Goal: Task Accomplishment & Management: Manage account settings

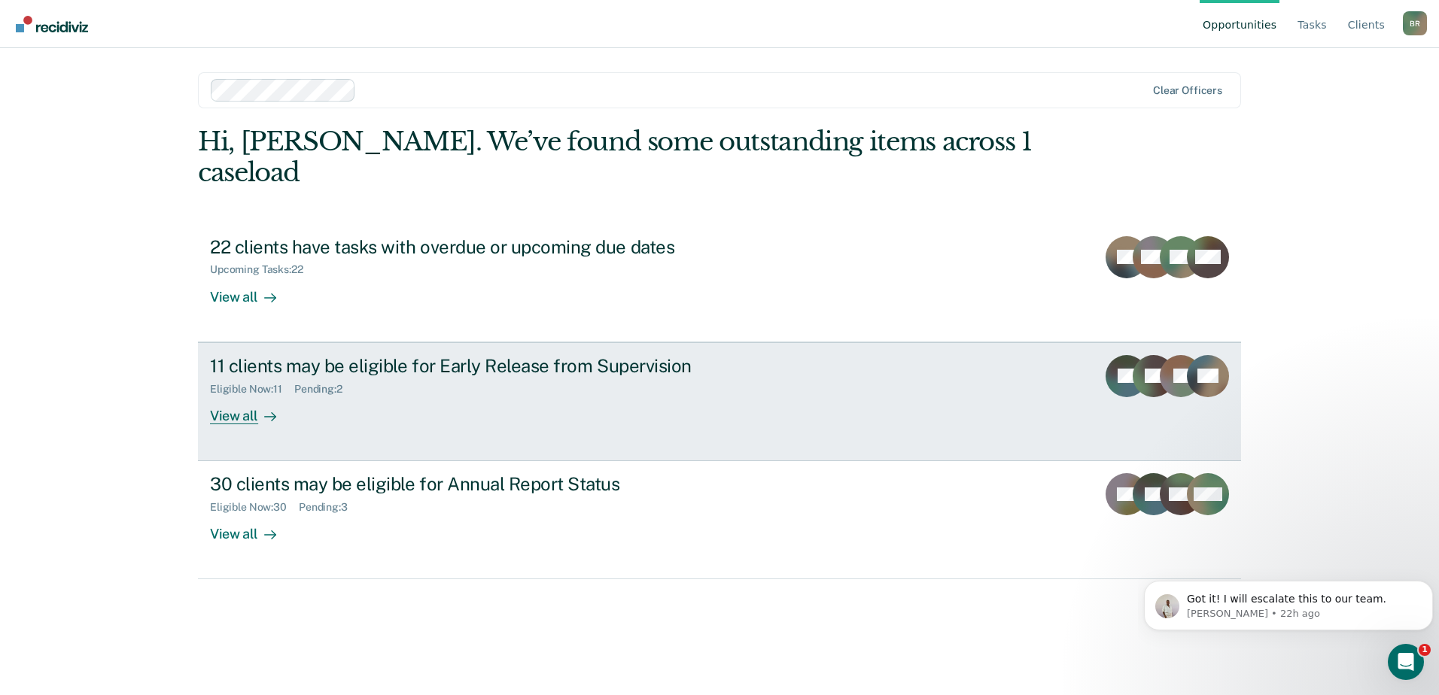
click at [529, 389] on div "11 clients may be eligible for Early Release from Supervision Eligible Now : 11…" at bounding box center [492, 389] width 564 height 69
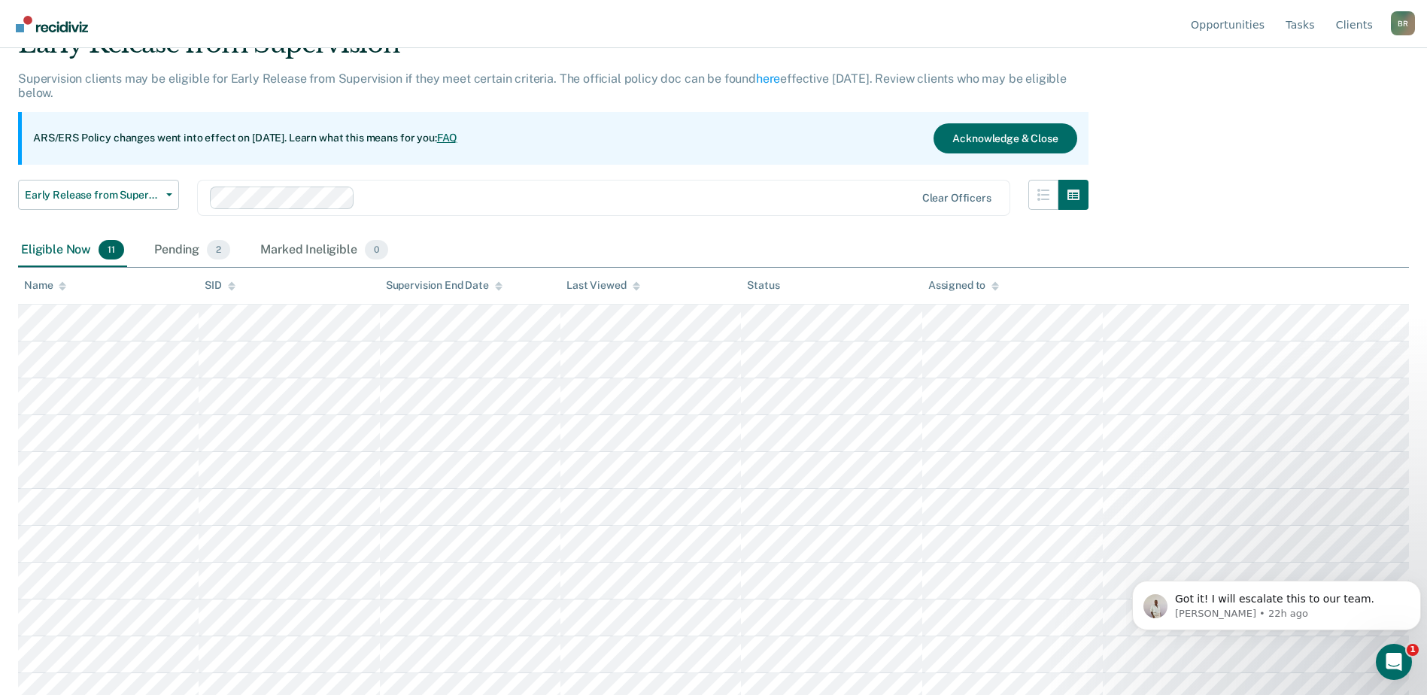
scroll to position [90, 0]
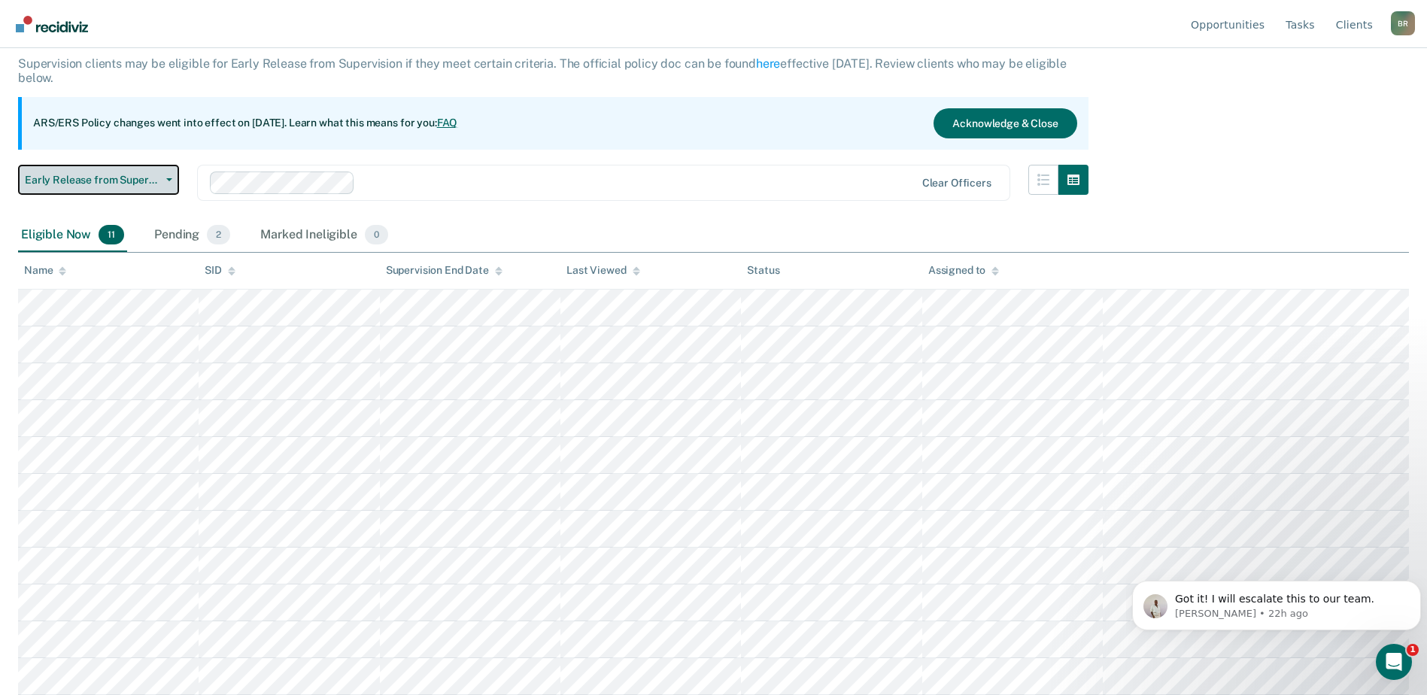
drag, startPoint x: 173, startPoint y: 181, endPoint x: 148, endPoint y: 214, distance: 41.4
click at [172, 182] on button "Early Release from Supervision" at bounding box center [98, 180] width 161 height 30
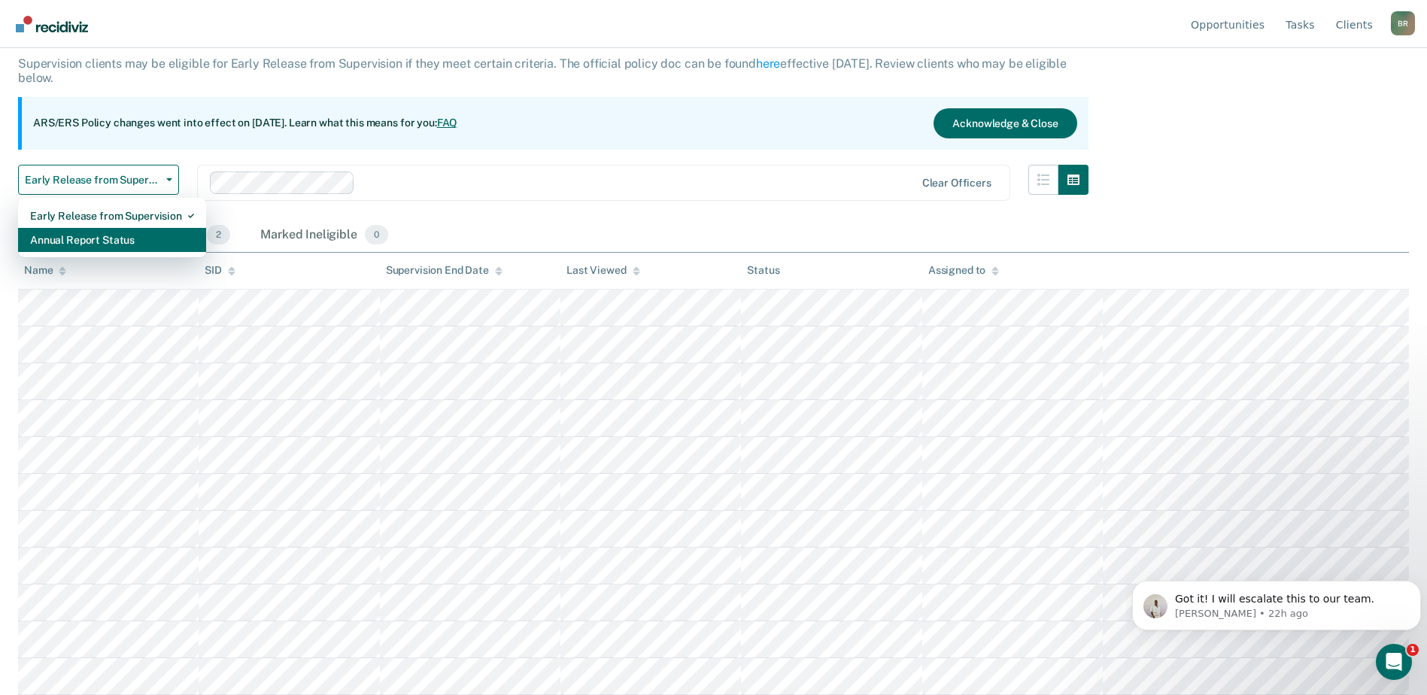
click at [117, 245] on div "Annual Report Status" at bounding box center [112, 240] width 164 height 24
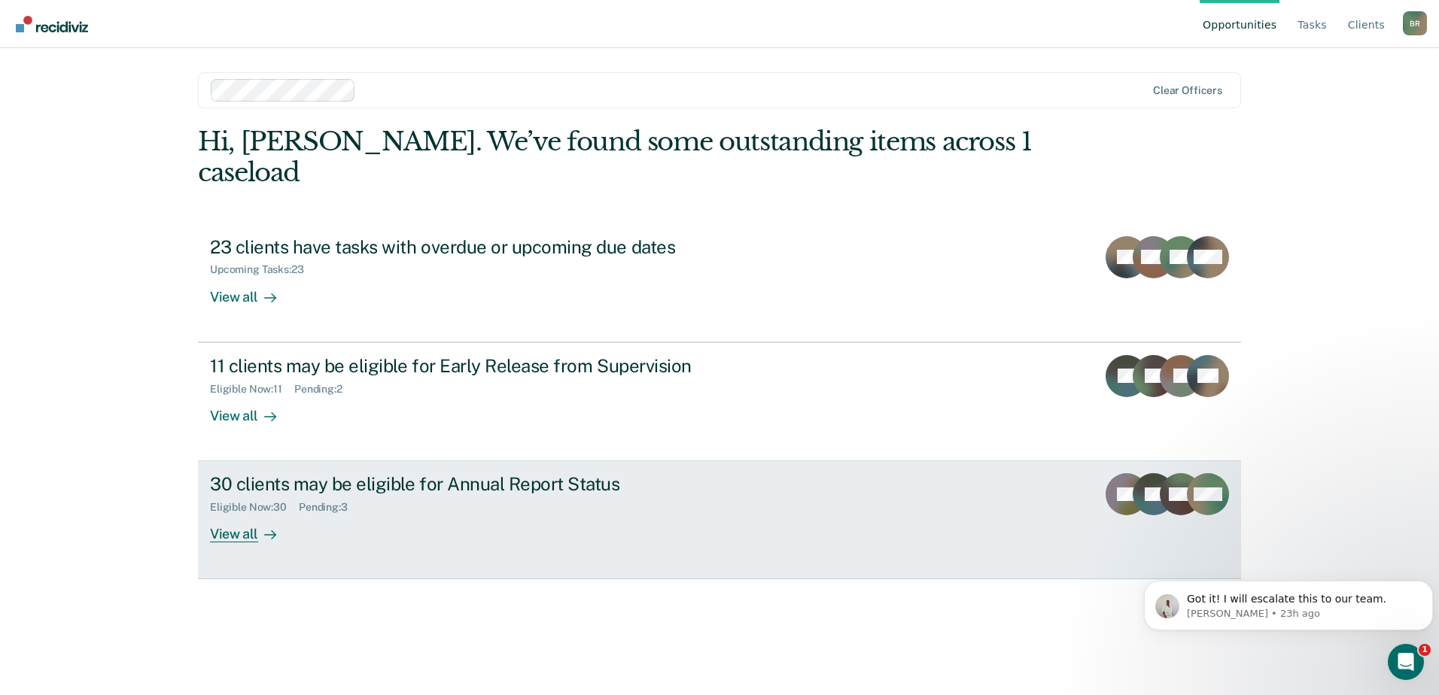
click at [804, 512] on link "30 clients may be eligible for Annual Report Status Eligible Now : 30 Pending :…" at bounding box center [719, 520] width 1043 height 118
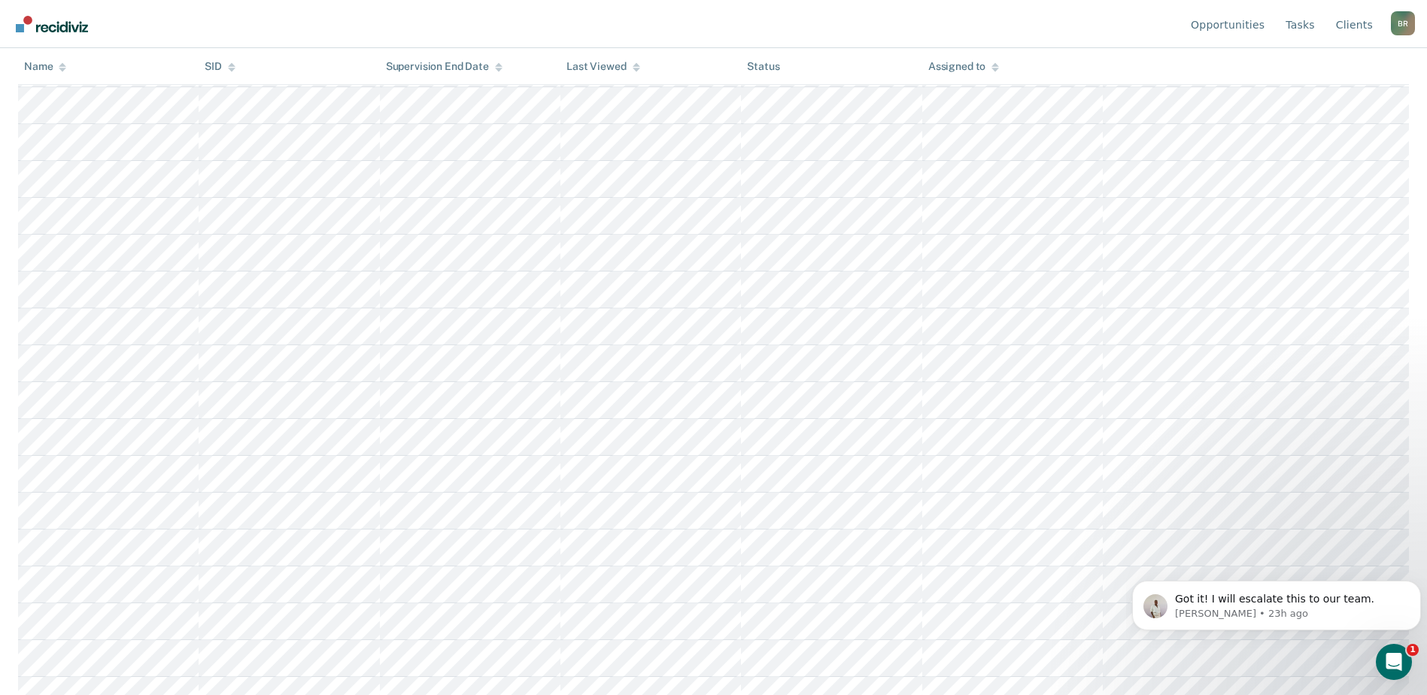
scroll to position [708, 0]
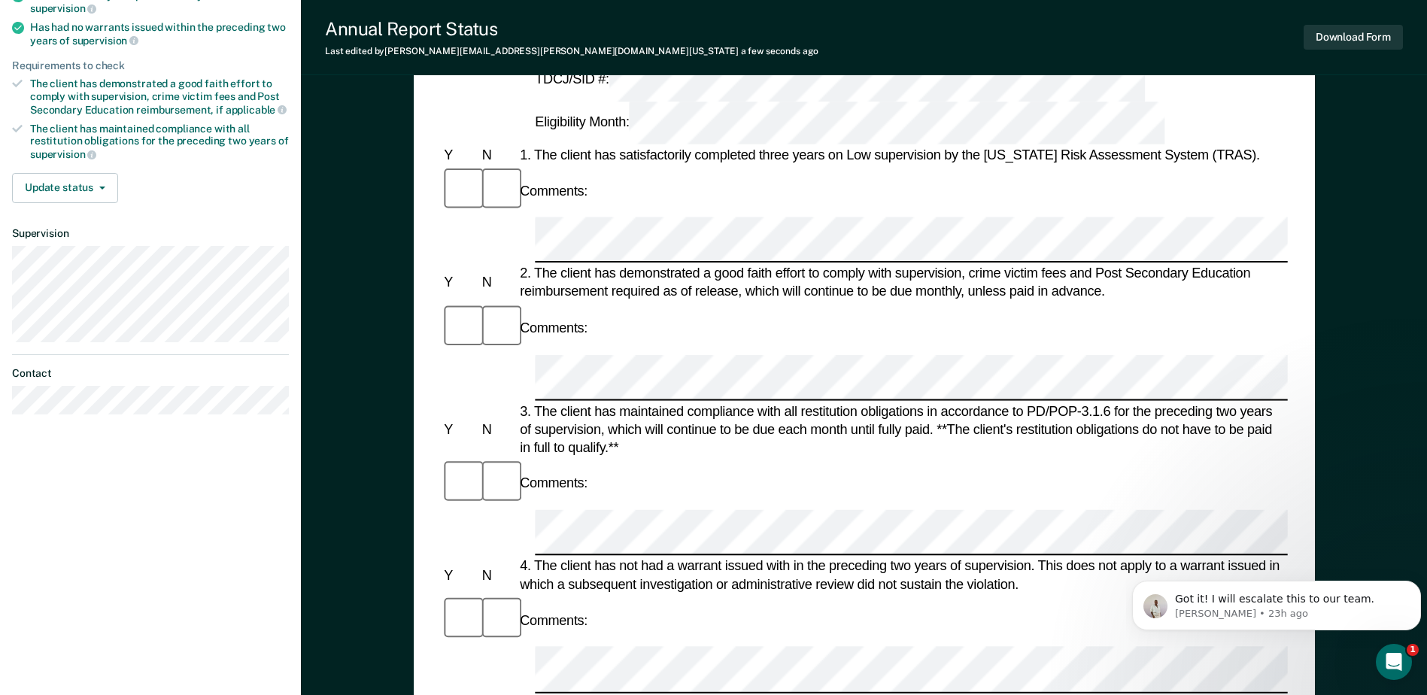
scroll to position [226, 0]
click at [1010, 594] on div "Comments:" at bounding box center [864, 619] width 846 height 50
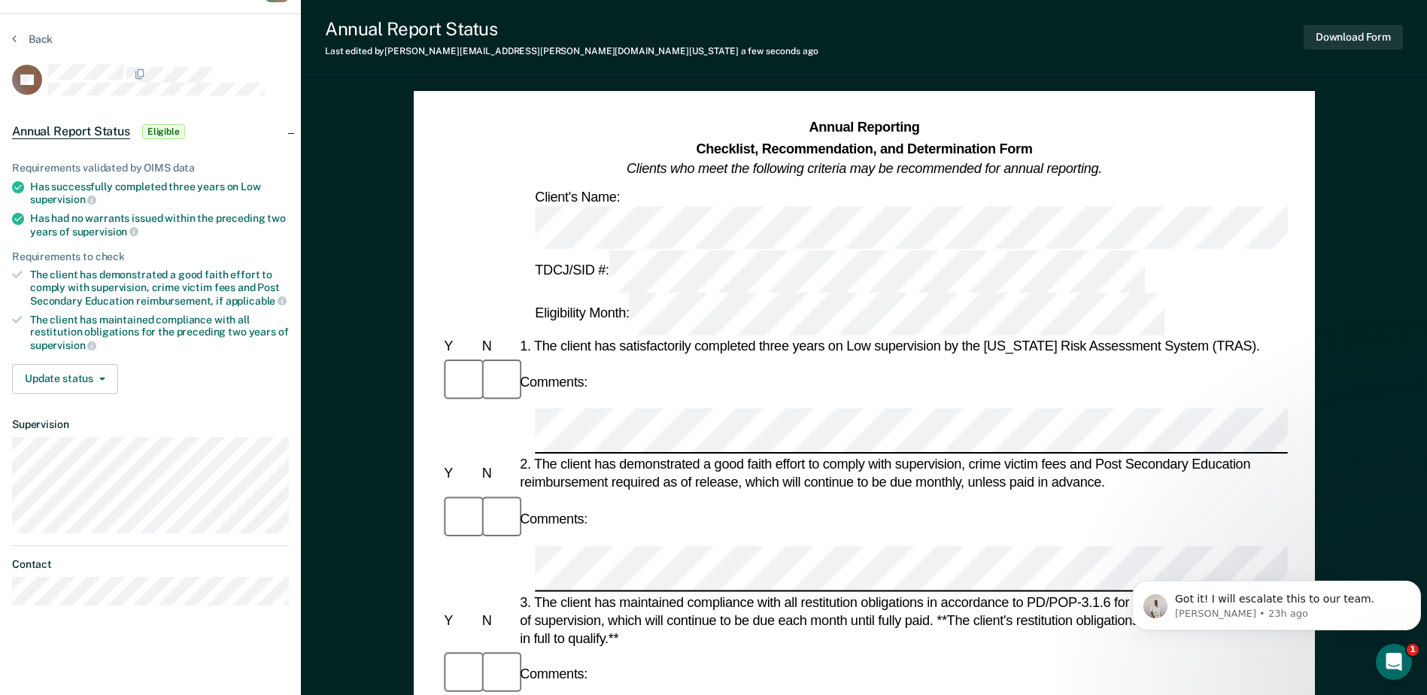
scroll to position [0, 0]
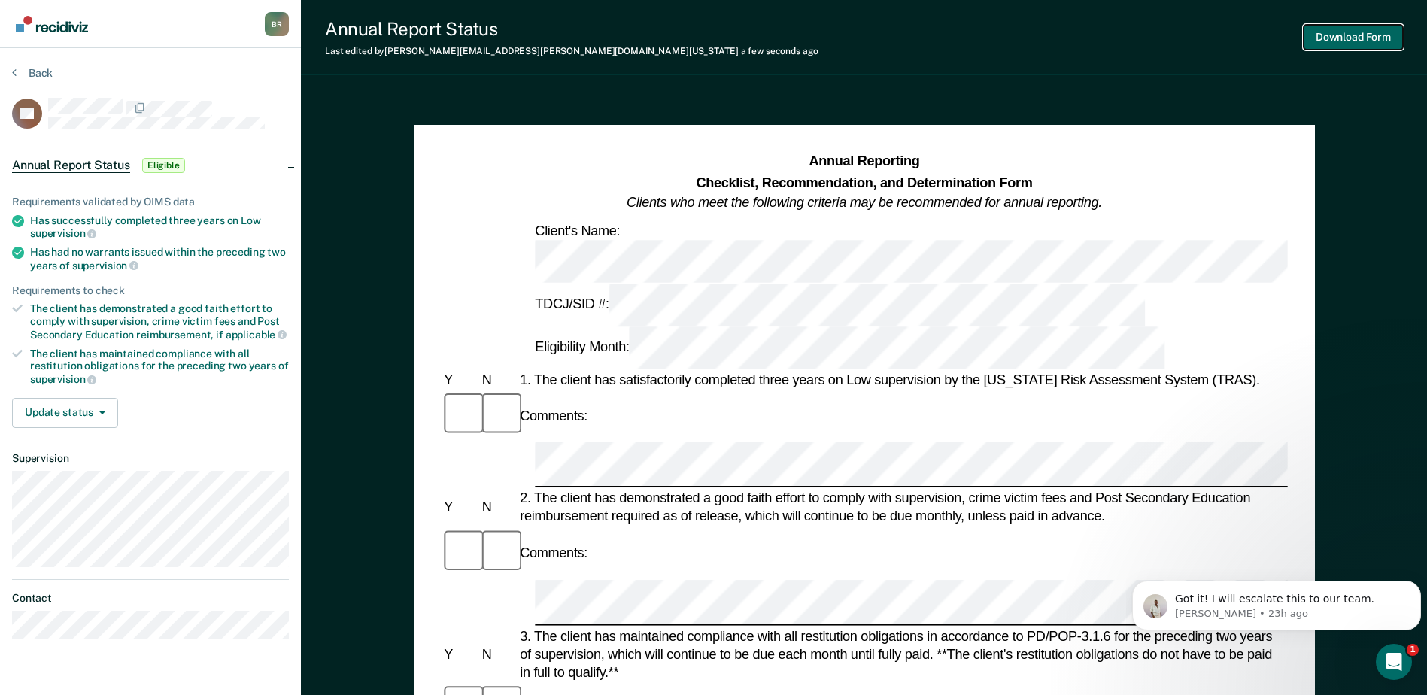
click at [1357, 39] on button "Download Form" at bounding box center [1353, 37] width 99 height 25
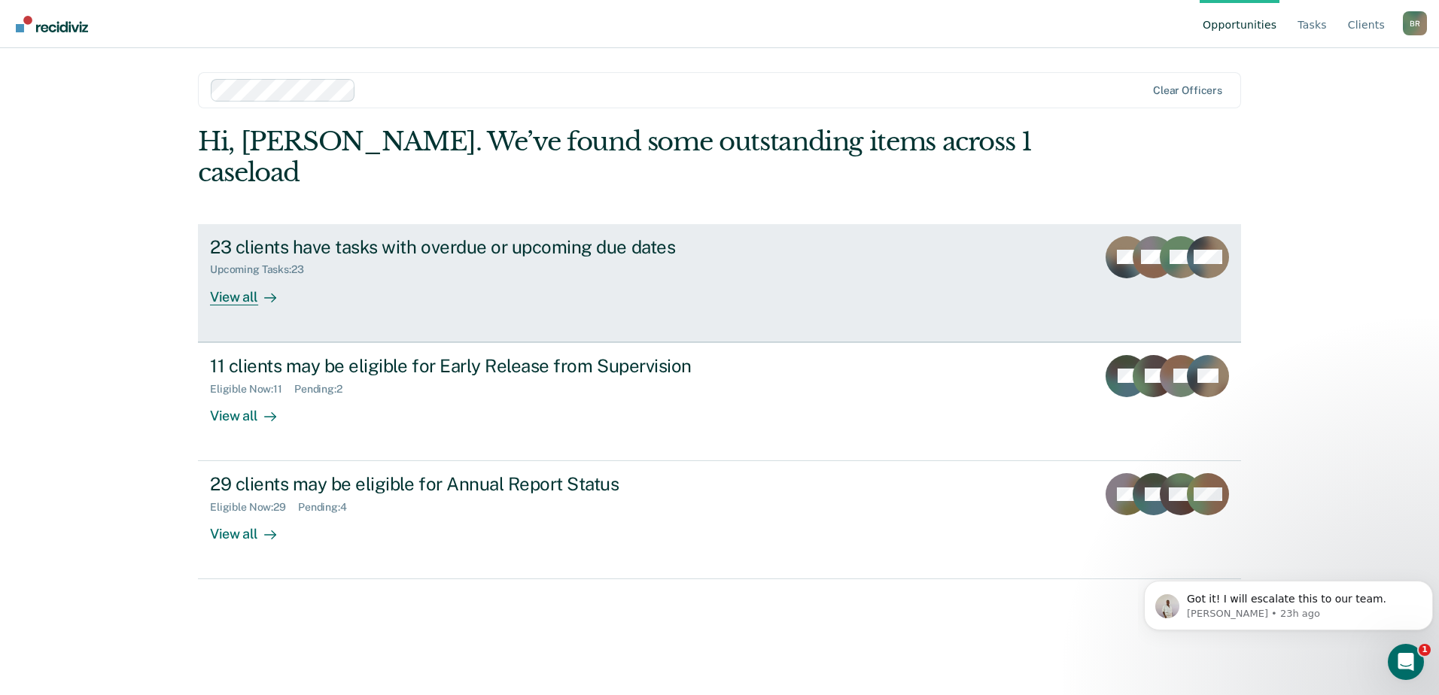
click at [454, 278] on link "23 clients have tasks with overdue or upcoming due dates Upcoming Tasks : 23 Vi…" at bounding box center [719, 283] width 1043 height 118
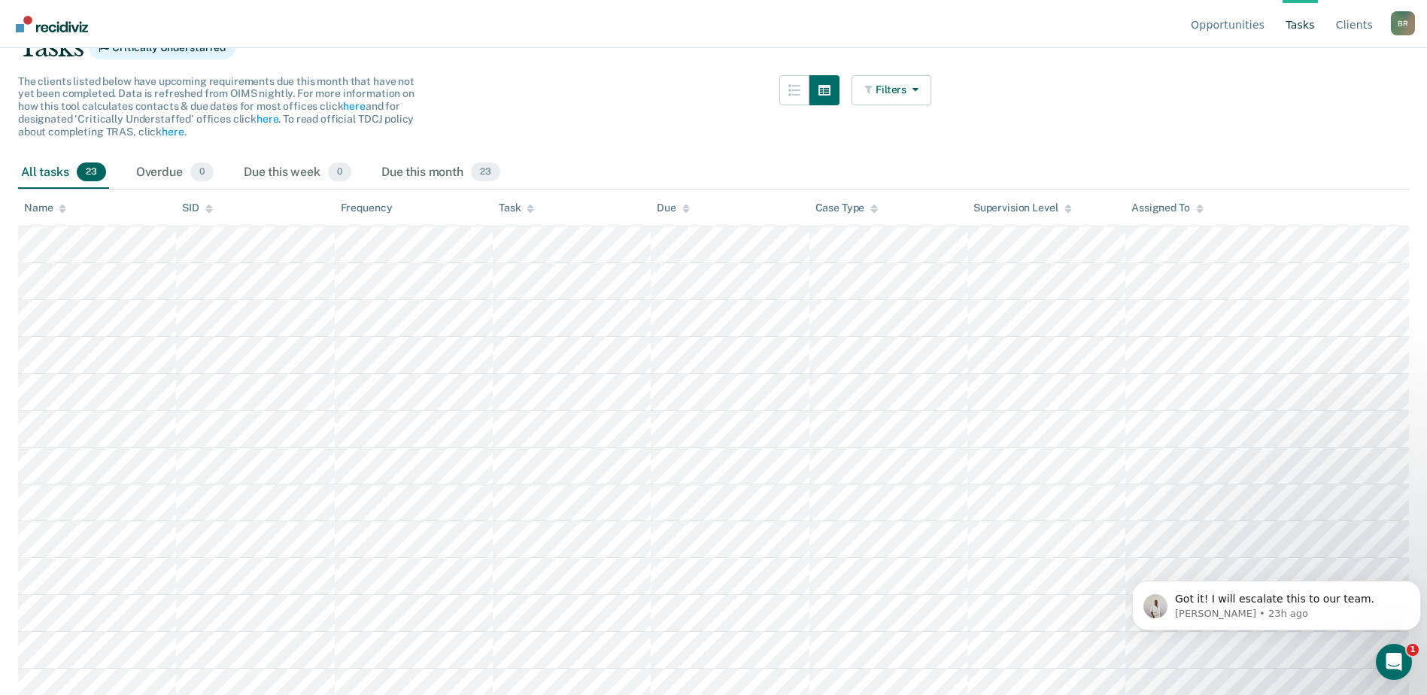
scroll to position [150, 0]
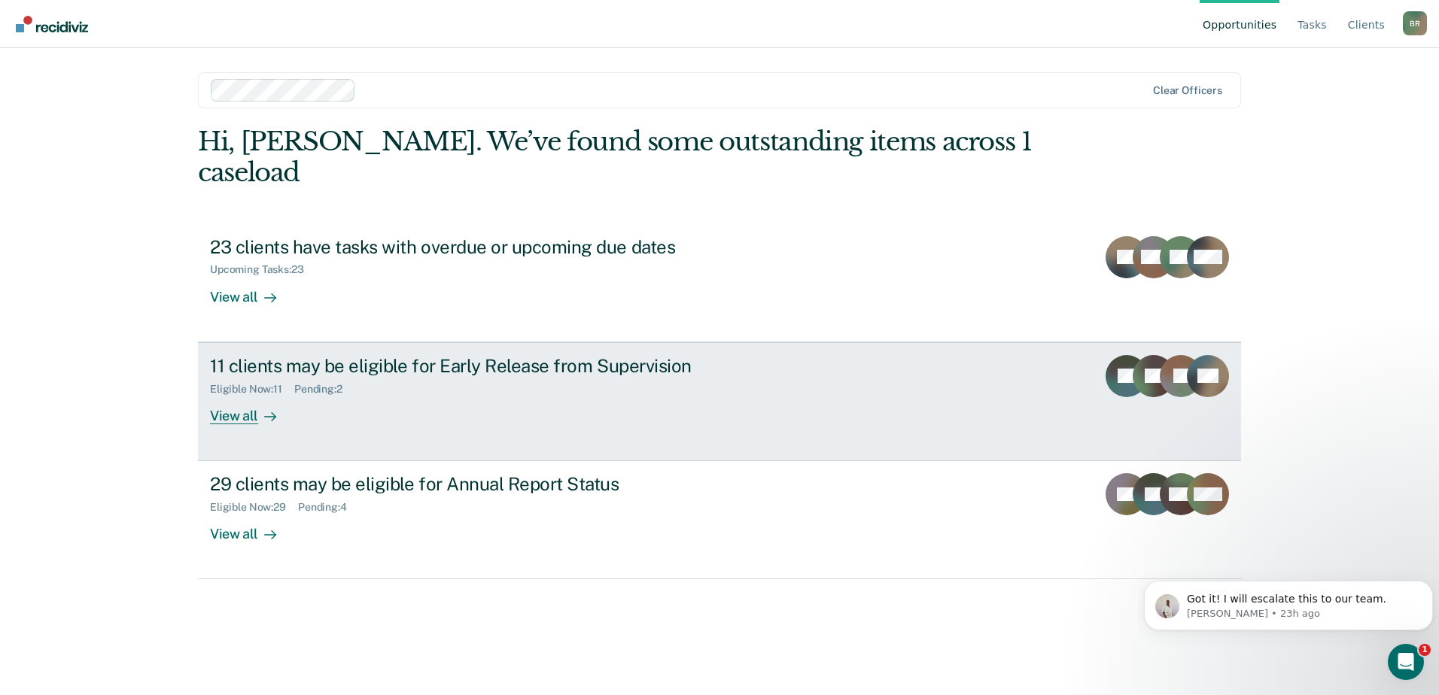
click at [943, 378] on link "11 clients may be eligible for Early Release from Supervision Eligible Now : 11…" at bounding box center [719, 401] width 1043 height 119
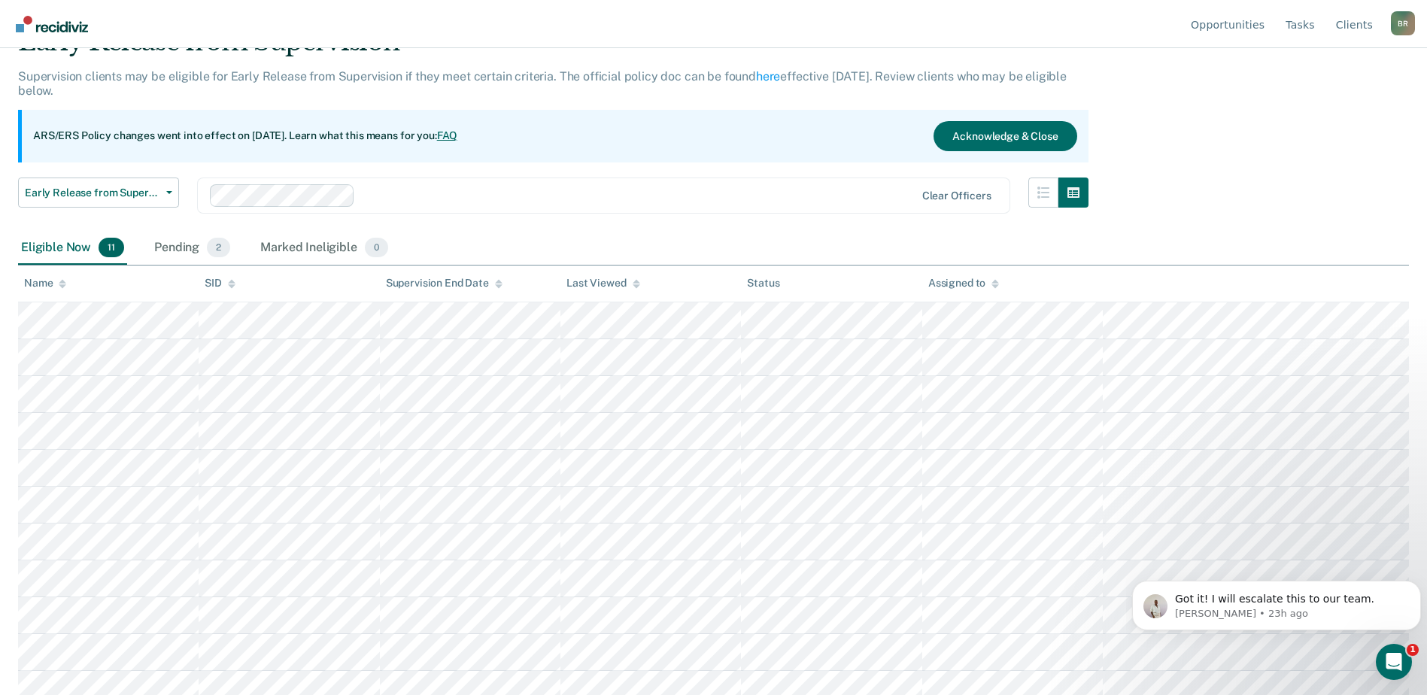
scroll to position [90, 0]
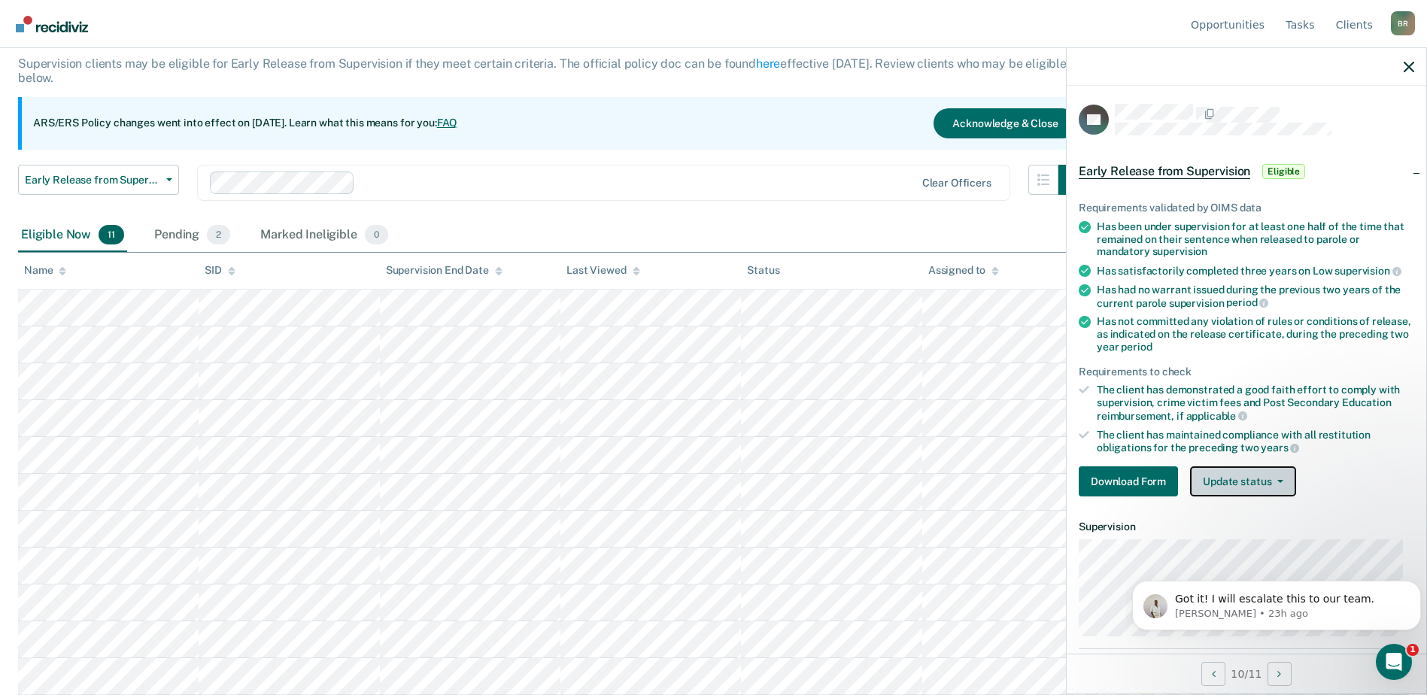
click at [1283, 481] on button "Update status" at bounding box center [1243, 481] width 106 height 30
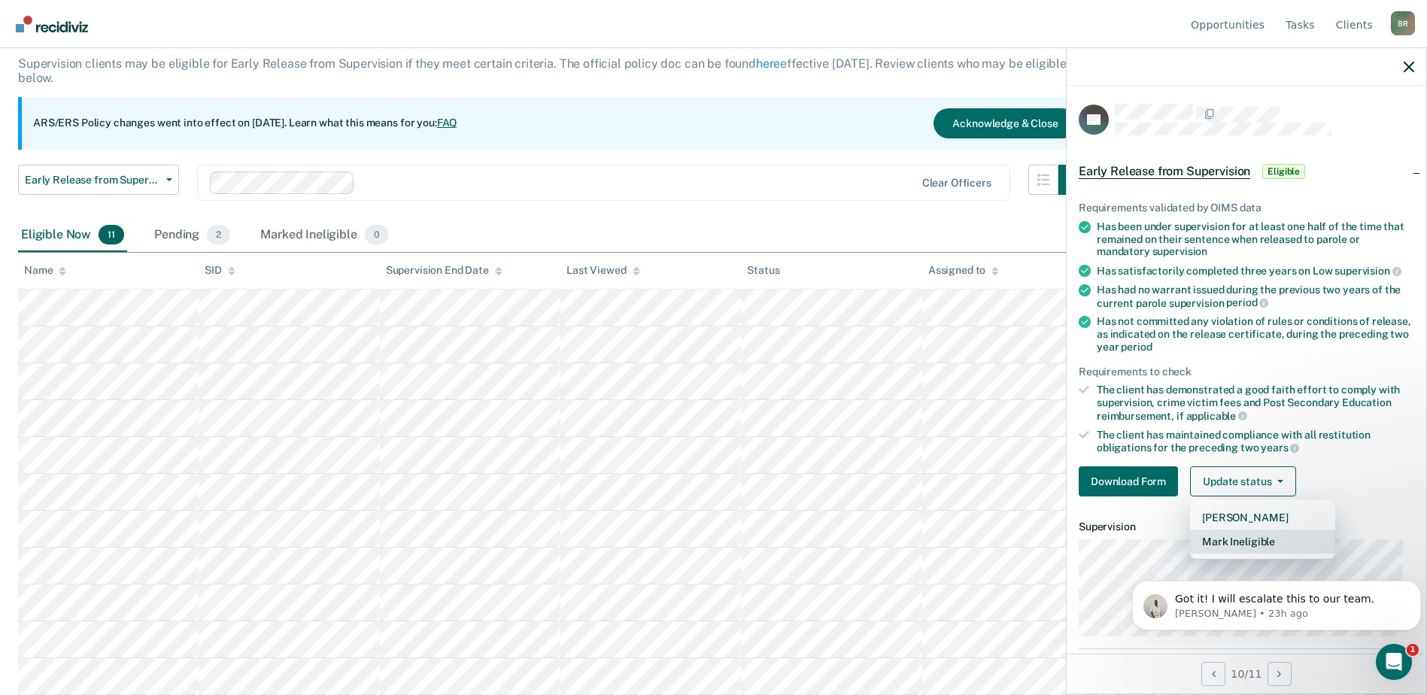
click at [1253, 543] on button "Mark Ineligible" at bounding box center [1262, 542] width 145 height 24
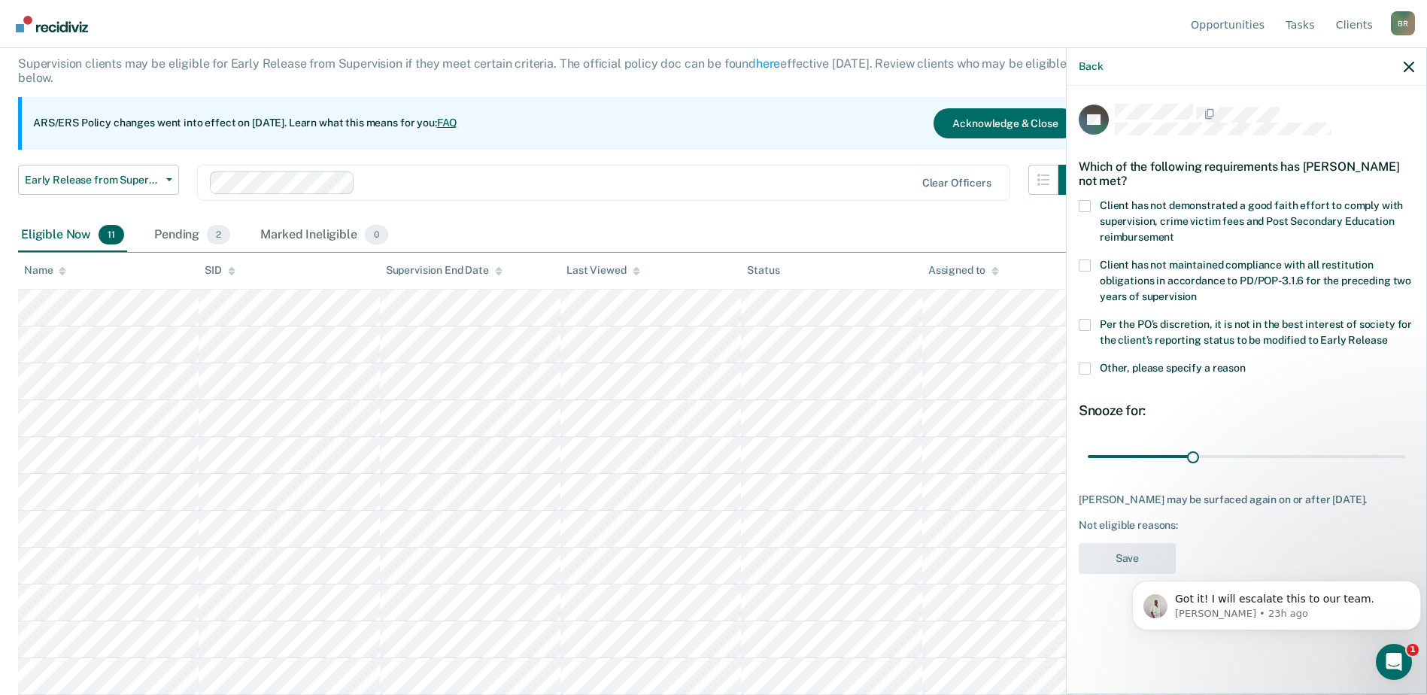
click at [1084, 205] on span at bounding box center [1085, 206] width 12 height 12
click at [1174, 232] on input "Client has not demonstrated a good faith effort to comply with supervision, cri…" at bounding box center [1174, 232] width 0 height 0
click at [1126, 557] on button "Save" at bounding box center [1127, 558] width 97 height 31
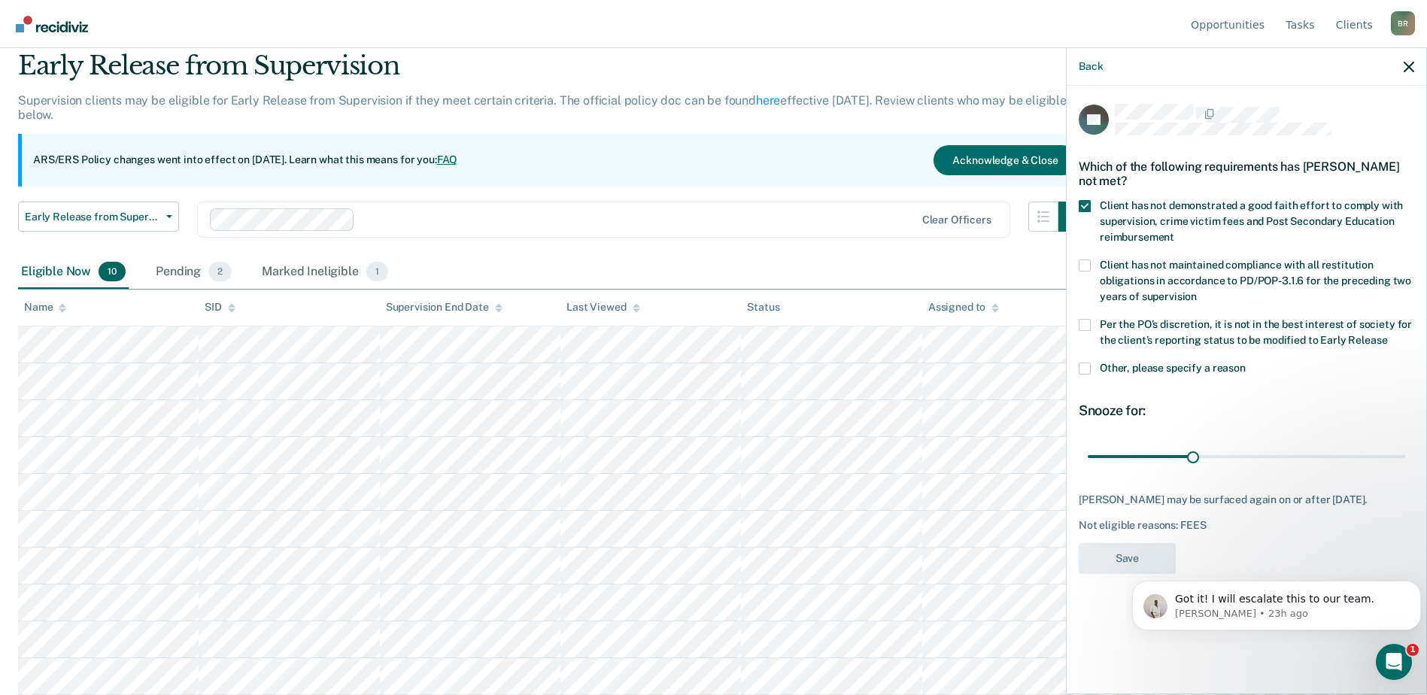
scroll to position [53, 0]
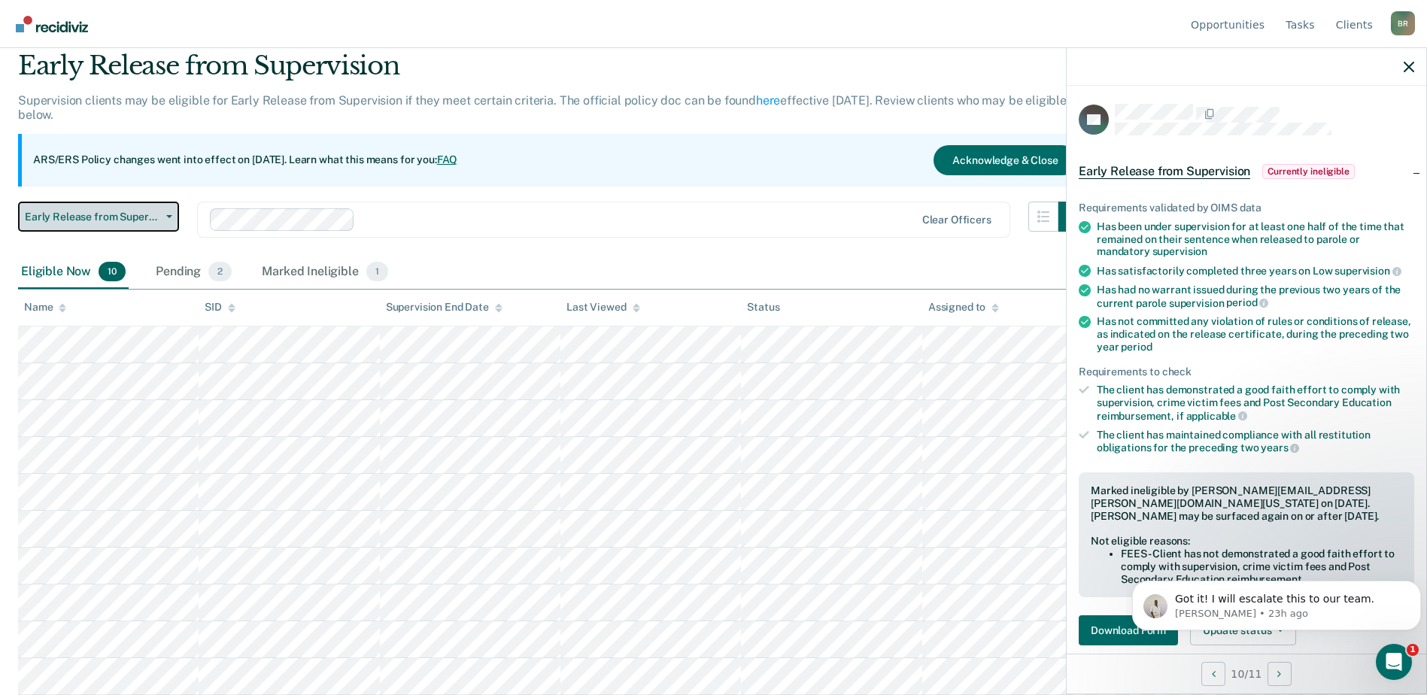
click at [166, 215] on icon "button" at bounding box center [169, 216] width 6 height 3
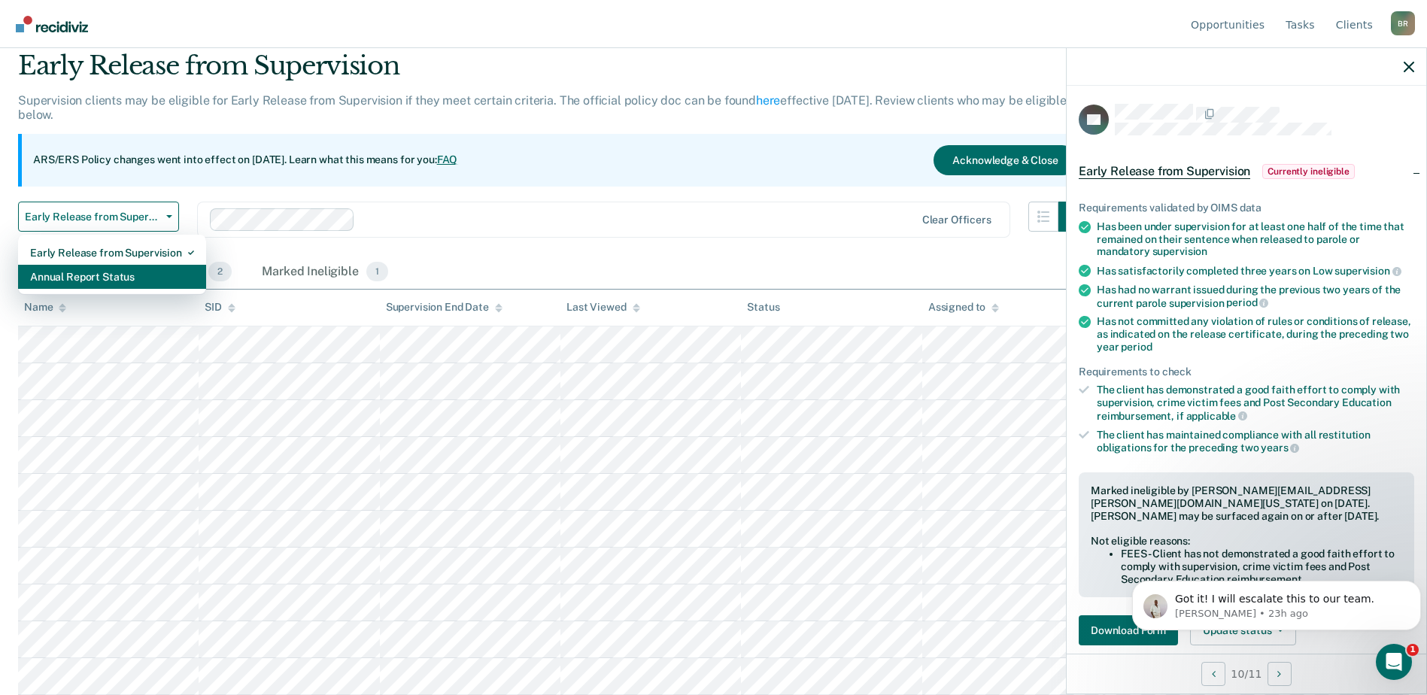
click at [51, 282] on div "Annual Report Status" at bounding box center [112, 277] width 164 height 24
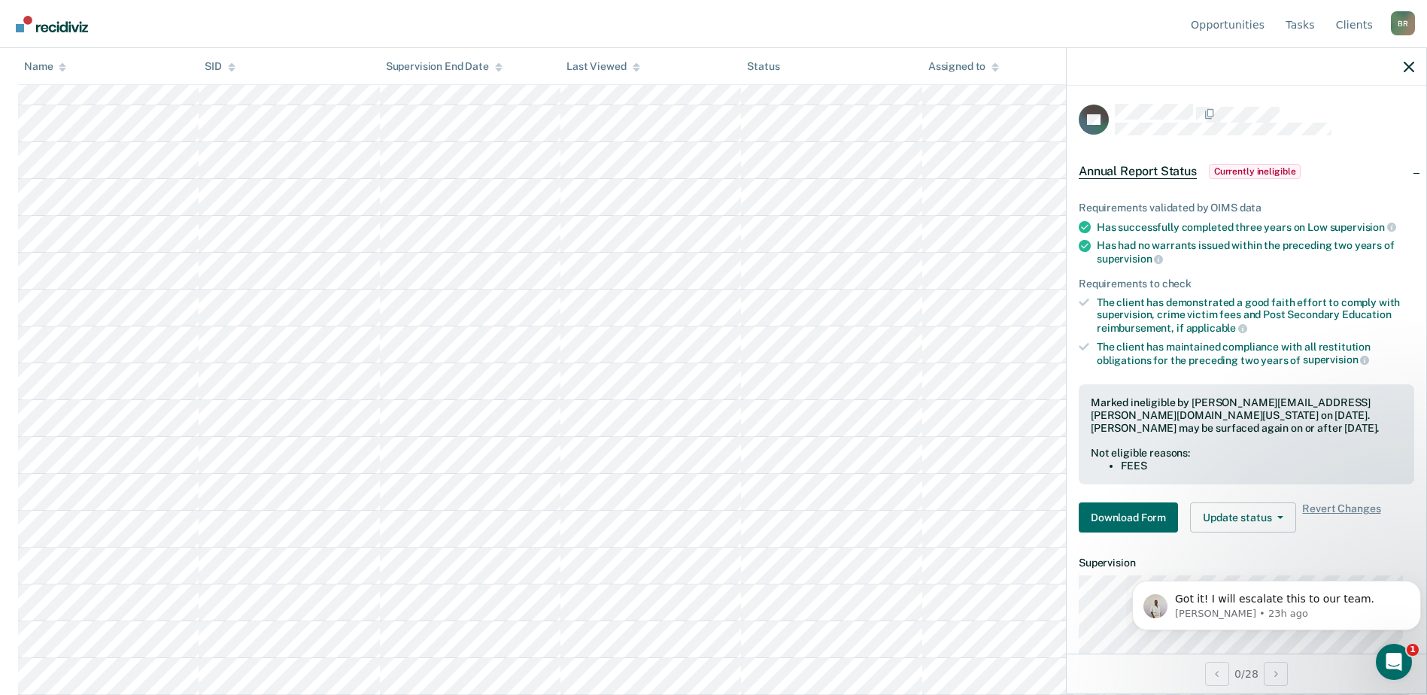
scroll to position [451, 0]
click at [1278, 521] on button "Update status" at bounding box center [1243, 518] width 106 height 30
click at [1231, 573] on body "Got it! I will escalate this to our team. Naomi • 23h ago" at bounding box center [1276, 601] width 289 height 93
click at [1199, 570] on body "Got it! I will escalate this to our team. Naomi • 23h ago" at bounding box center [1276, 601] width 289 height 93
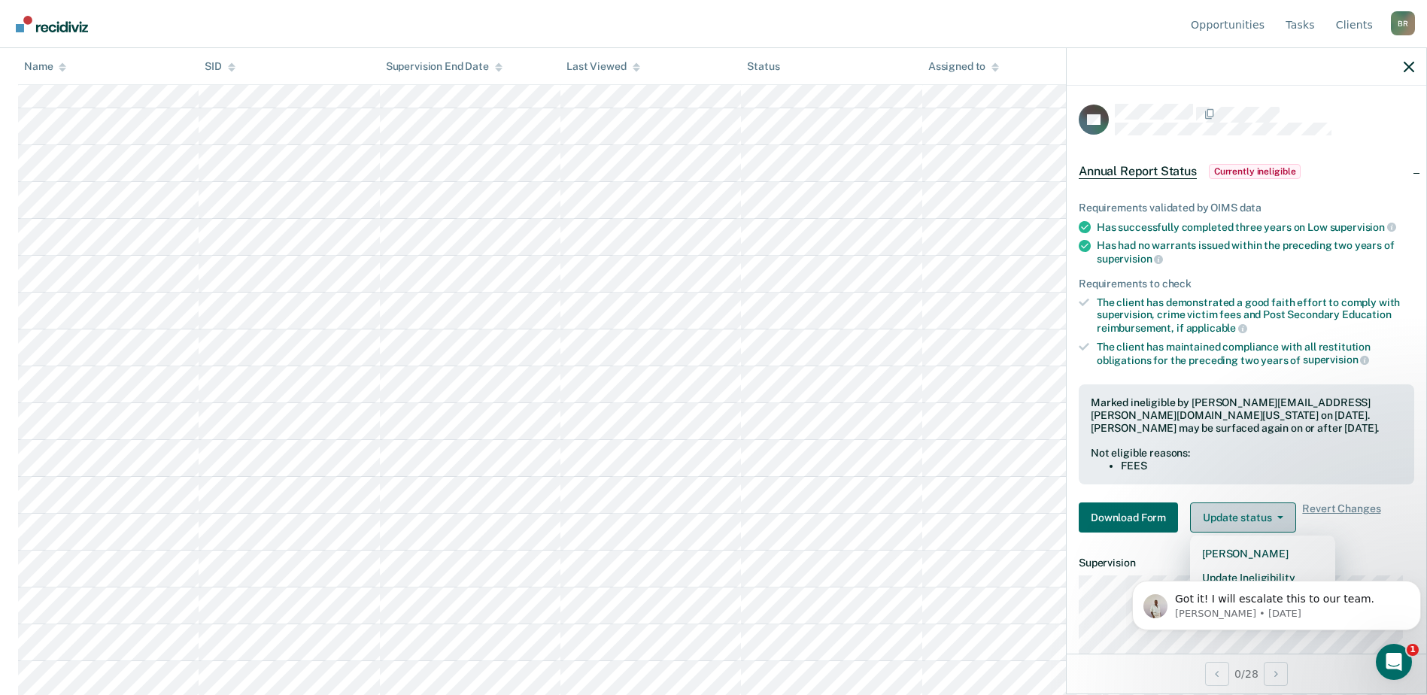
click at [1235, 518] on button "Update status" at bounding box center [1243, 518] width 106 height 30
click at [1086, 297] on icon at bounding box center [1084, 302] width 11 height 11
click at [1279, 520] on button "Update status" at bounding box center [1243, 518] width 106 height 30
click at [1208, 570] on body "Got it! I will escalate this to our team. Naomi • 1d ago" at bounding box center [1276, 601] width 289 height 93
click at [1379, 545] on article "VB Annual Report Status Currently ineligible Requirements validated by OIMS dat…" at bounding box center [1247, 441] width 336 height 675
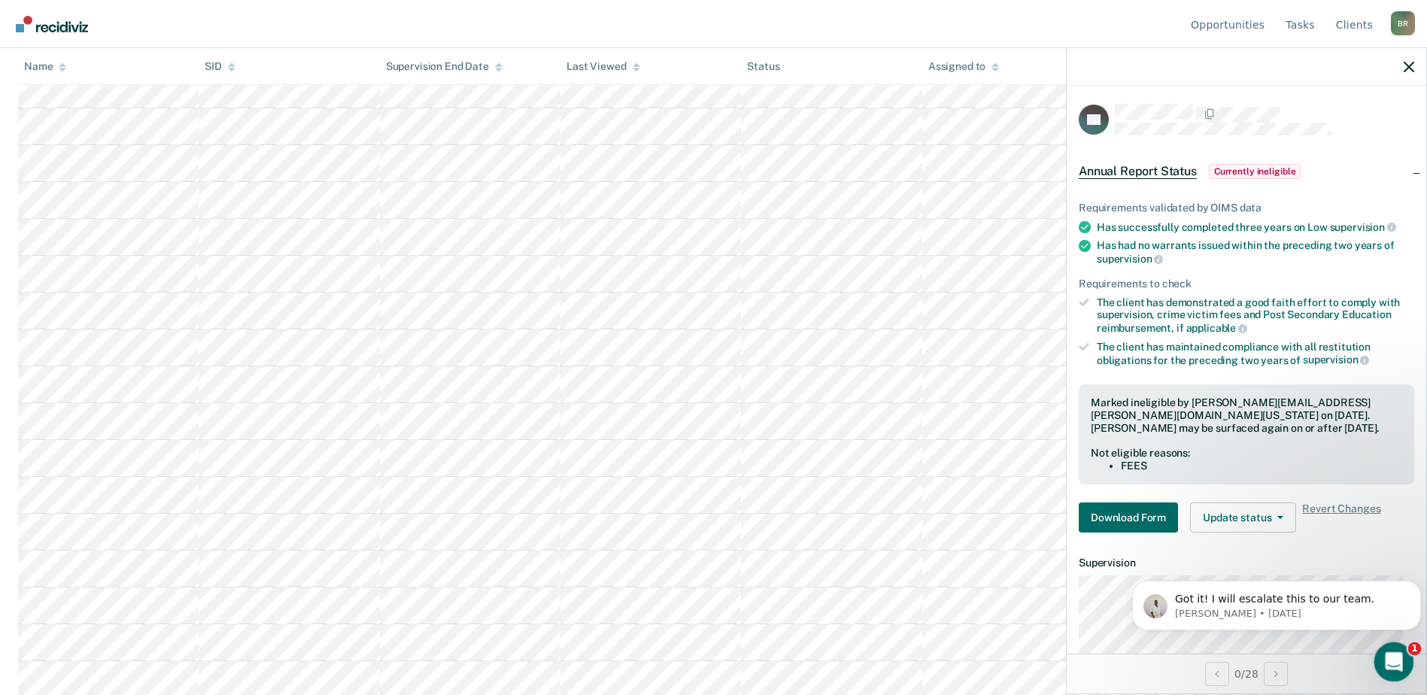
click at [1402, 652] on div "Open Intercom Messenger" at bounding box center [1392, 660] width 50 height 50
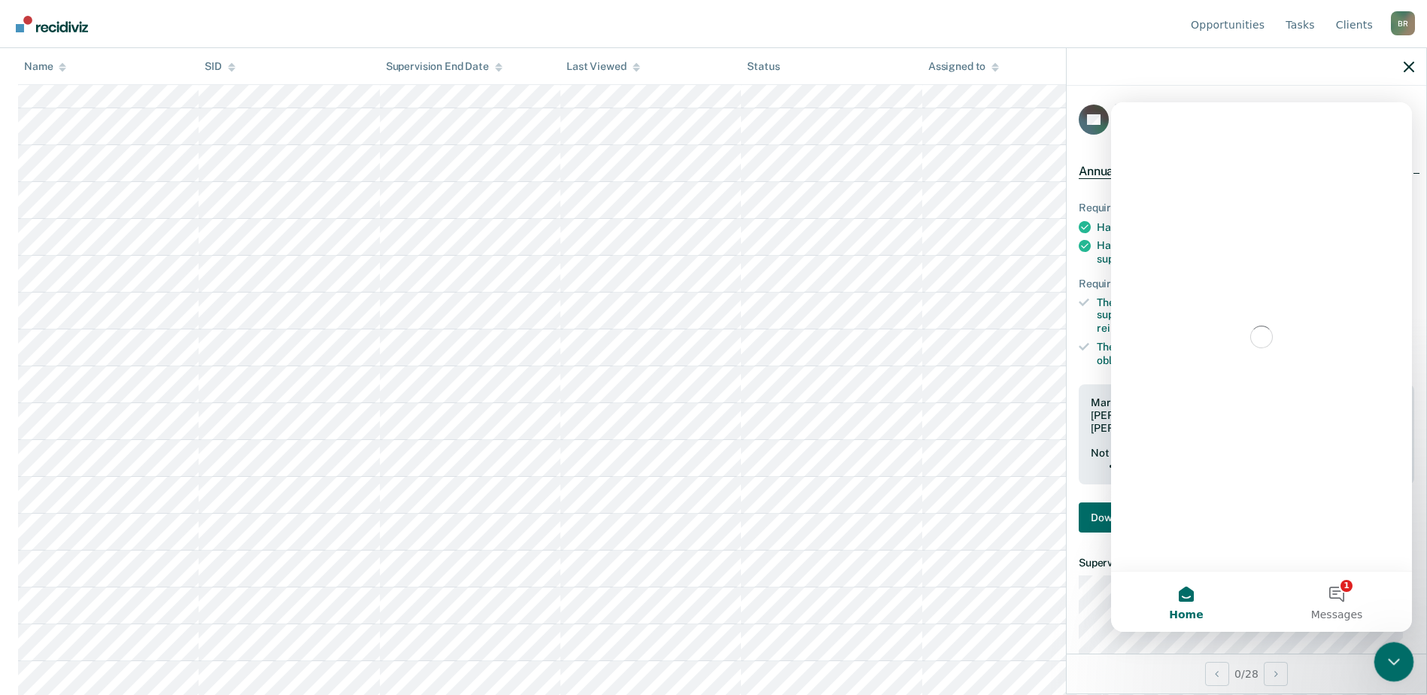
scroll to position [0, 0]
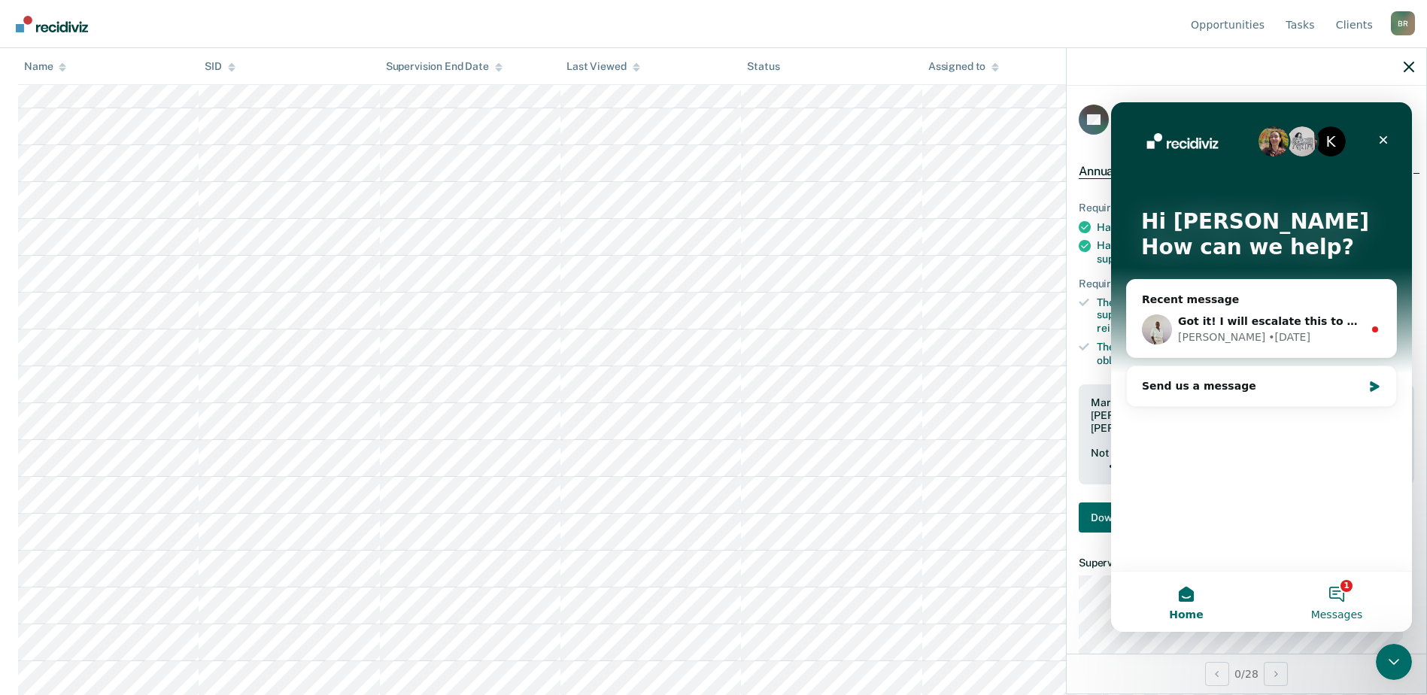
click at [1344, 601] on button "1 Messages" at bounding box center [1337, 602] width 150 height 60
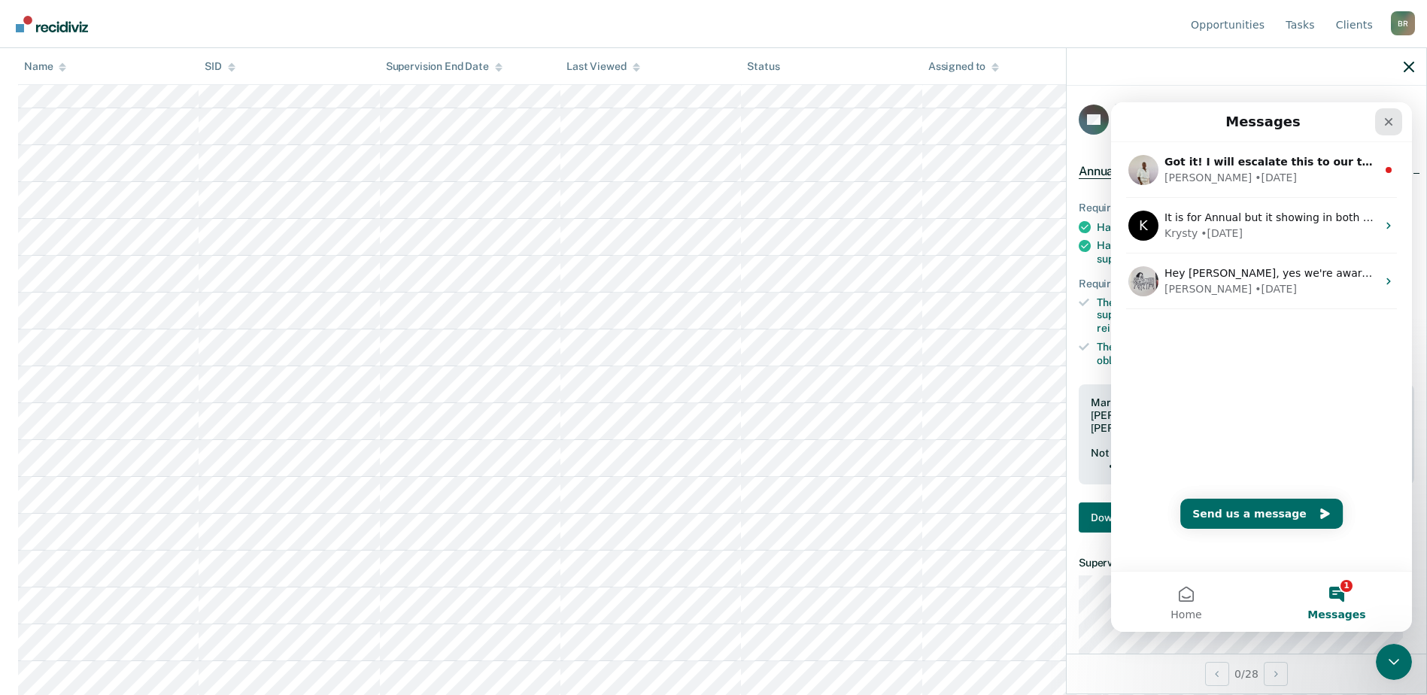
click at [1391, 123] on icon "Close" at bounding box center [1389, 122] width 8 height 8
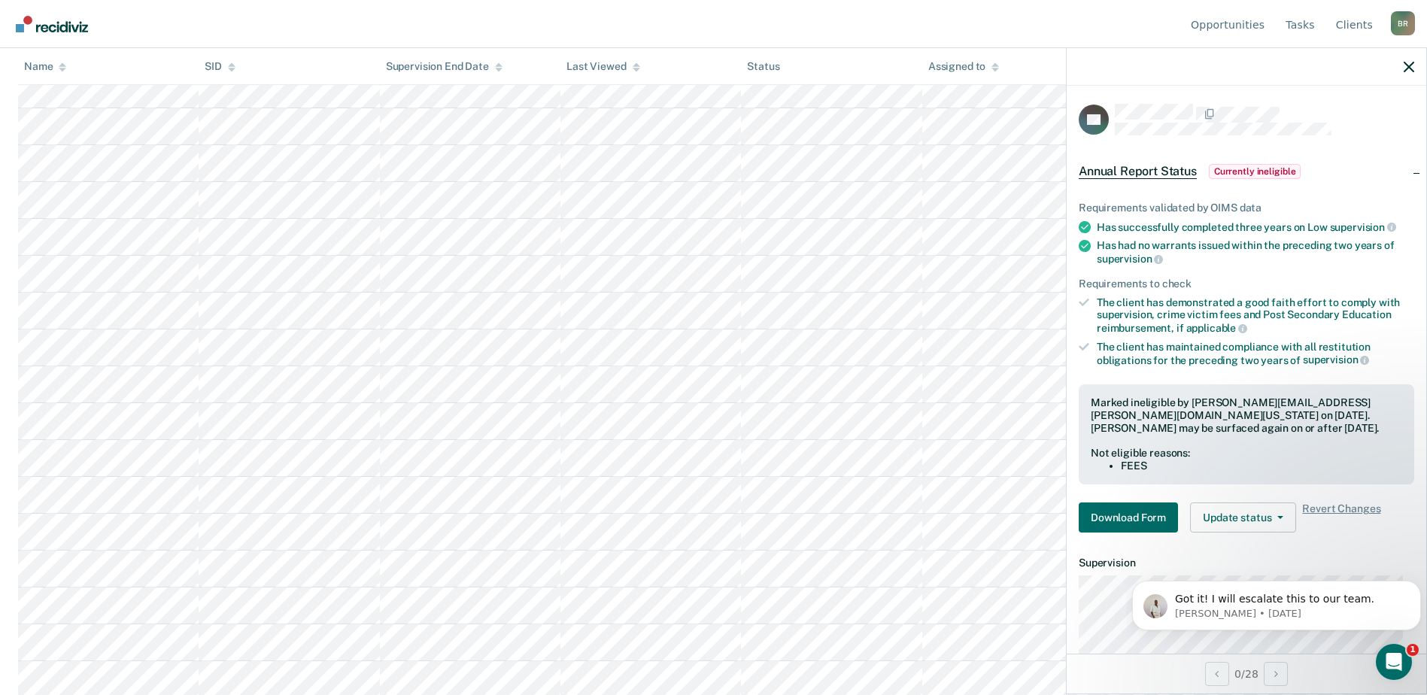
click at [1343, 558] on body "Got it! I will escalate this to our team. Naomi • 1d ago" at bounding box center [1276, 601] width 289 height 93
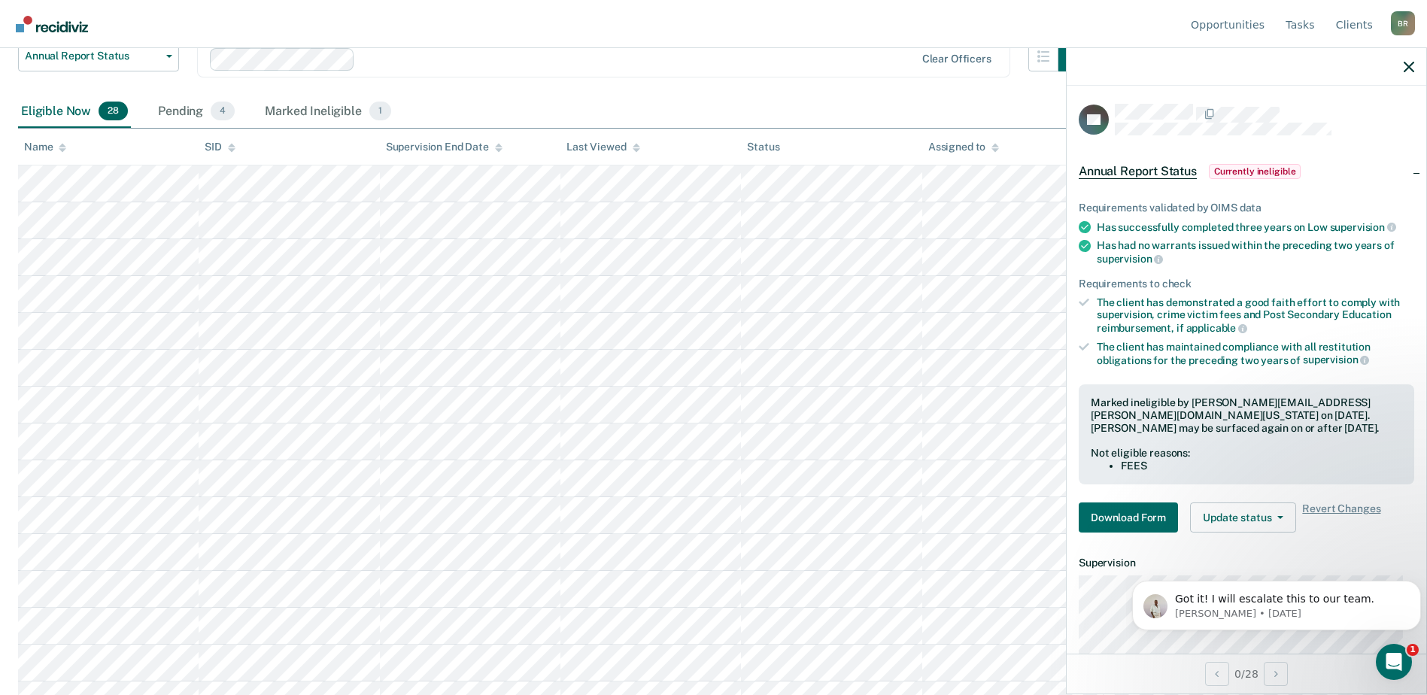
scroll to position [108, 0]
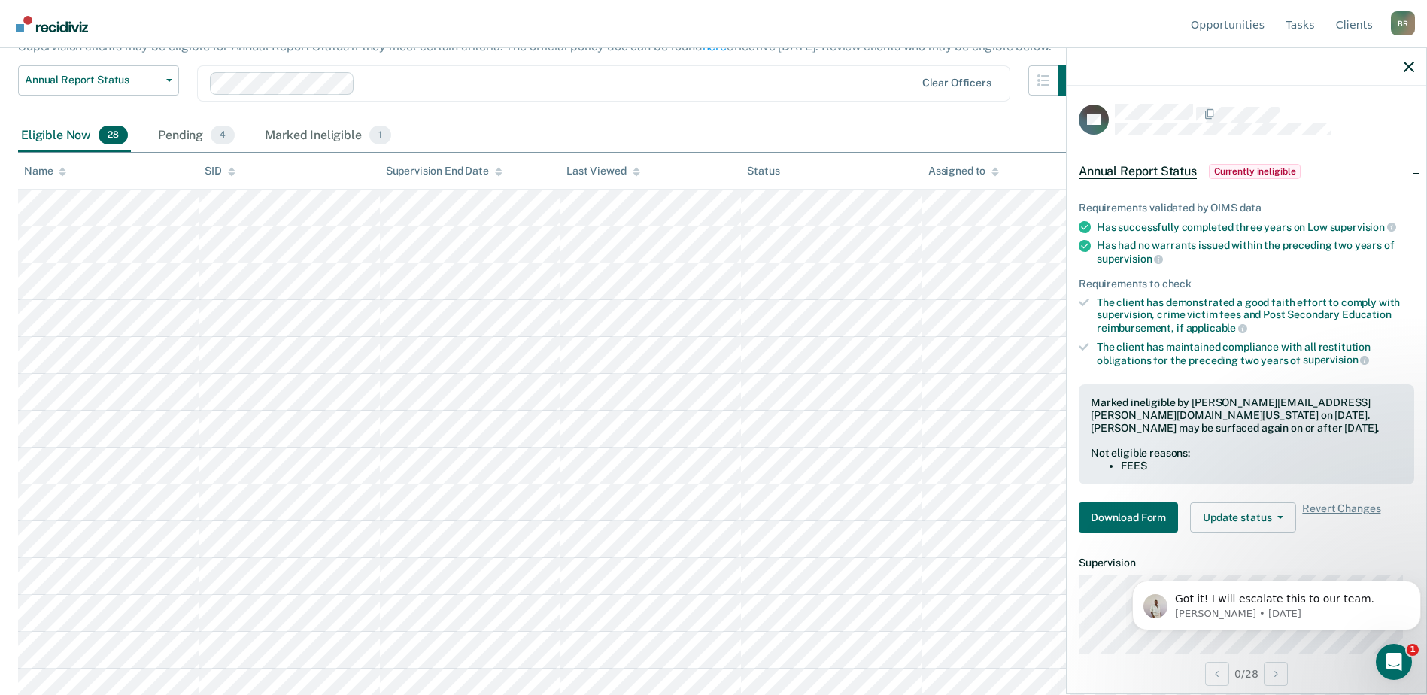
click at [322, 129] on div "Marked Ineligible 1" at bounding box center [328, 136] width 132 height 33
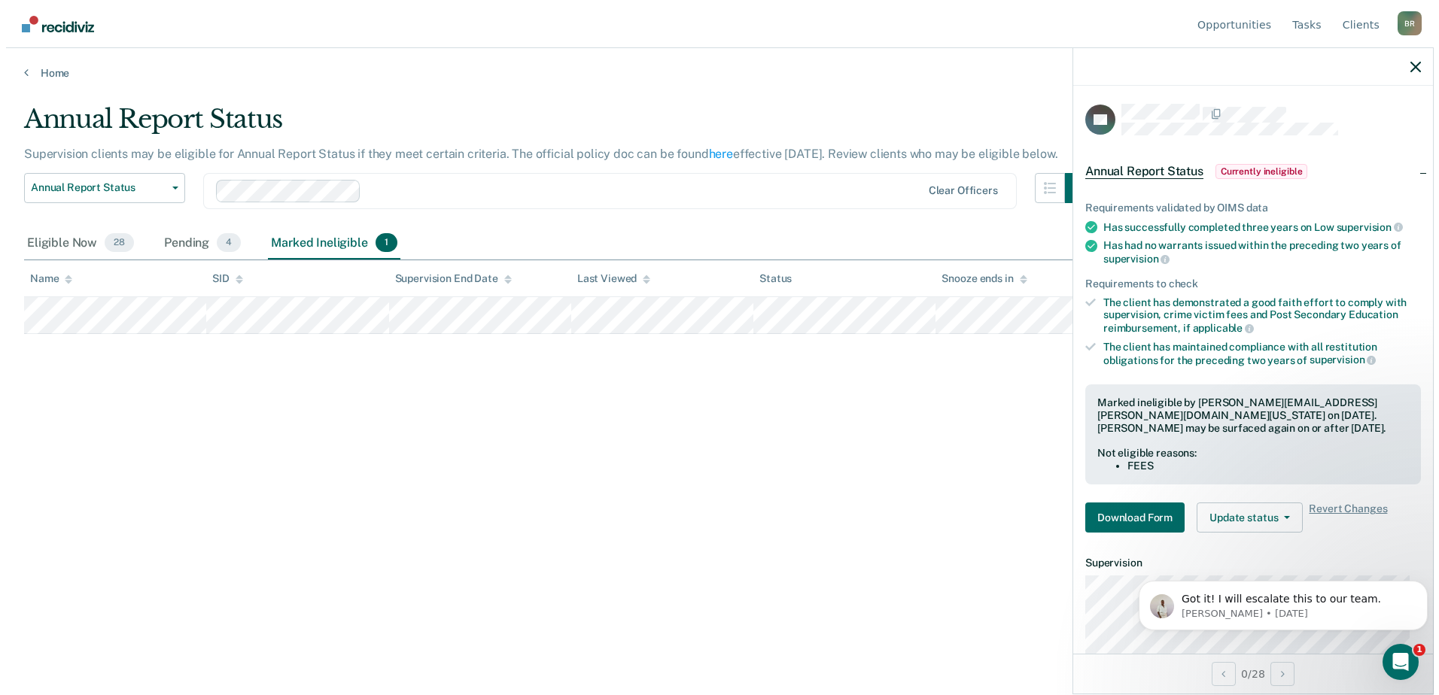
scroll to position [0, 0]
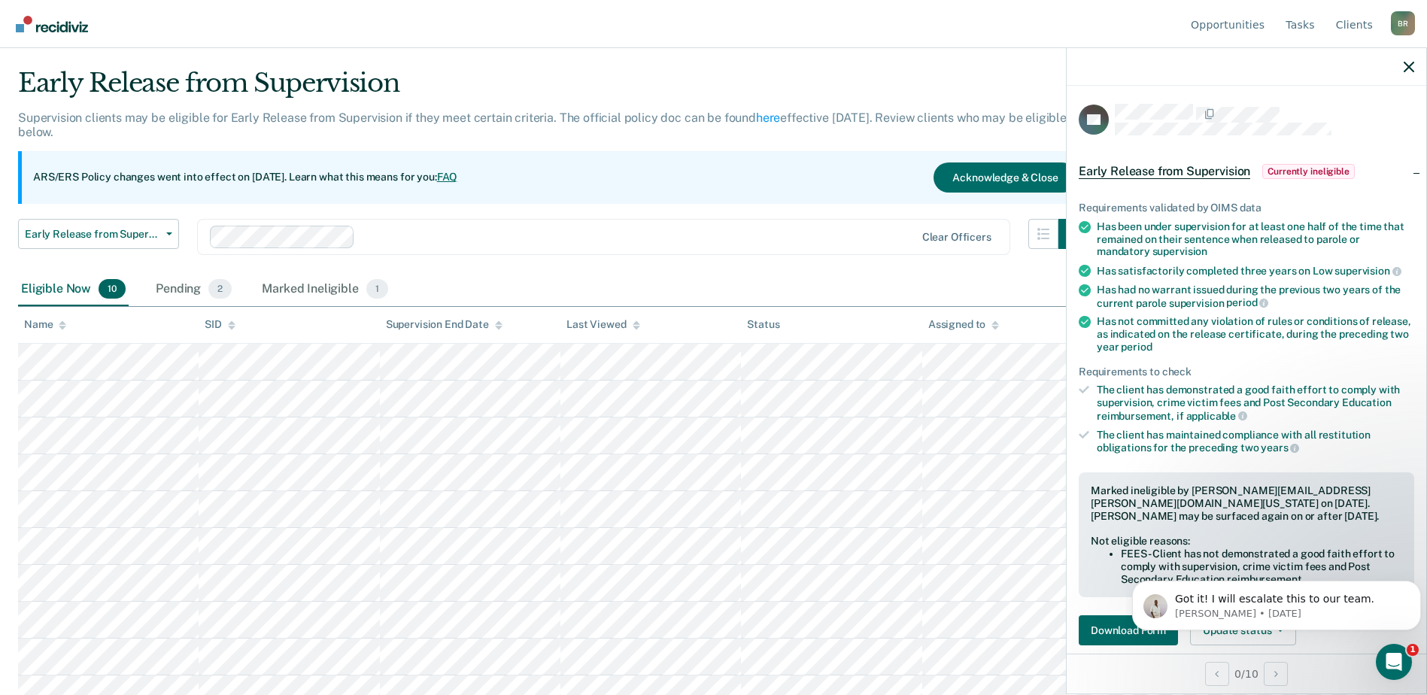
scroll to position [53, 0]
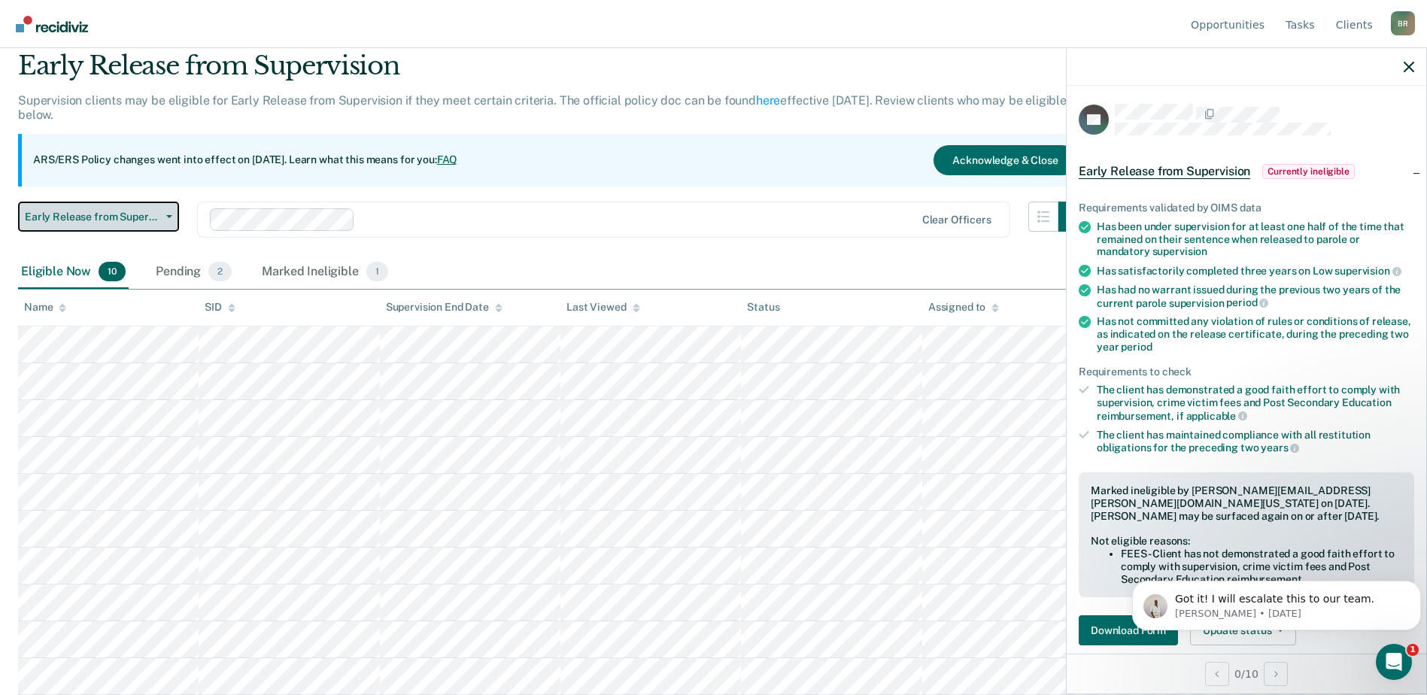
click at [169, 217] on icon "button" at bounding box center [169, 216] width 6 height 3
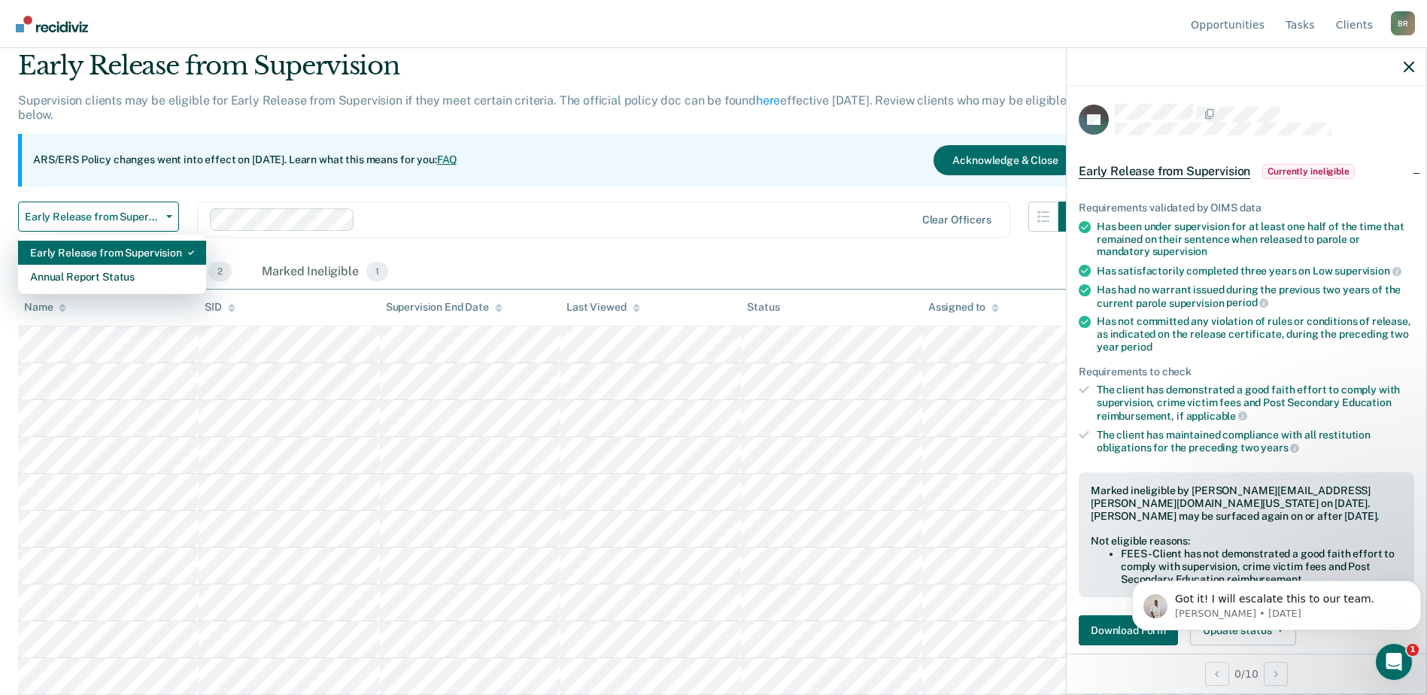
click at [132, 251] on div "Early Release from Supervision" at bounding box center [112, 253] width 164 height 24
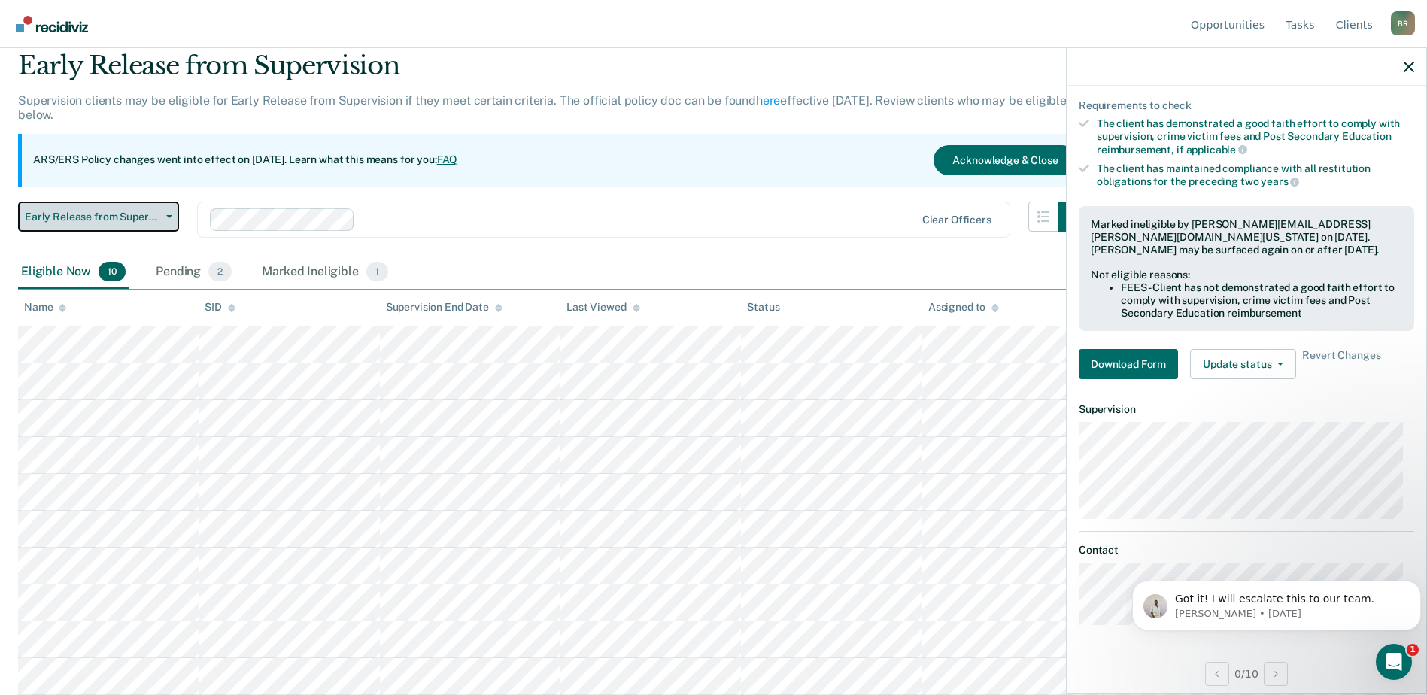
drag, startPoint x: 173, startPoint y: 214, endPoint x: 135, endPoint y: 258, distance: 58.1
click at [171, 217] on button "Early Release from Supervision" at bounding box center [98, 217] width 161 height 30
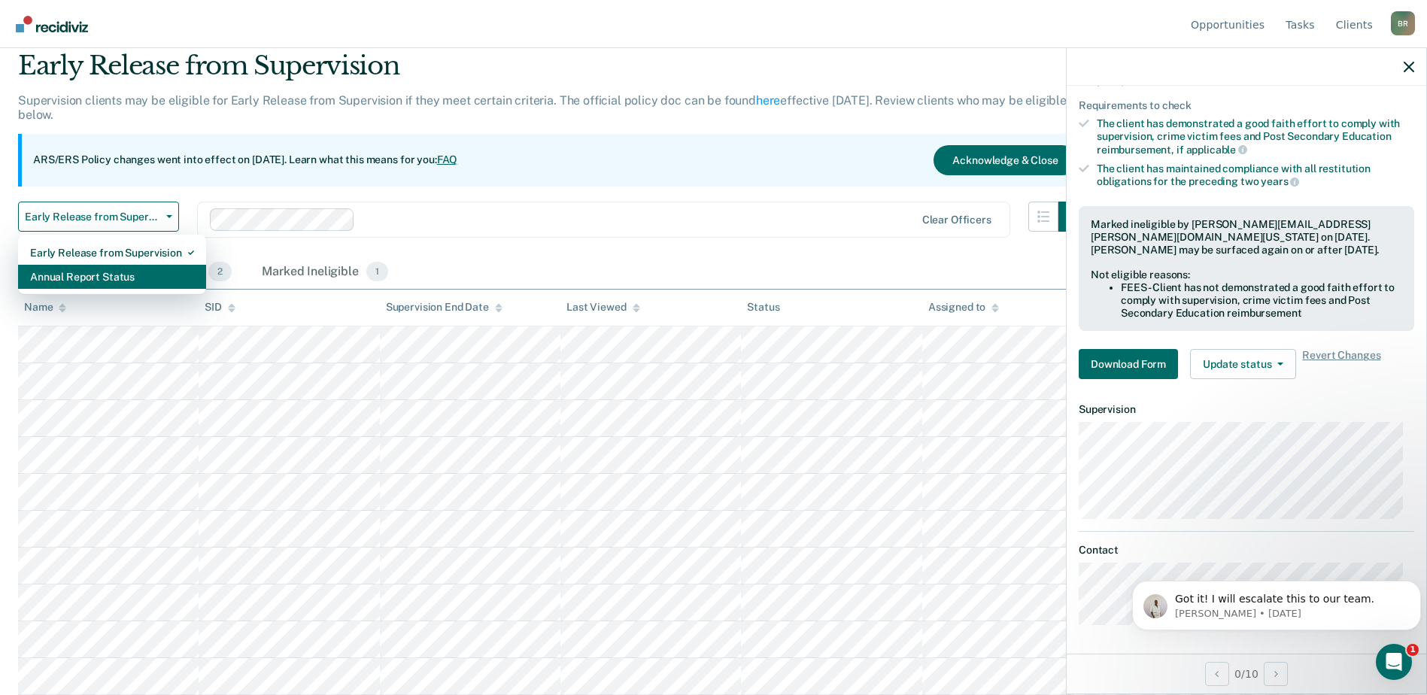
click at [50, 269] on div "Annual Report Status" at bounding box center [112, 277] width 164 height 24
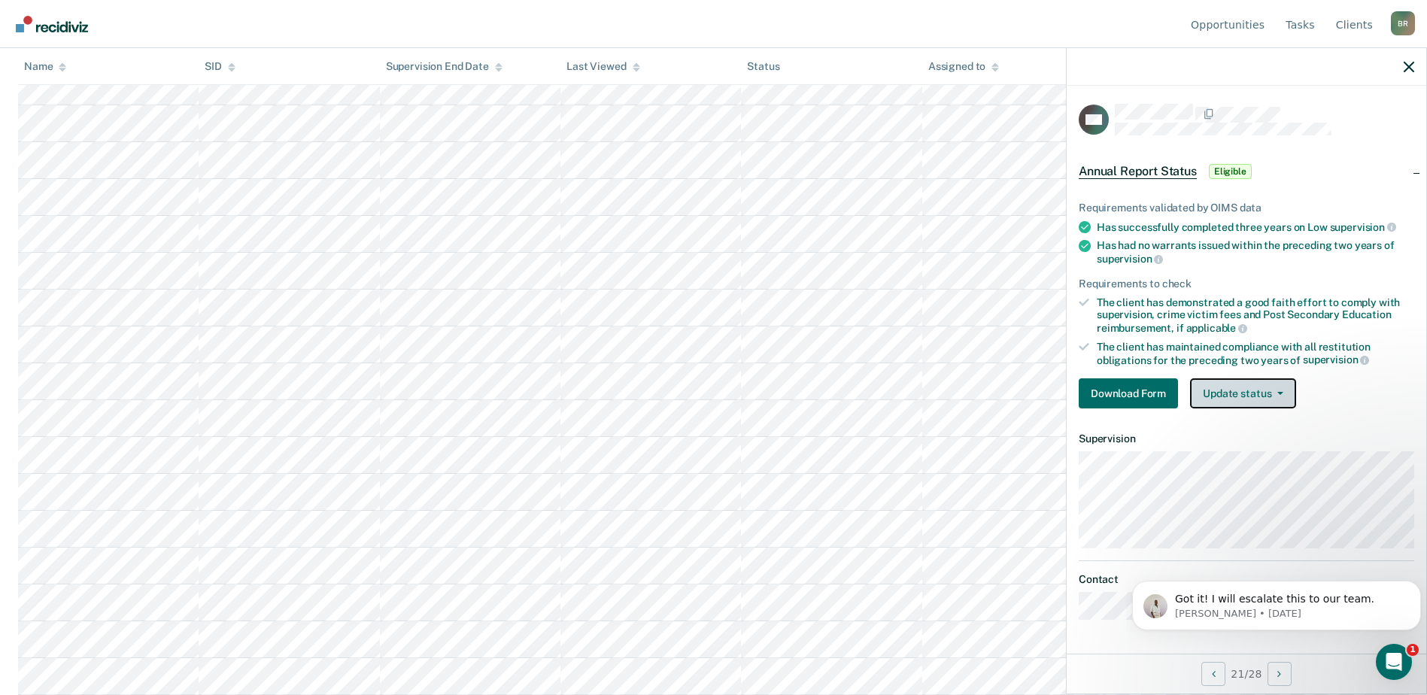
click at [1281, 385] on button "Update status" at bounding box center [1243, 393] width 106 height 30
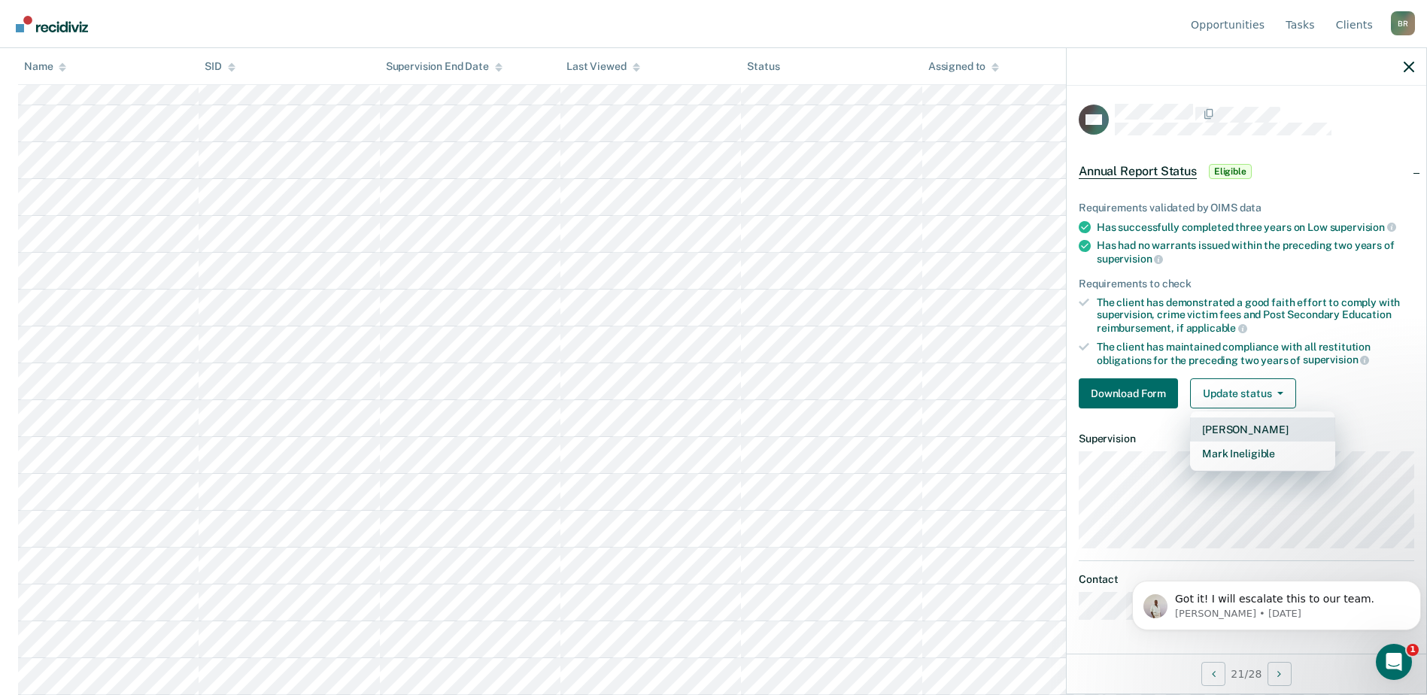
click at [1241, 430] on button "Mark Pending" at bounding box center [1262, 430] width 145 height 24
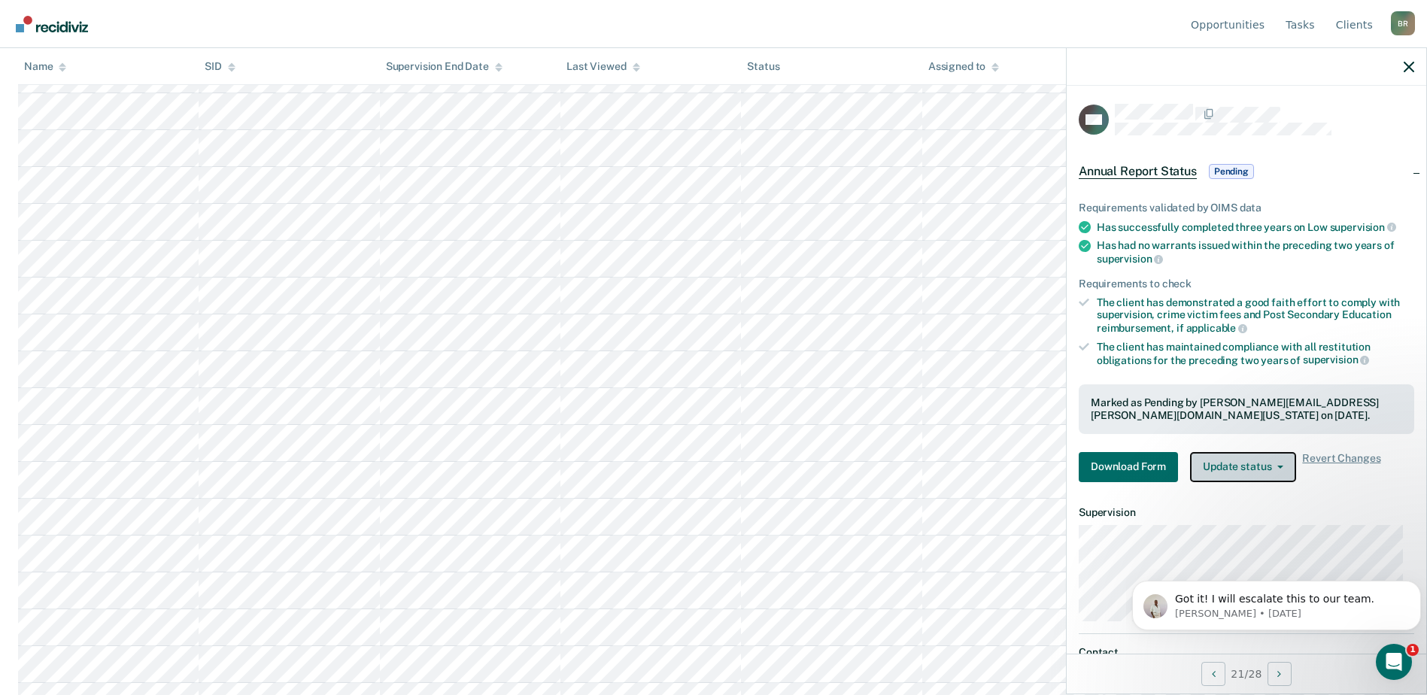
scroll to position [597, 0]
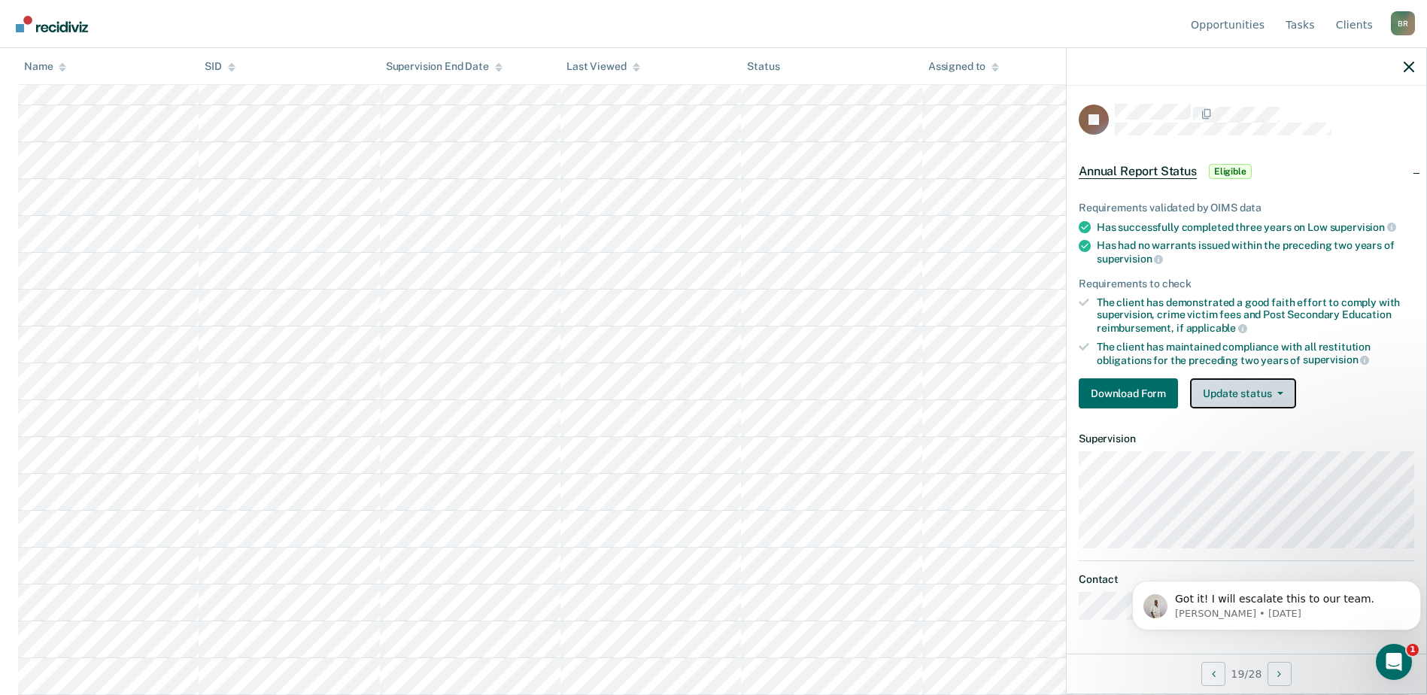
click at [1281, 392] on icon "button" at bounding box center [1281, 393] width 6 height 3
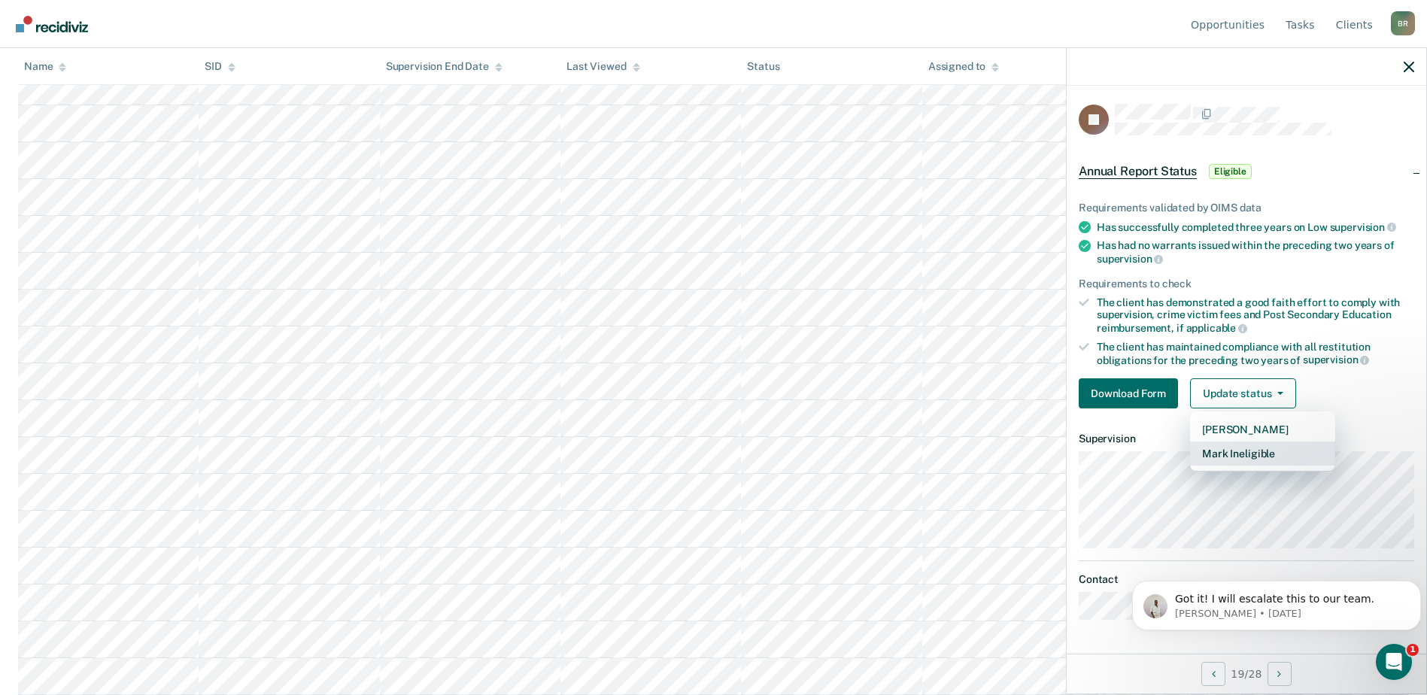
click at [1229, 453] on button "Mark Ineligible" at bounding box center [1262, 454] width 145 height 24
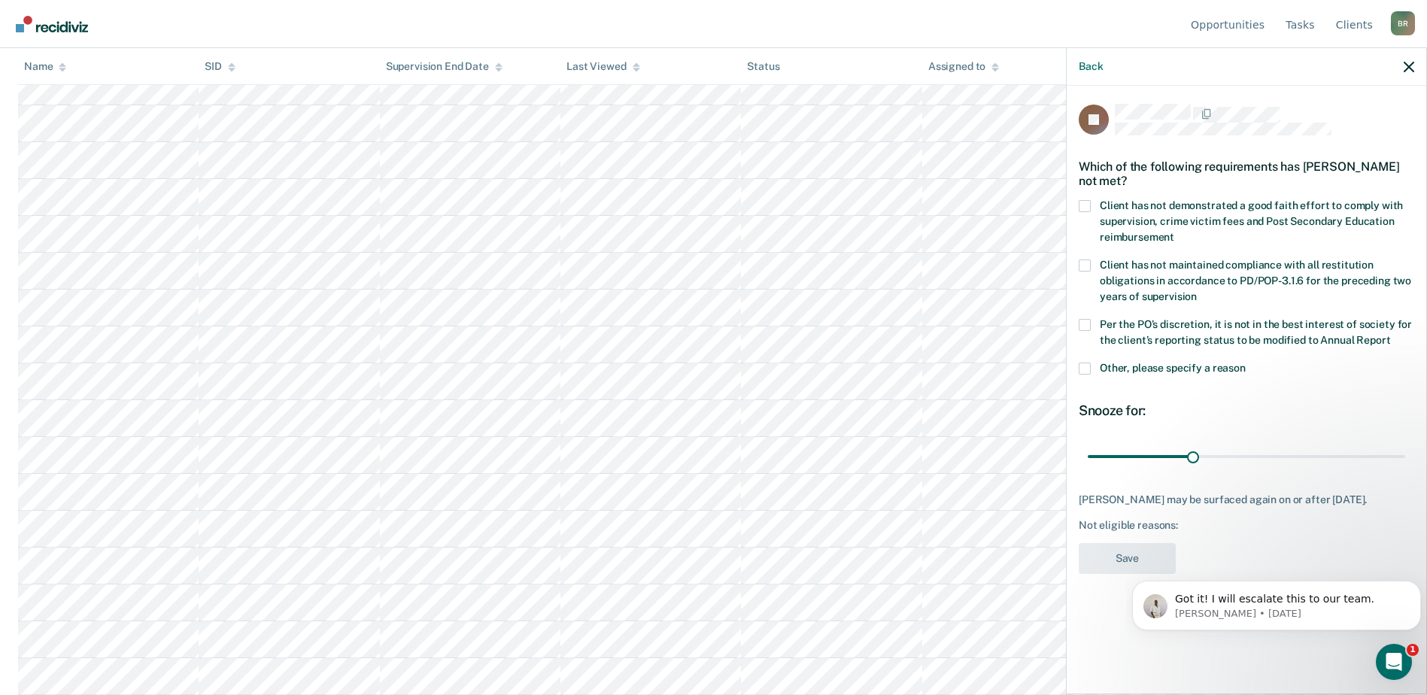
click at [1085, 368] on span at bounding box center [1085, 369] width 12 height 12
click at [1246, 363] on input "Other, please specify a reason" at bounding box center [1246, 363] width 0 height 0
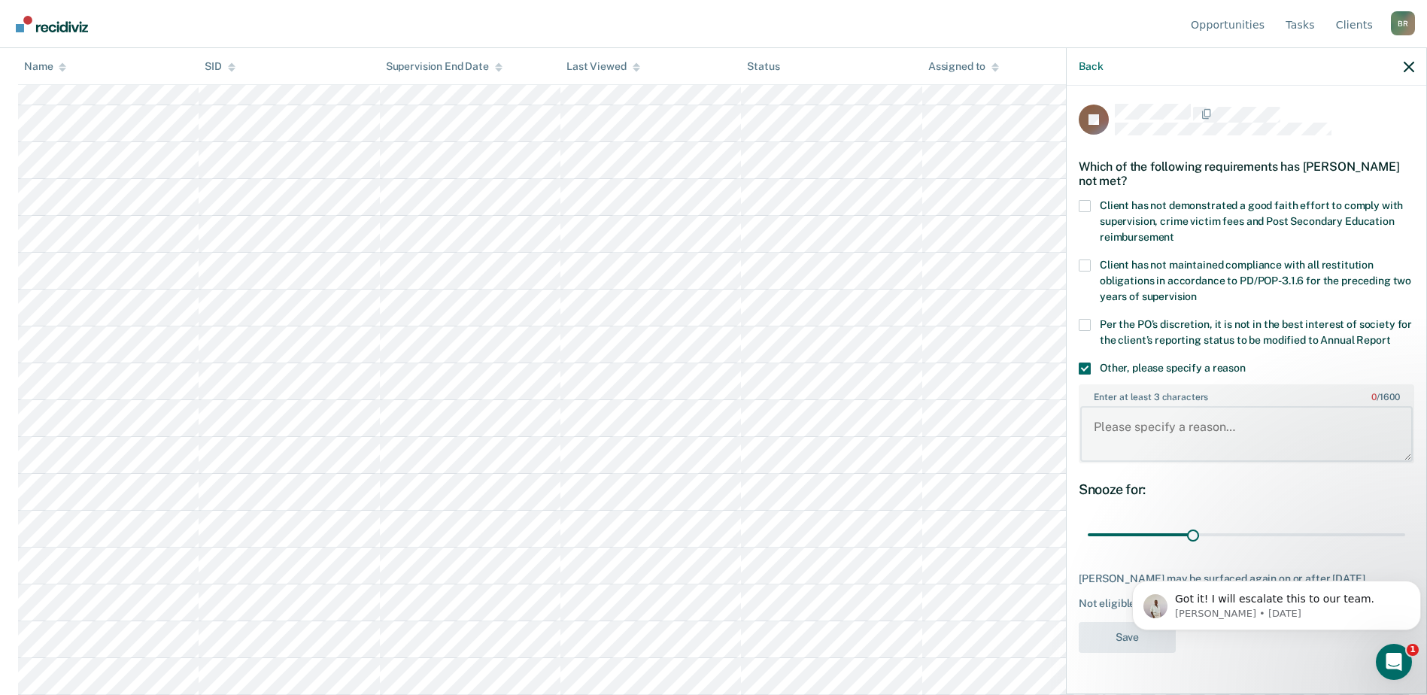
click at [1174, 439] on textarea "Enter at least 3 characters 0 / 1600" at bounding box center [1246, 434] width 333 height 56
type textarea "Positive UA"
click at [1129, 644] on button "Save" at bounding box center [1127, 637] width 97 height 31
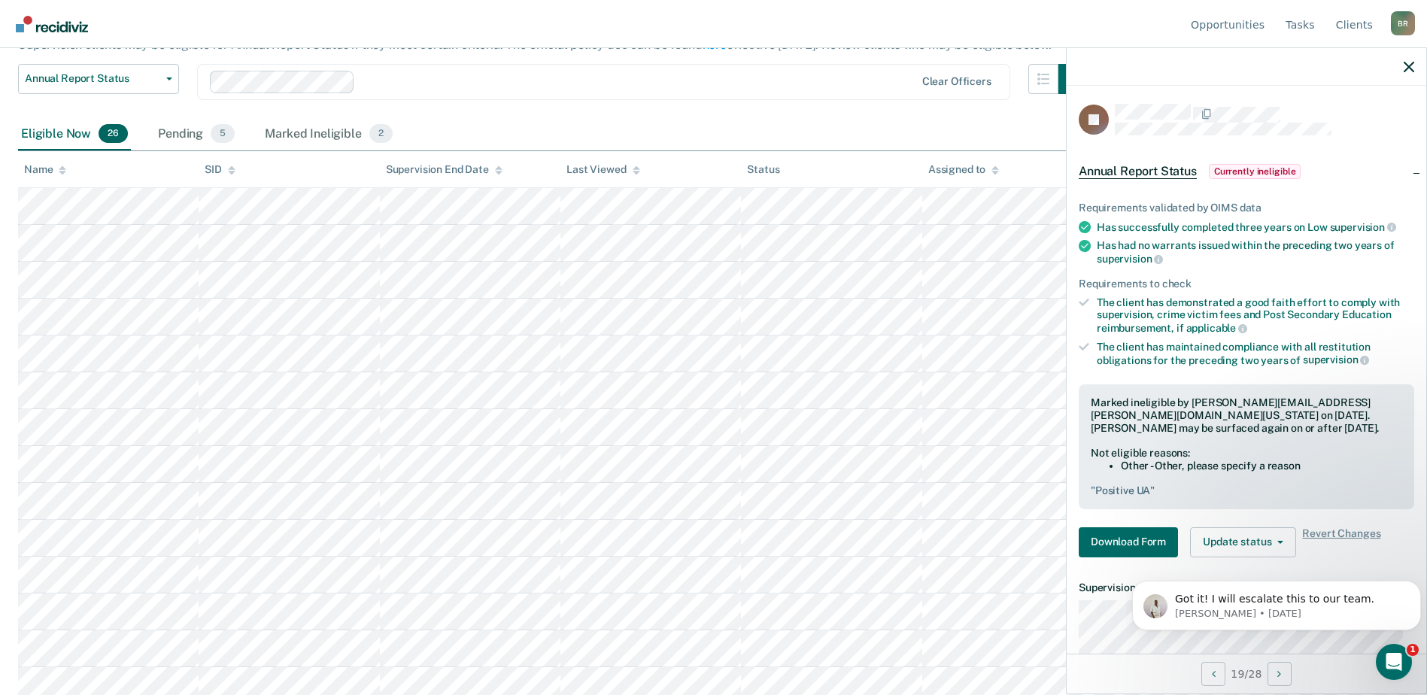
scroll to position [0, 0]
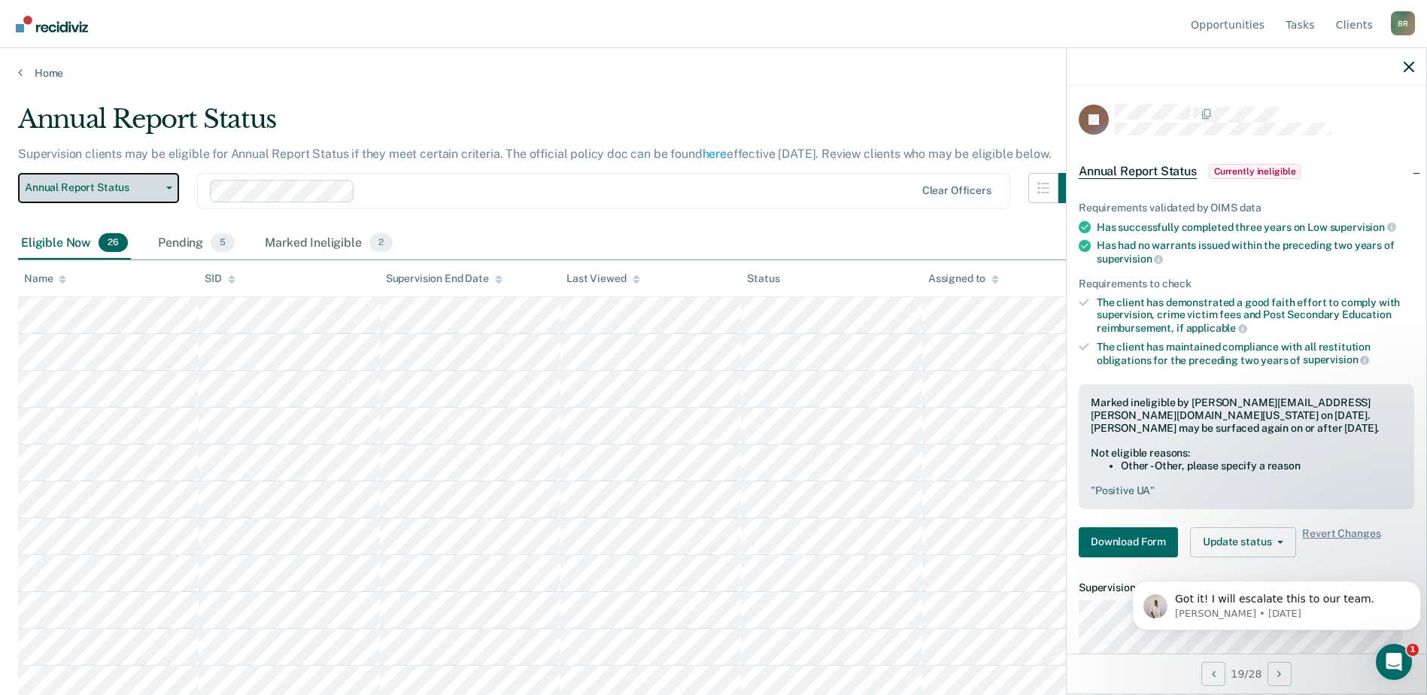
click at [173, 188] on button "Annual Report Status" at bounding box center [98, 188] width 161 height 30
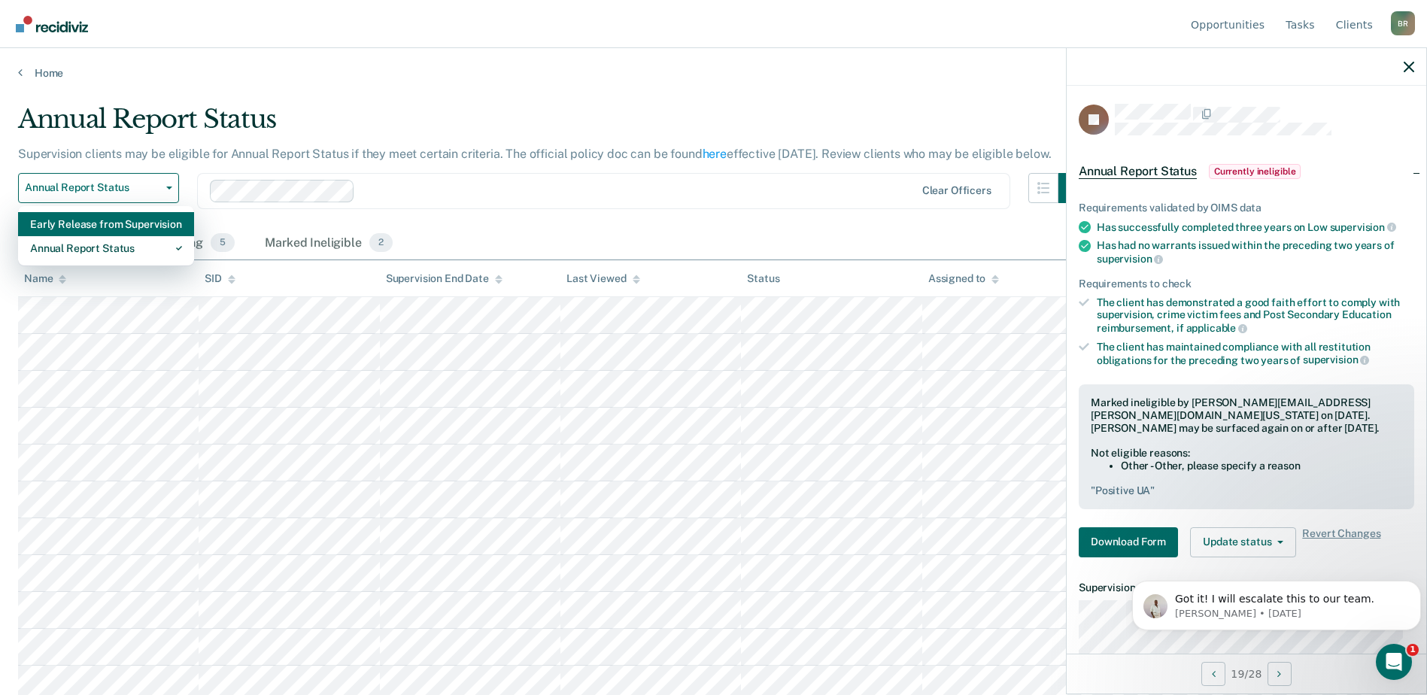
click at [79, 225] on div "Early Release from Supervision" at bounding box center [106, 224] width 152 height 24
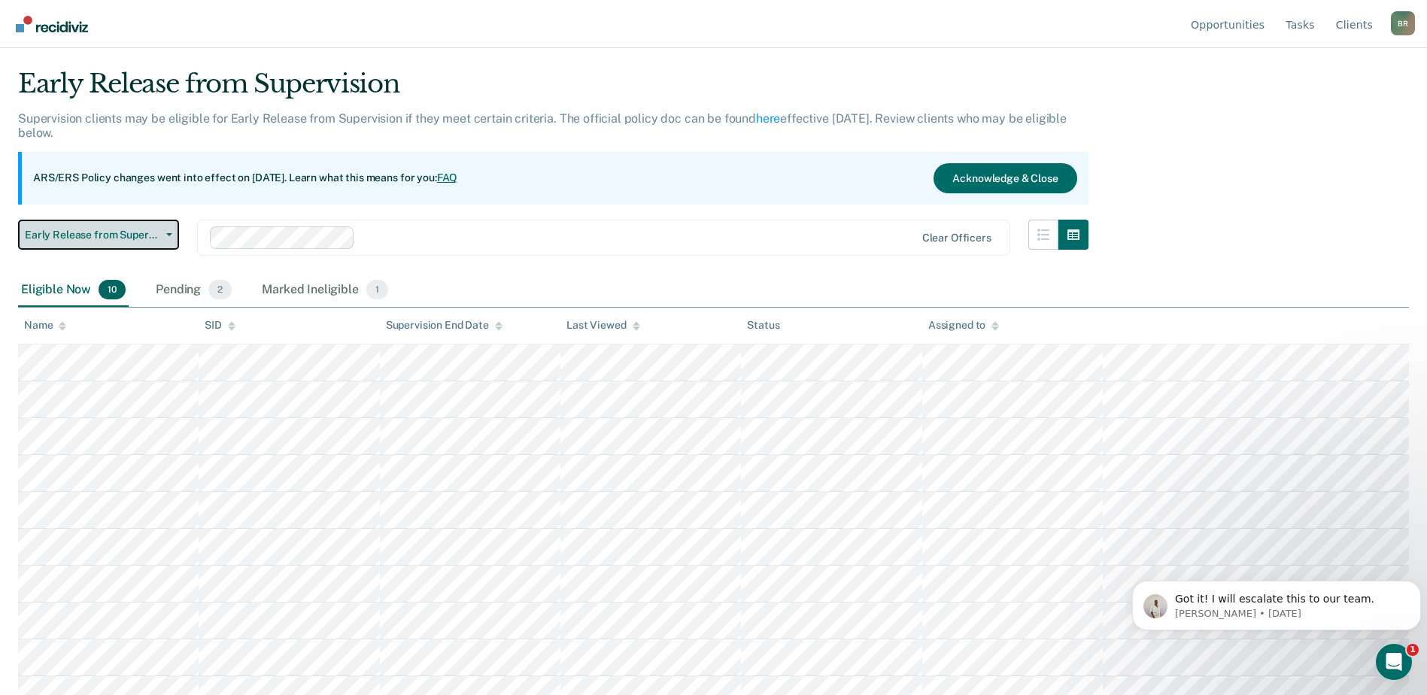
scroll to position [53, 0]
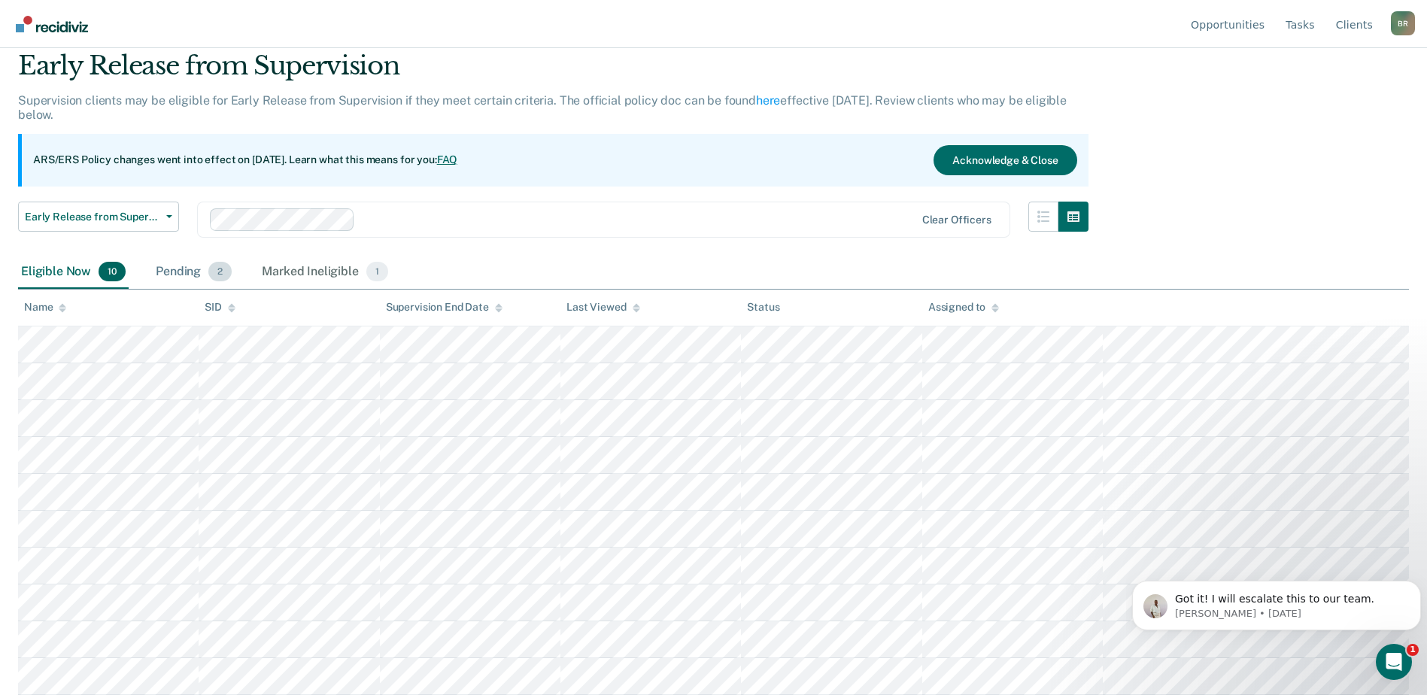
click at [179, 268] on div "Pending 2" at bounding box center [194, 272] width 82 height 33
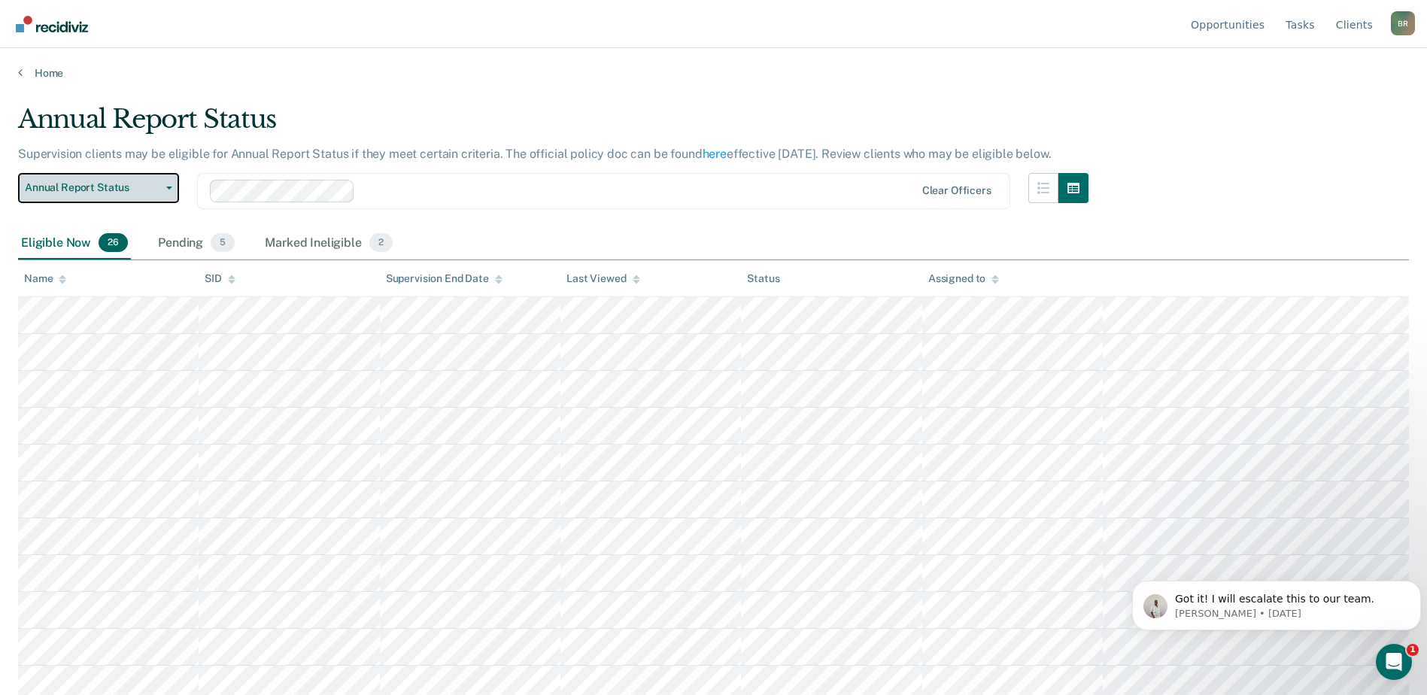
click at [168, 188] on icon "button" at bounding box center [169, 188] width 6 height 3
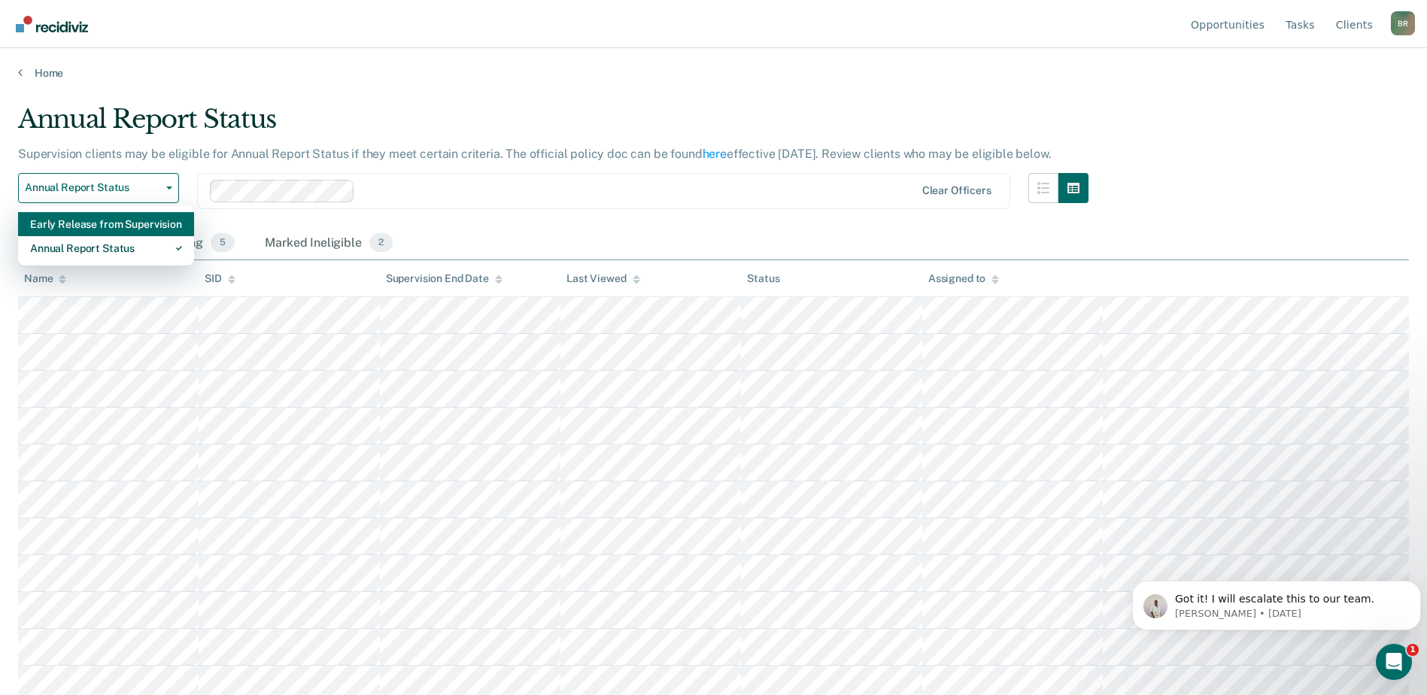
click at [86, 221] on div "Early Release from Supervision" at bounding box center [106, 224] width 152 height 24
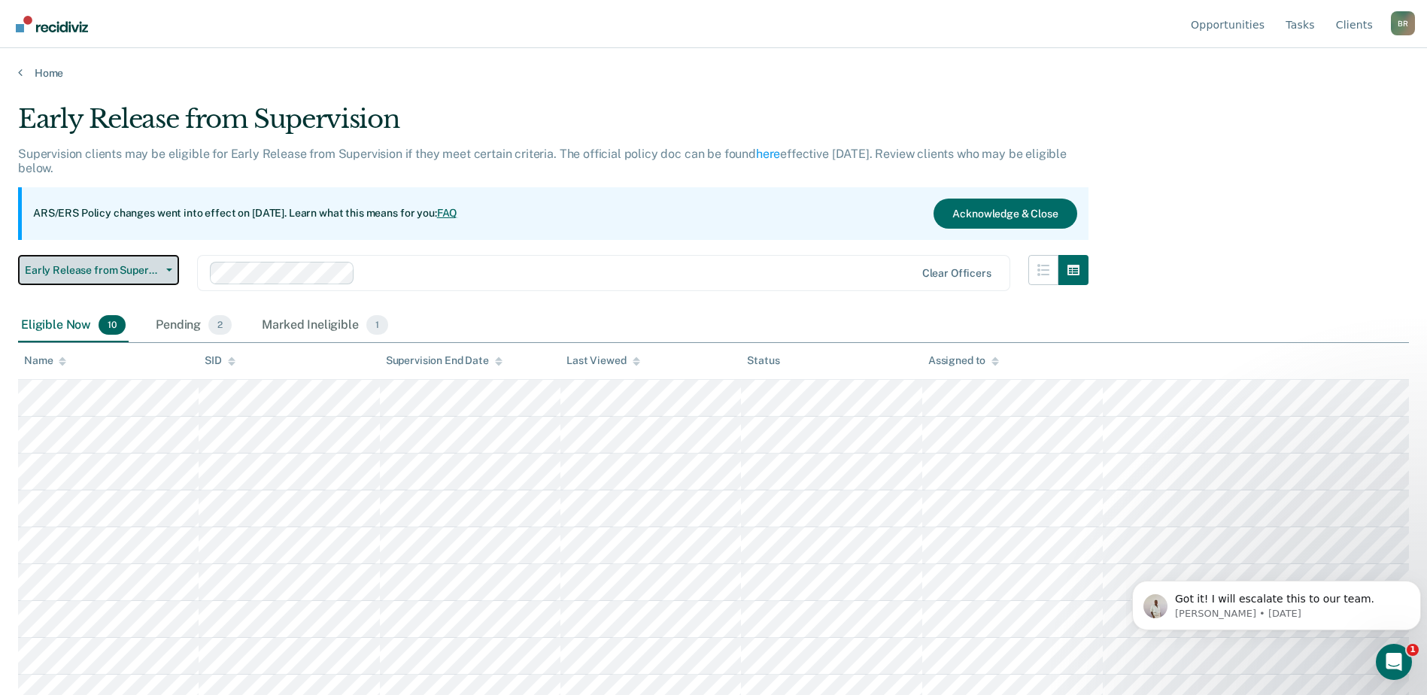
click at [170, 272] on button "Early Release from Supervision" at bounding box center [98, 270] width 161 height 30
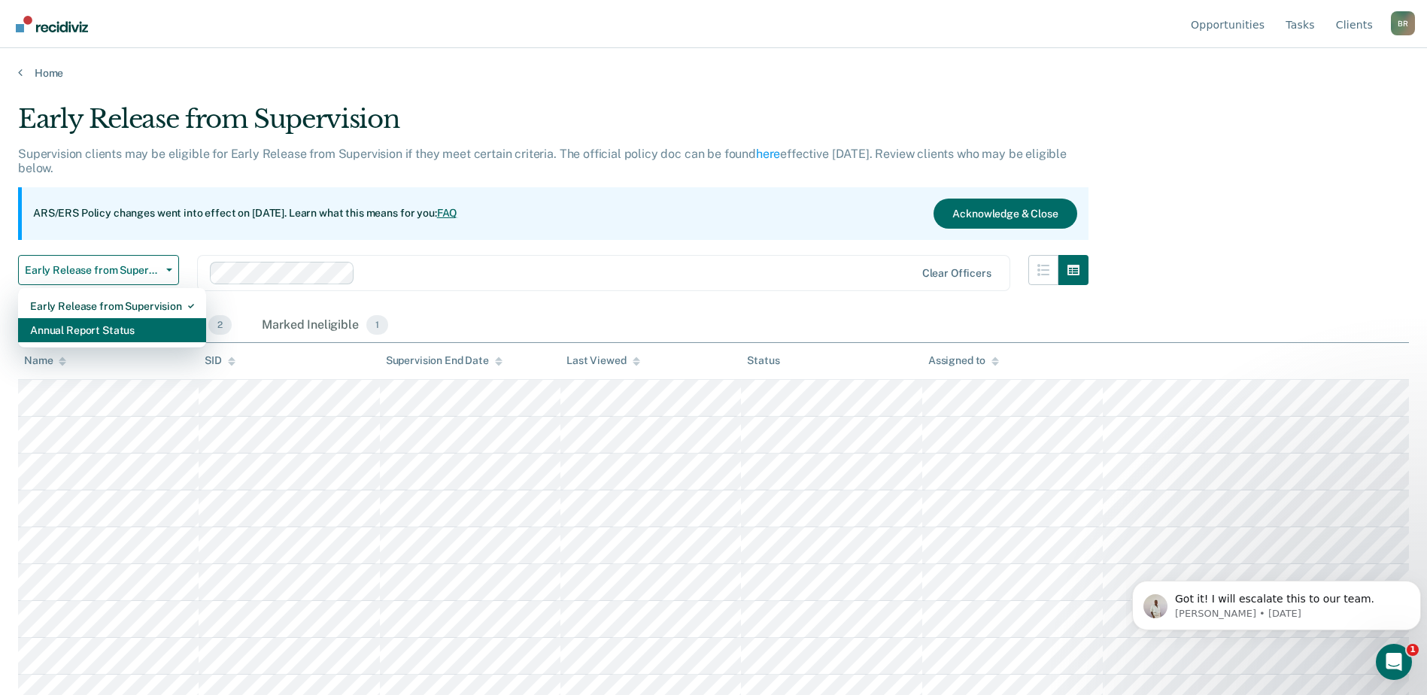
click at [66, 327] on div "Annual Report Status" at bounding box center [112, 330] width 164 height 24
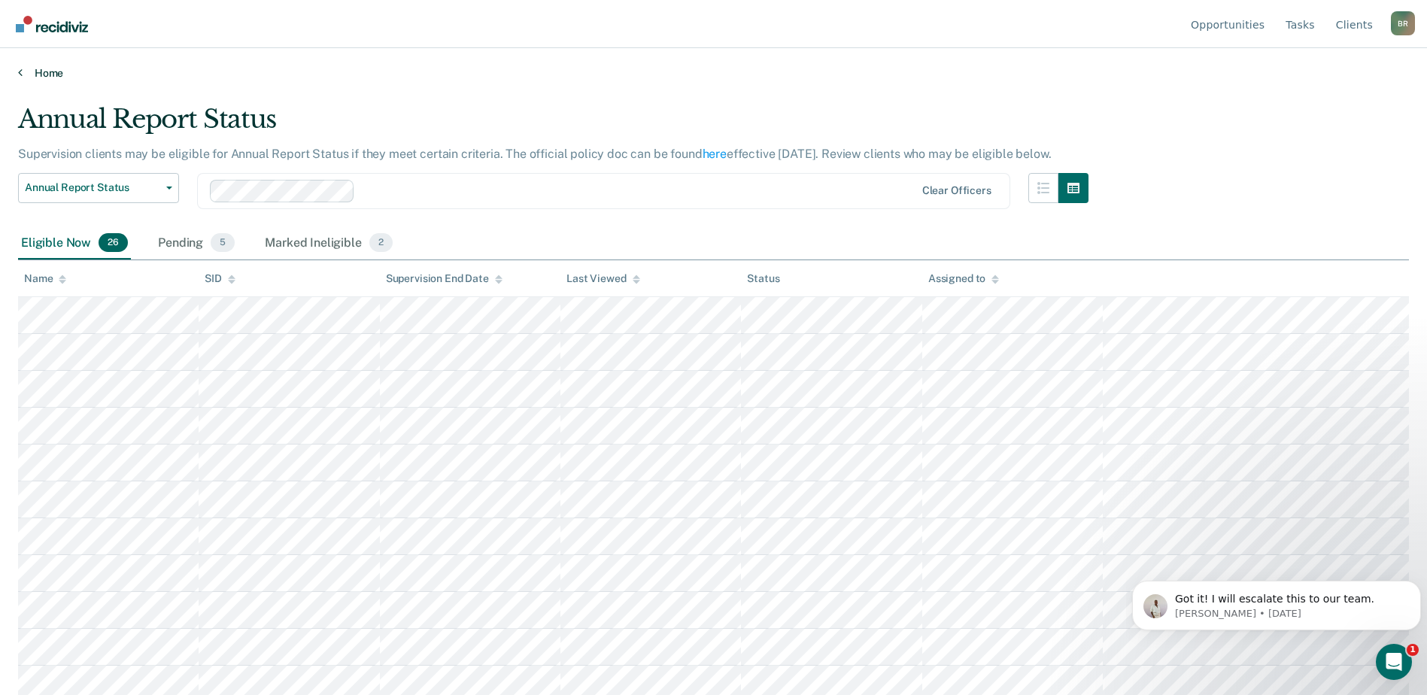
click at [46, 73] on link "Home" at bounding box center [713, 73] width 1391 height 14
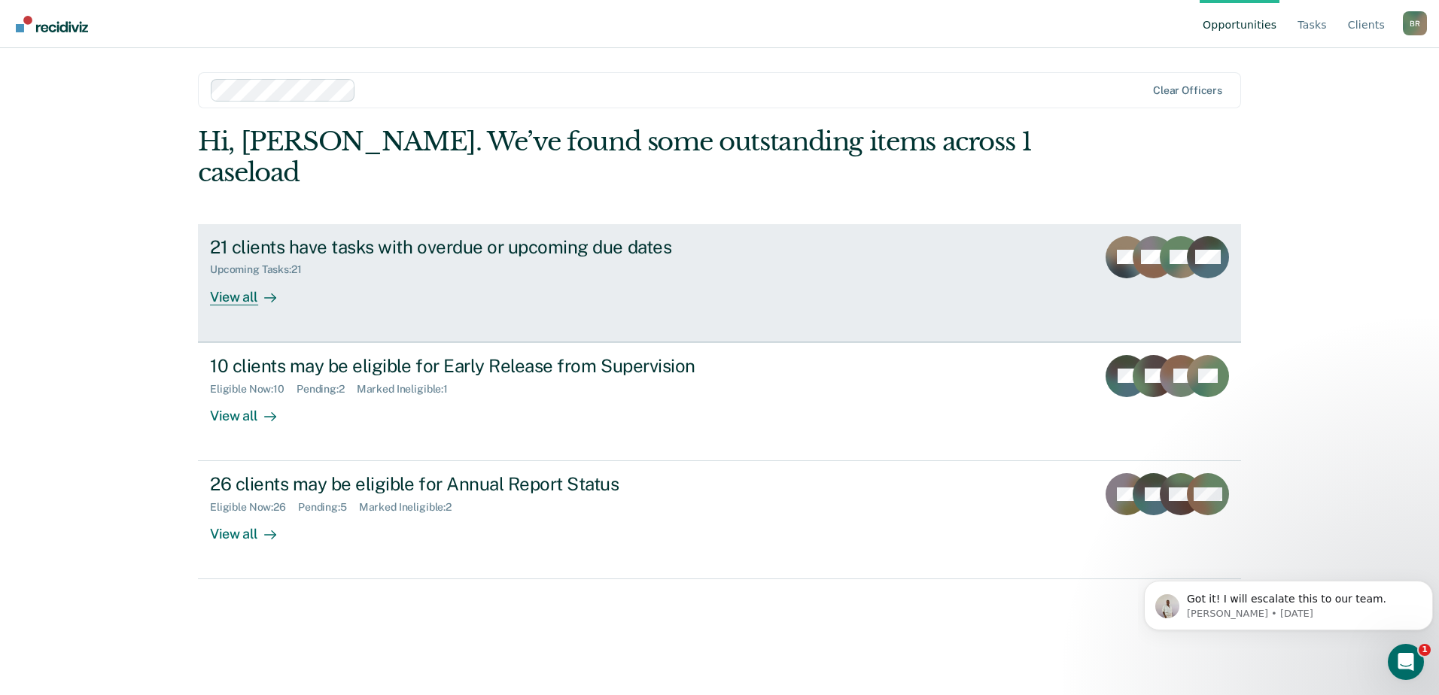
click at [591, 259] on div "21 clients have tasks with overdue or upcoming due dates Upcoming Tasks : 21 Vi…" at bounding box center [492, 270] width 564 height 69
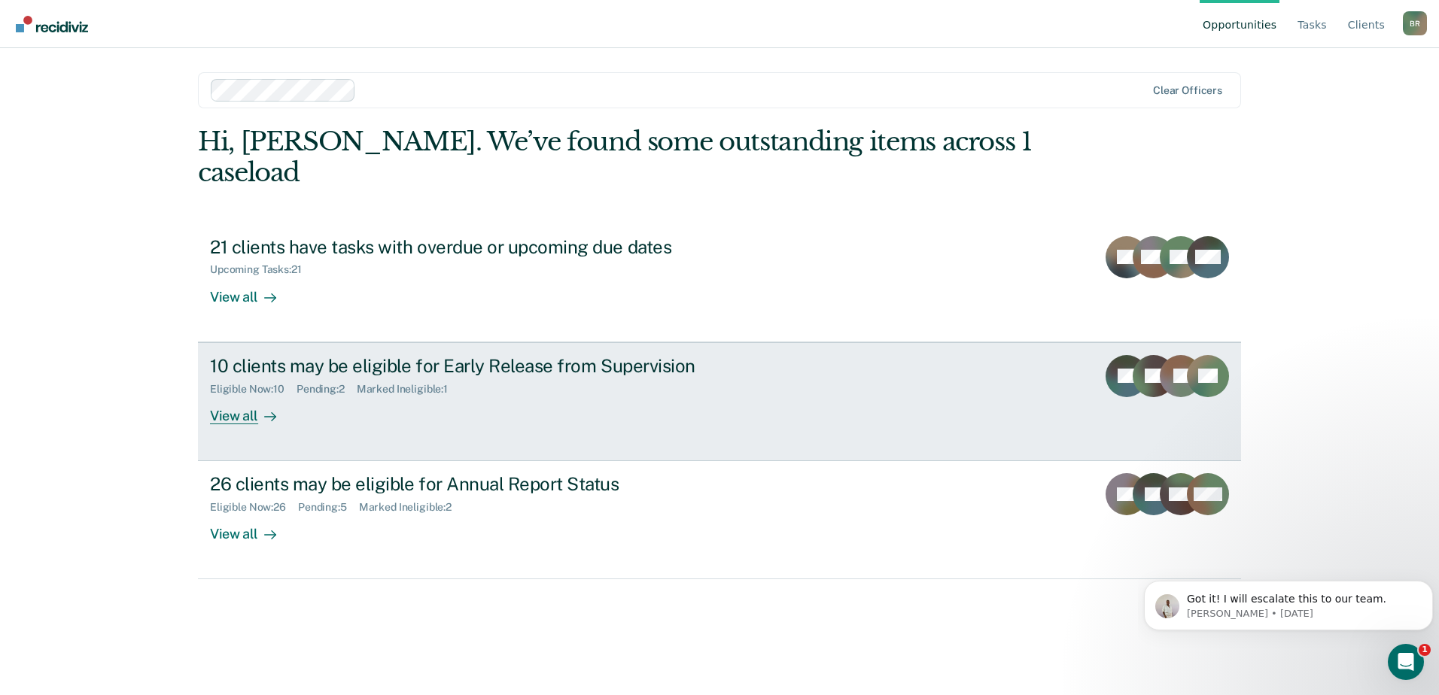
click at [430, 391] on div "10 clients may be eligible for Early Release from Supervision Eligible Now : 10…" at bounding box center [492, 389] width 564 height 69
click at [241, 395] on div "View all" at bounding box center [252, 409] width 84 height 29
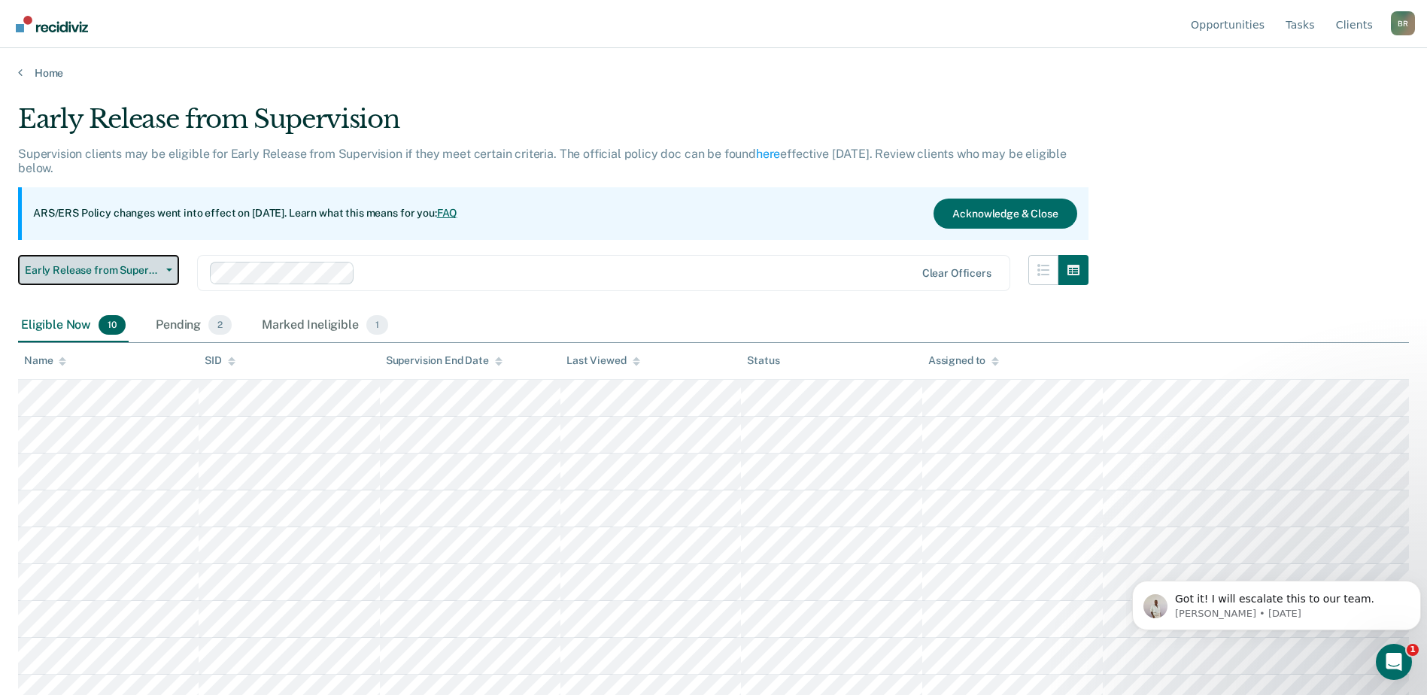
click at [168, 274] on button "Early Release from Supervision" at bounding box center [98, 270] width 161 height 30
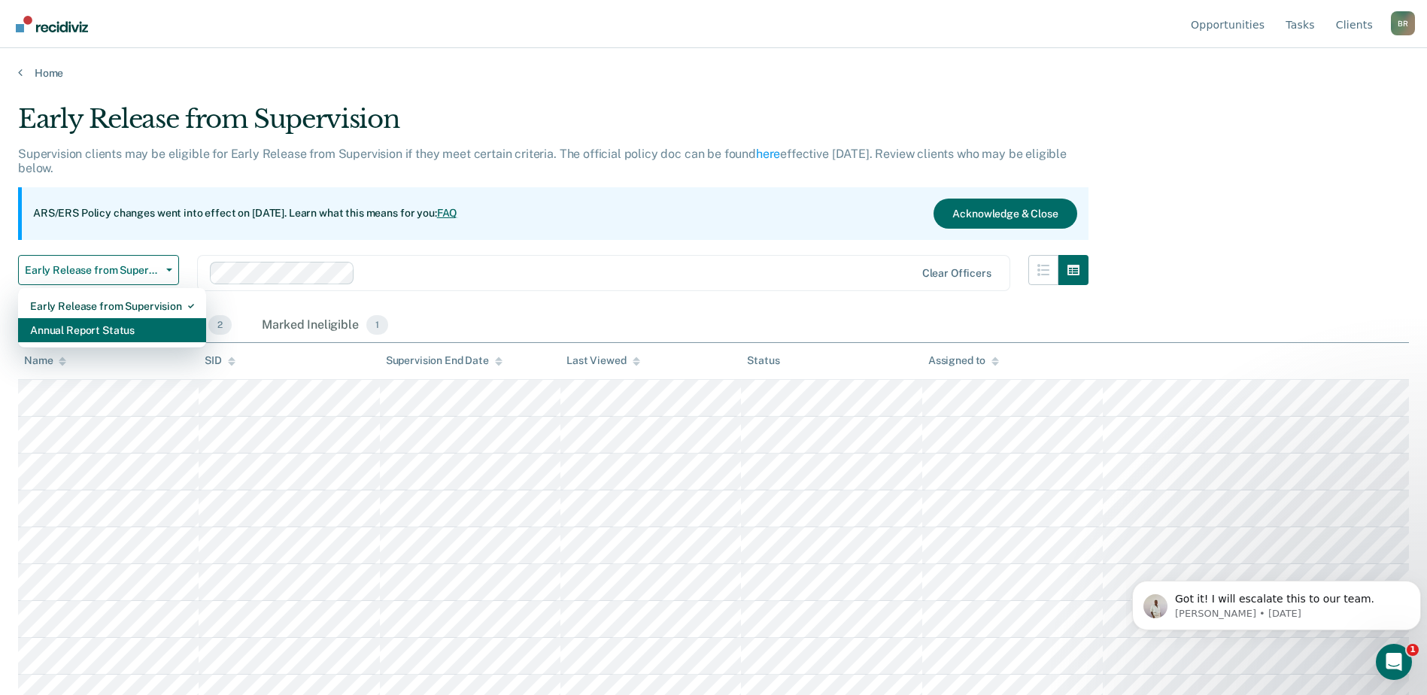
click at [41, 332] on div "Annual Report Status" at bounding box center [112, 330] width 164 height 24
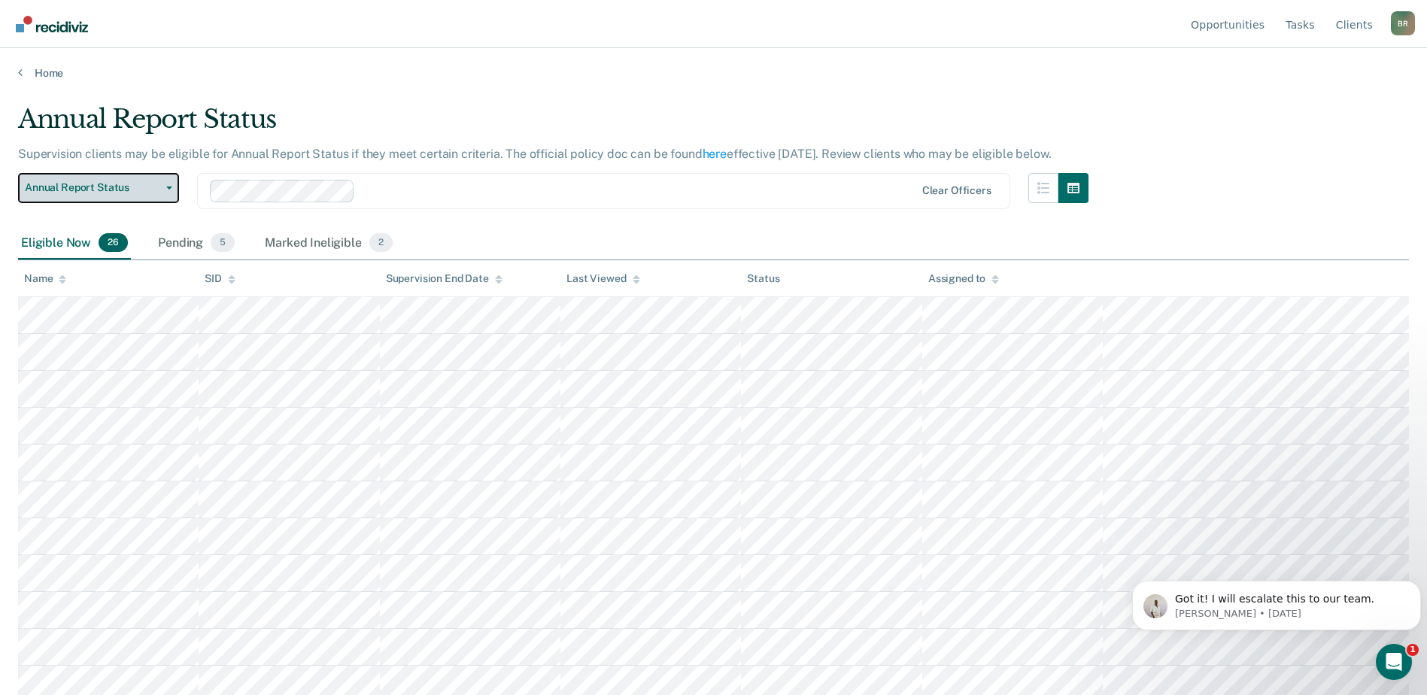
click at [175, 189] on button "Annual Report Status" at bounding box center [98, 188] width 161 height 30
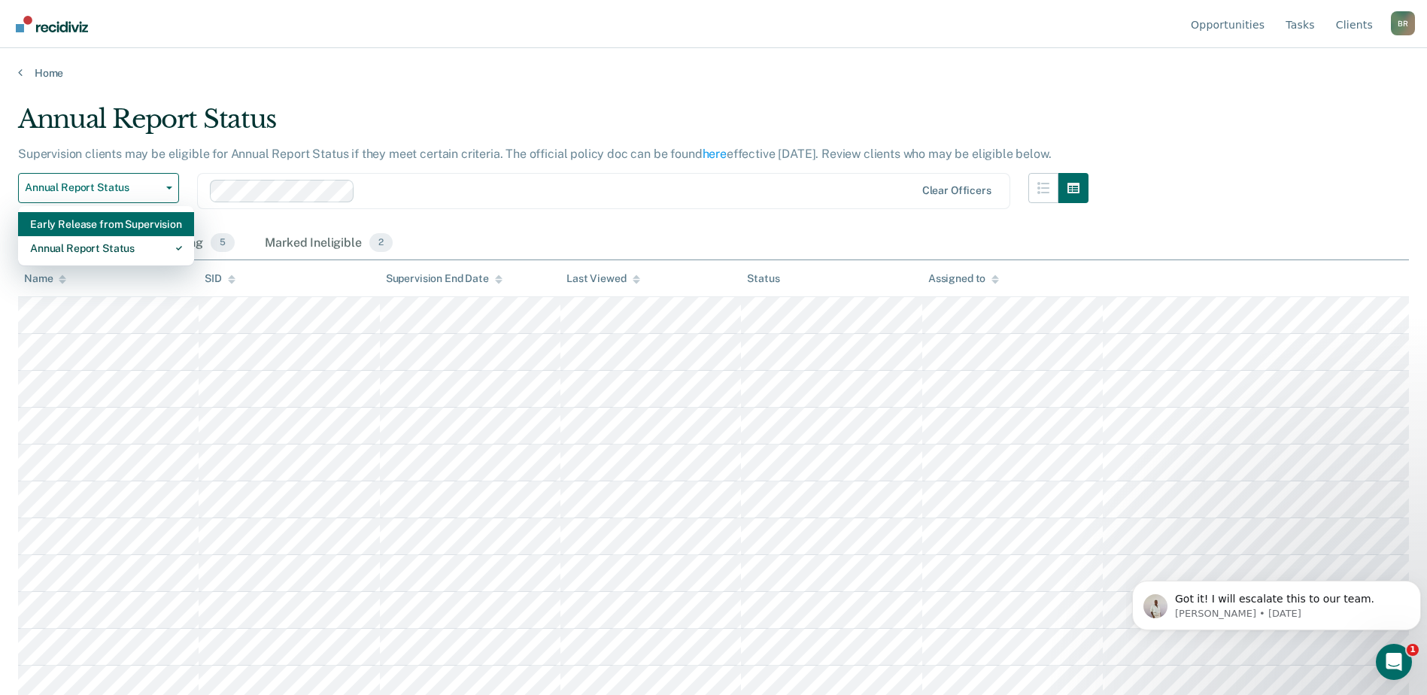
click at [59, 220] on div "Early Release from Supervision" at bounding box center [106, 224] width 152 height 24
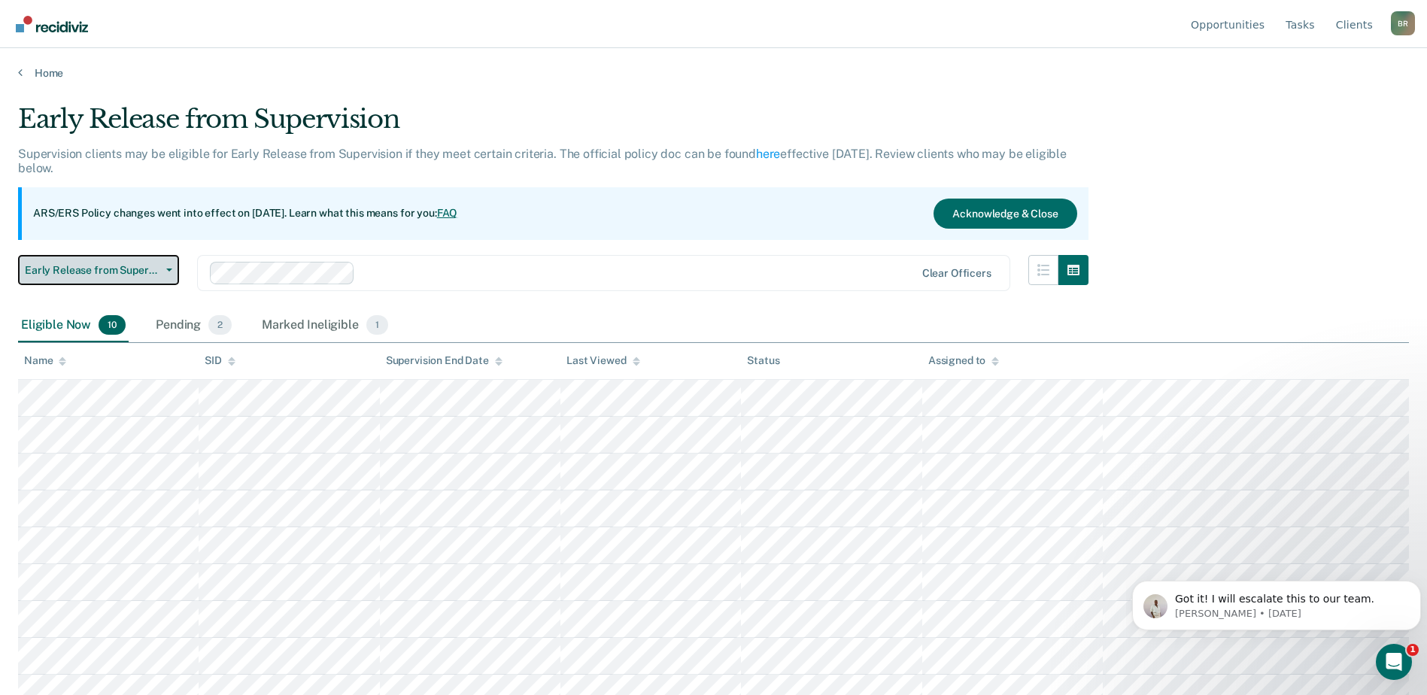
scroll to position [53, 0]
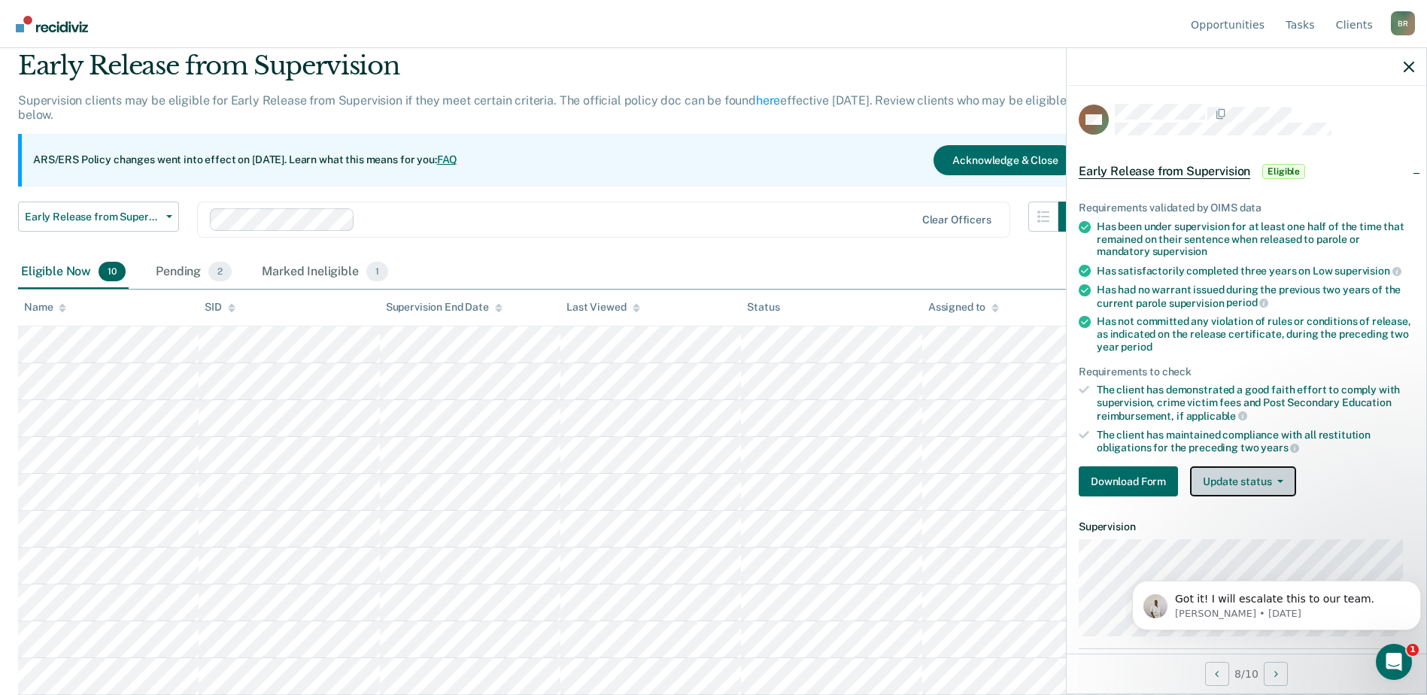
click at [1280, 482] on button "Update status" at bounding box center [1243, 481] width 106 height 30
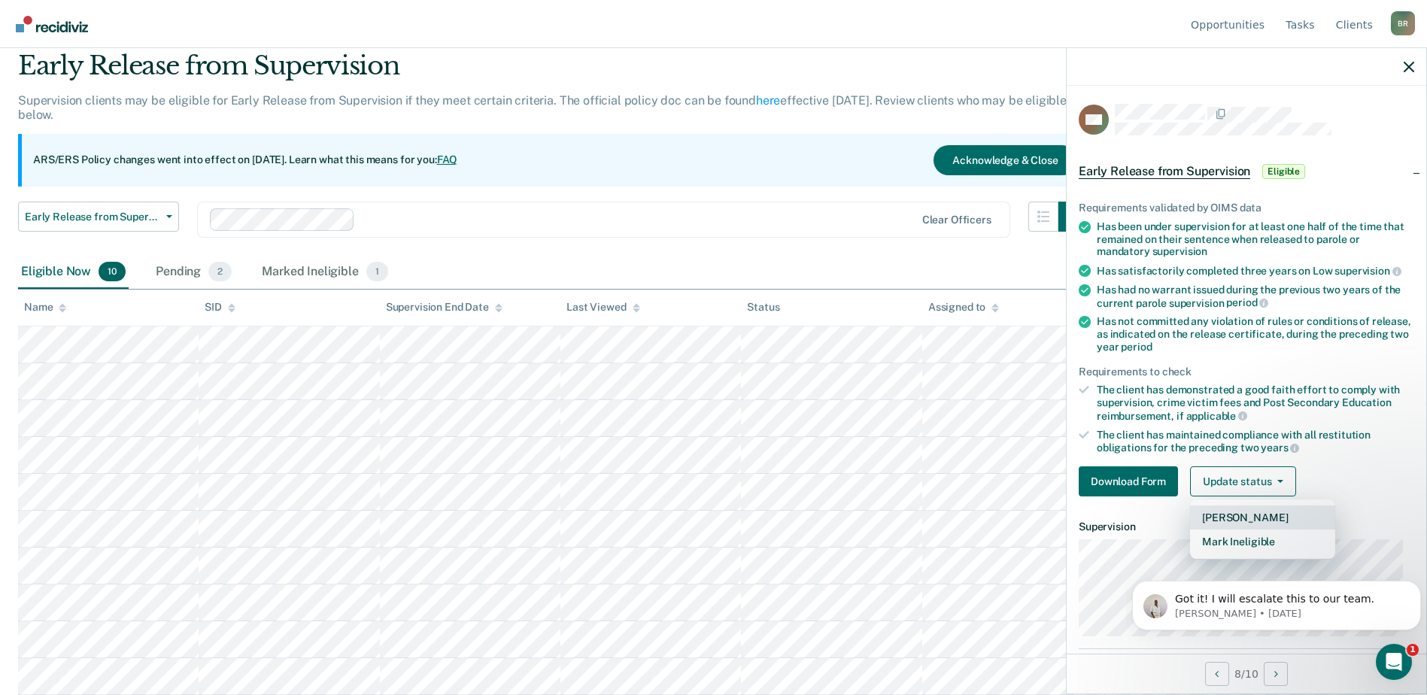
click at [1237, 515] on button "Mark Pending" at bounding box center [1262, 518] width 145 height 24
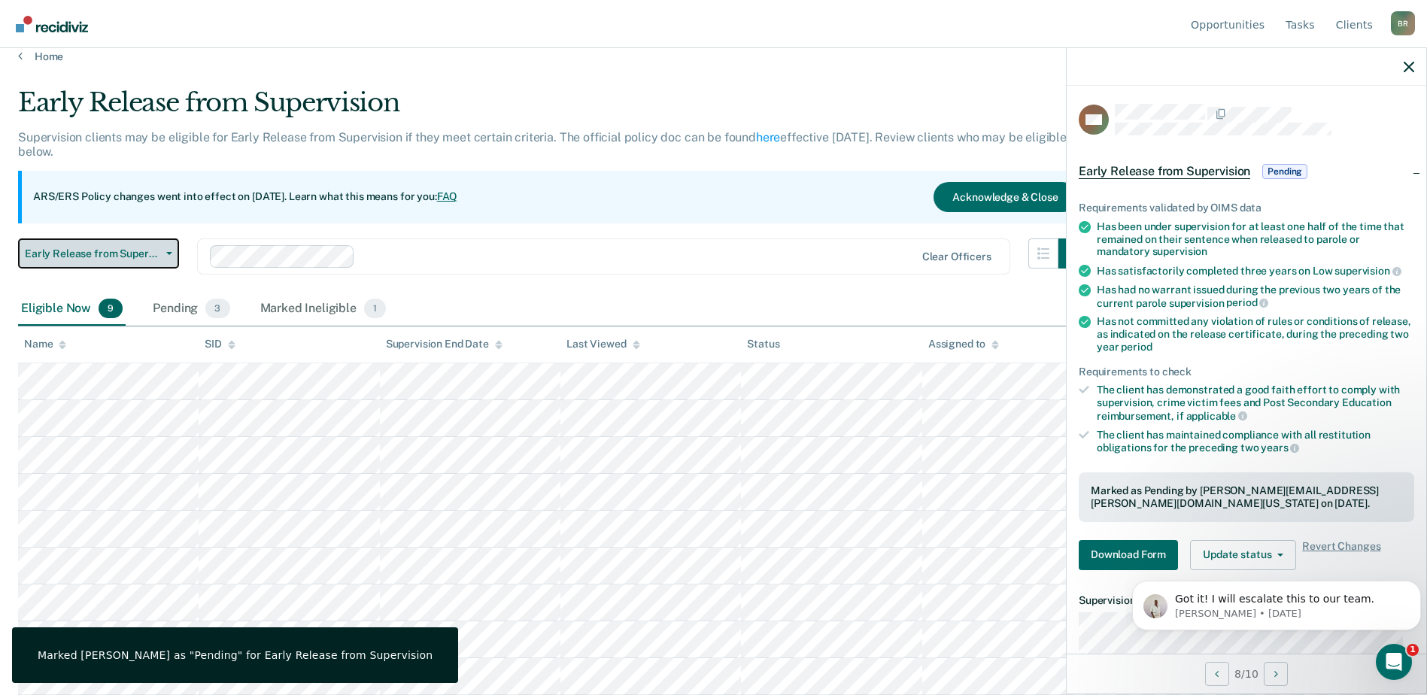
click at [175, 251] on button "Early Release from Supervision" at bounding box center [98, 254] width 161 height 30
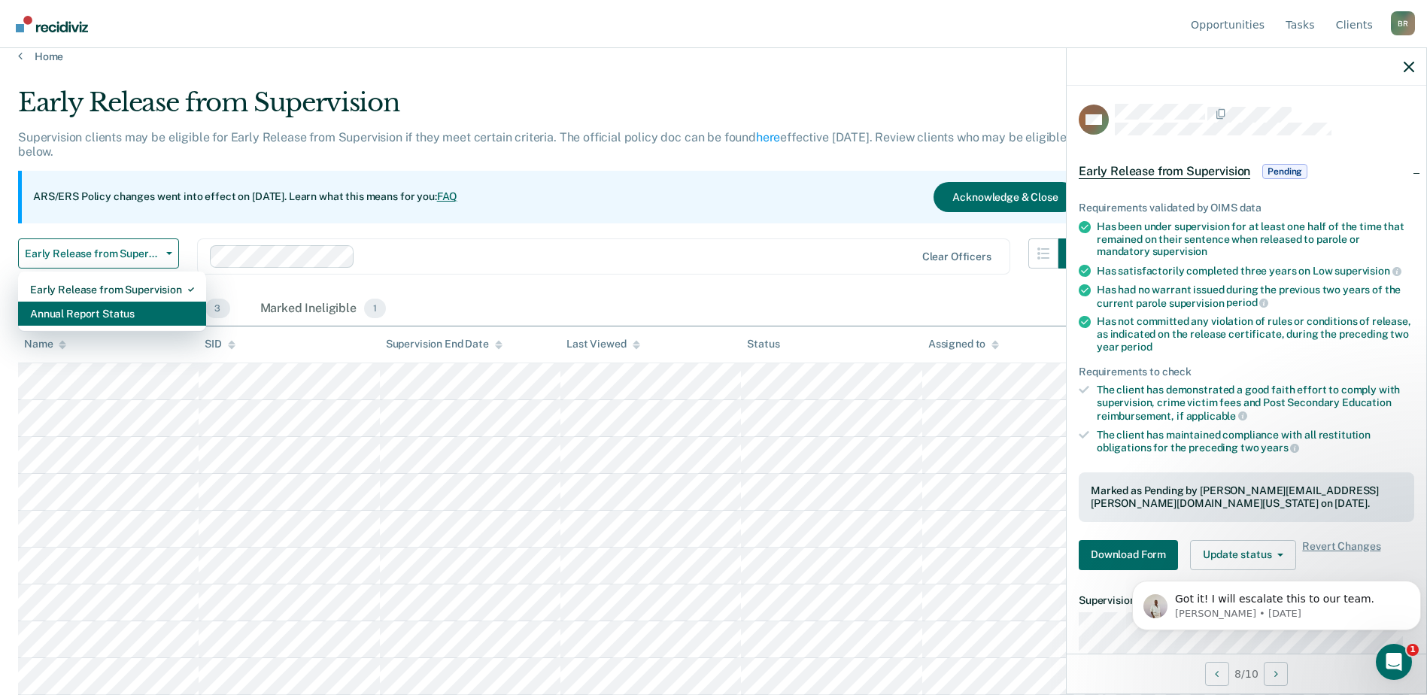
click at [92, 311] on div "Annual Report Status" at bounding box center [112, 314] width 164 height 24
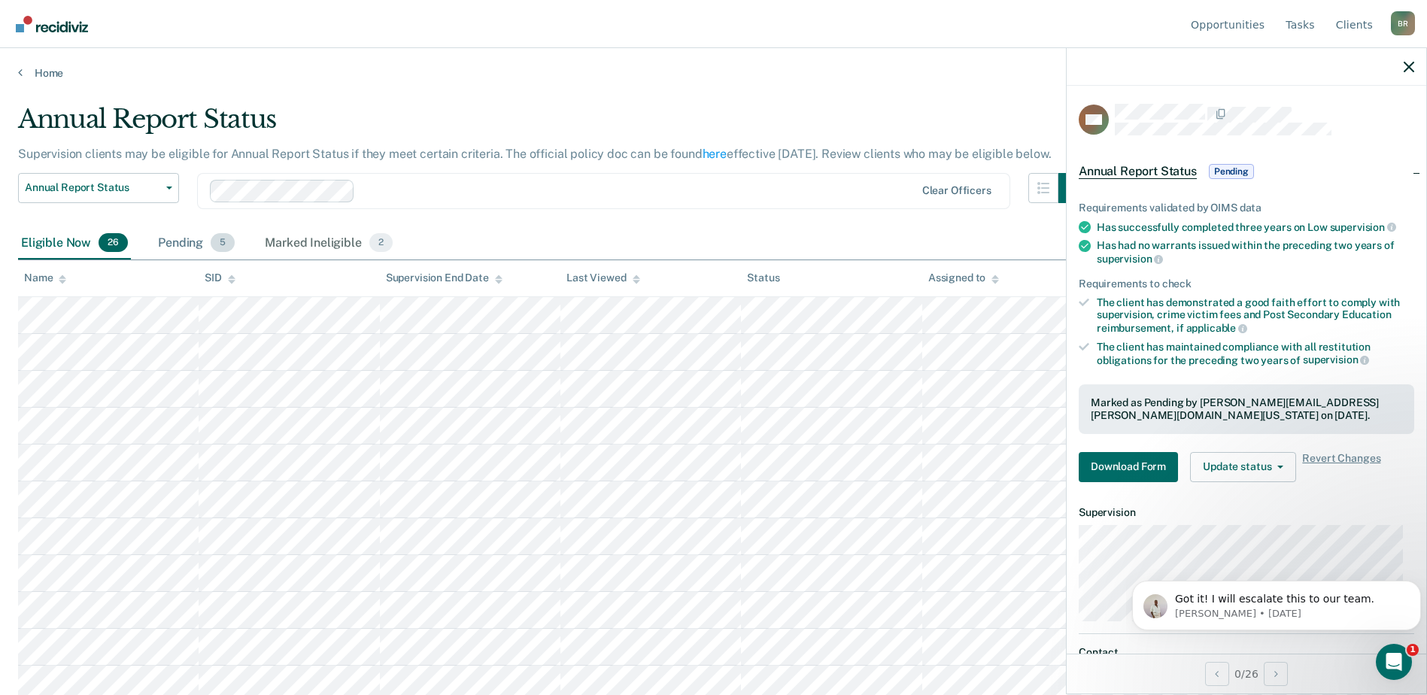
click at [177, 246] on div "Pending 5" at bounding box center [196, 243] width 83 height 33
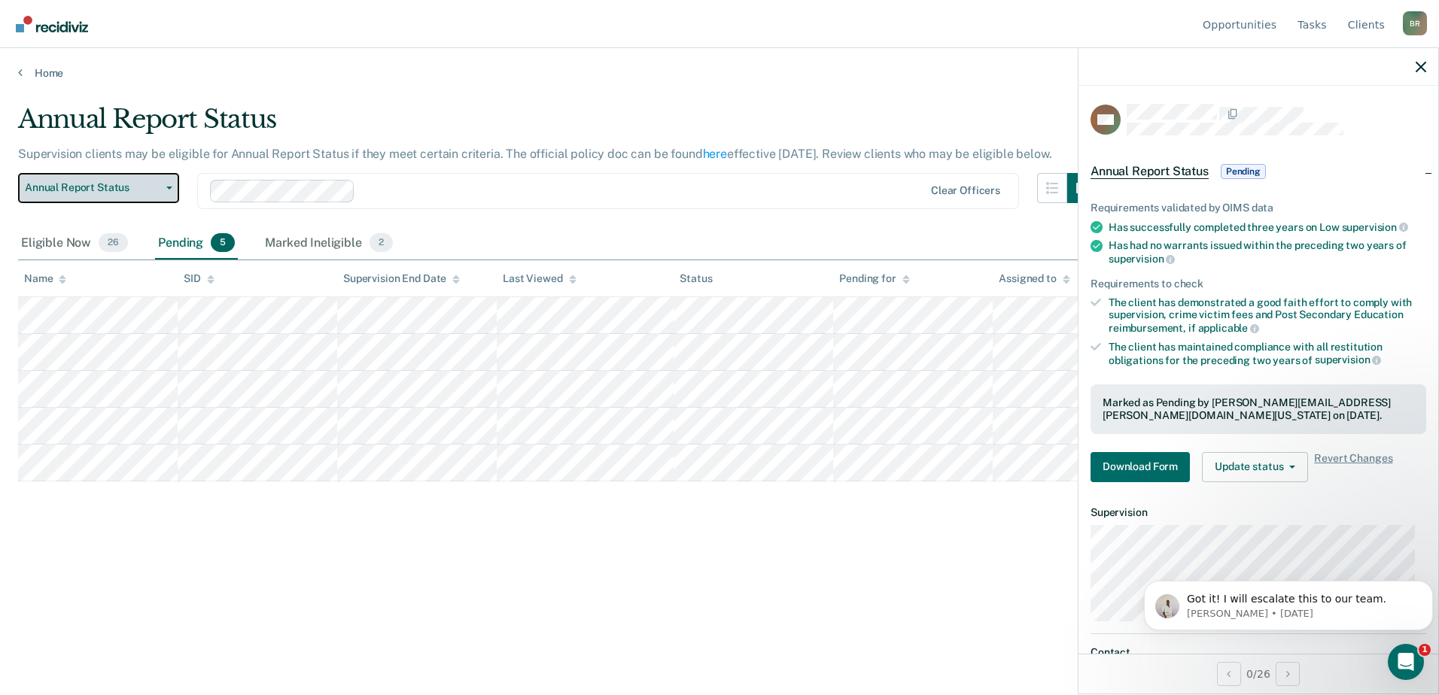
click at [165, 187] on span "button" at bounding box center [166, 188] width 12 height 3
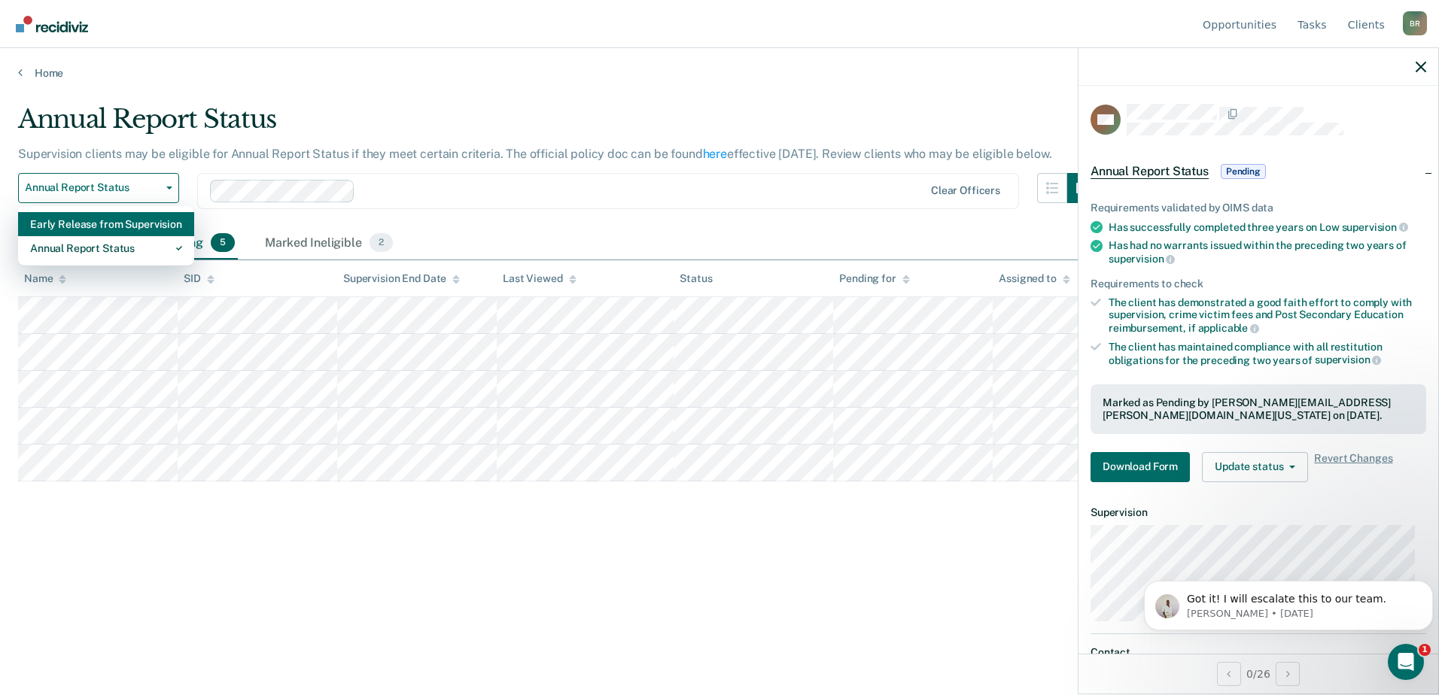
click at [74, 220] on div "Early Release from Supervision" at bounding box center [106, 224] width 152 height 24
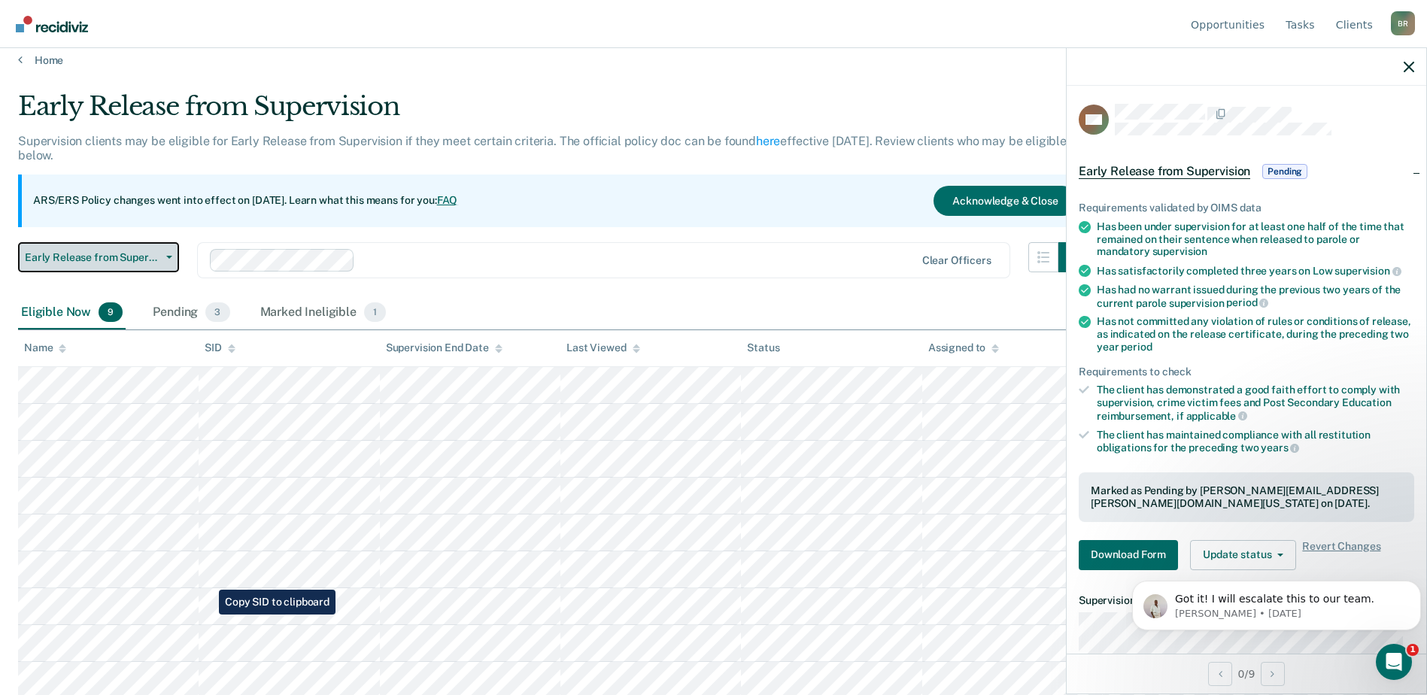
scroll to position [17, 0]
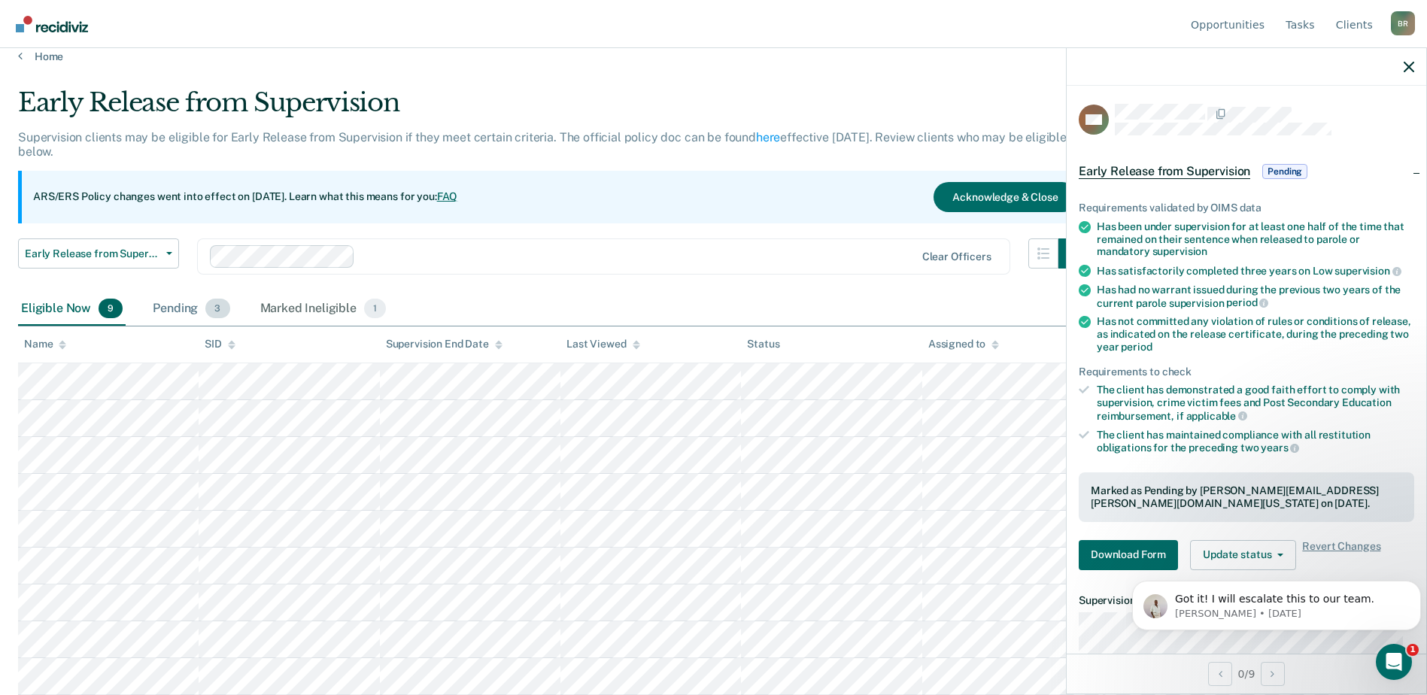
click at [168, 307] on div "Pending 3" at bounding box center [191, 309] width 83 height 33
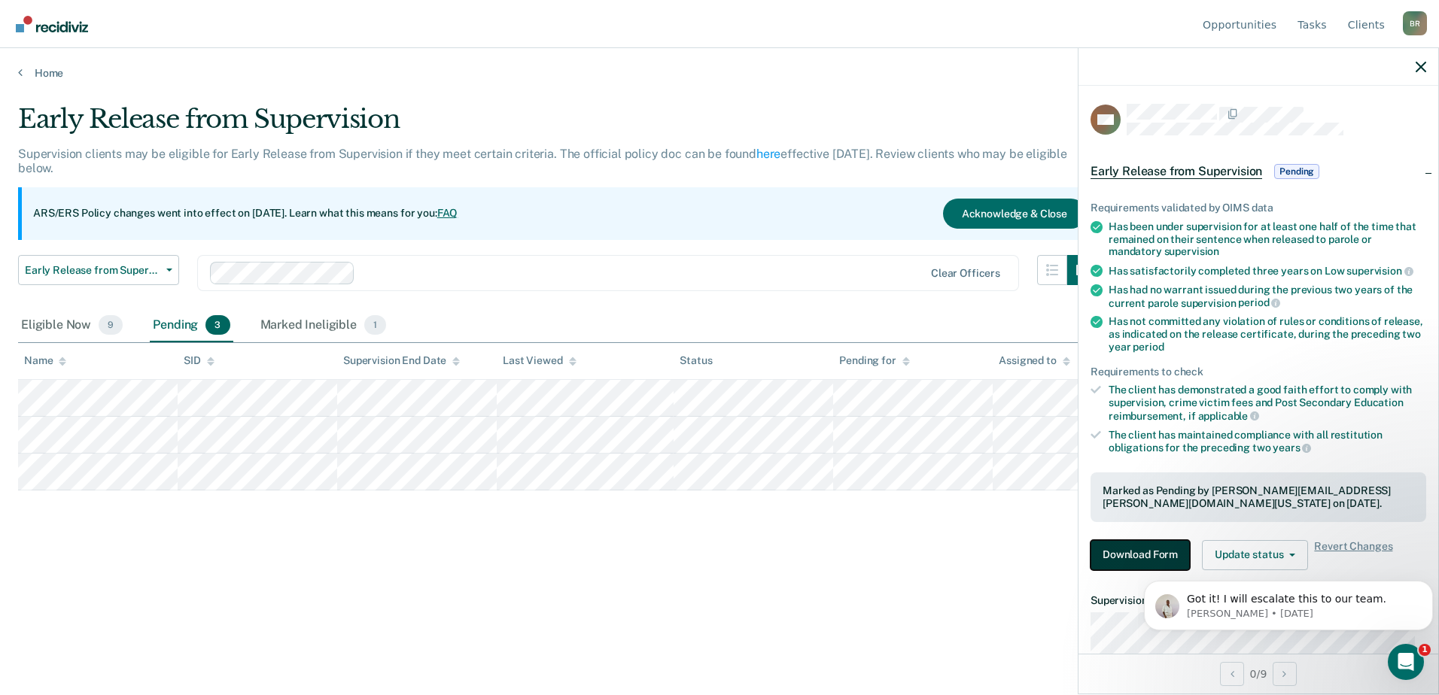
click at [1129, 547] on button "Download Form" at bounding box center [1139, 555] width 99 height 30
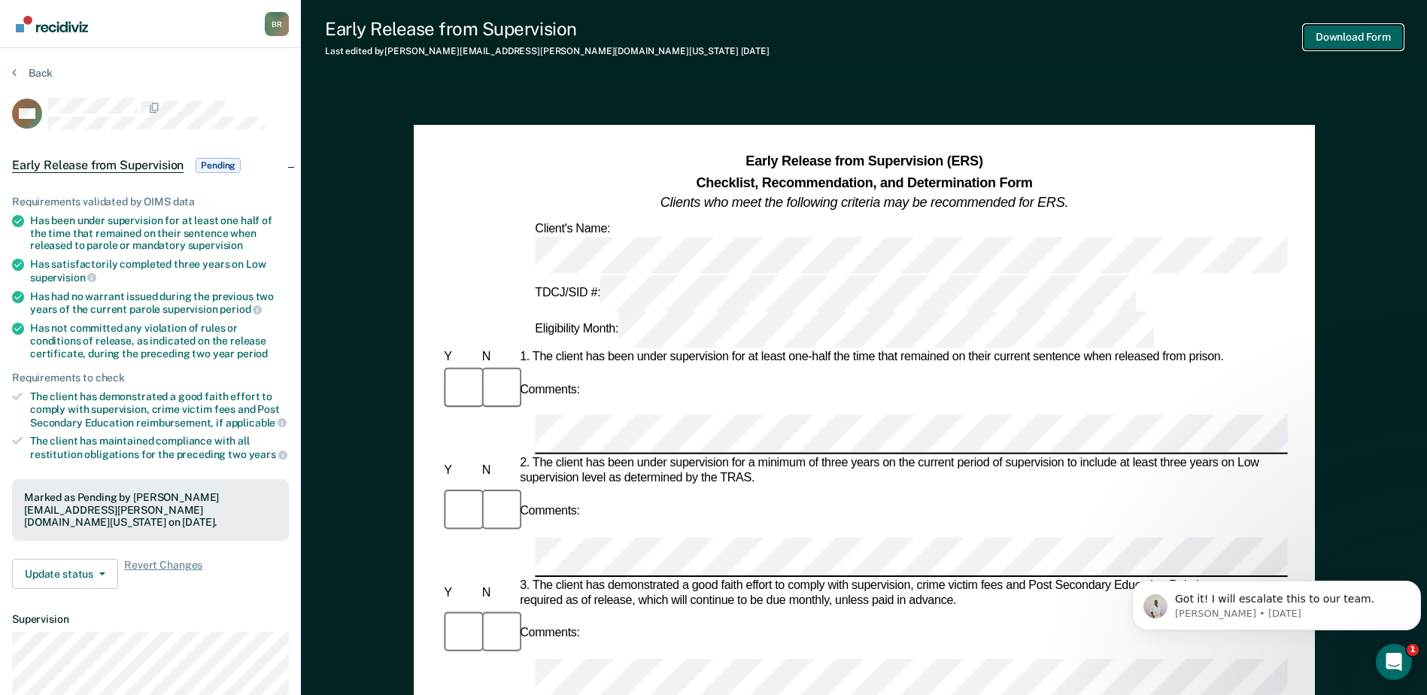
click at [1361, 29] on button "Download Form" at bounding box center [1353, 37] width 99 height 25
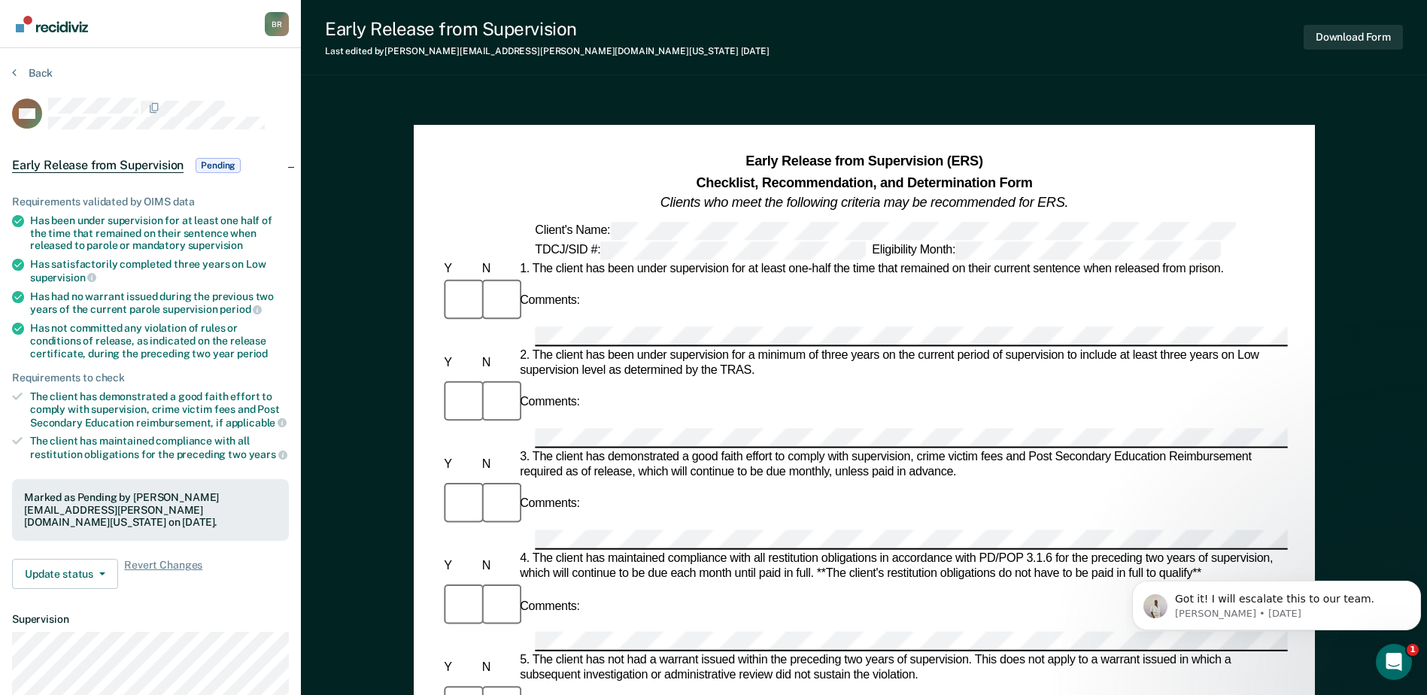
click at [1354, 36] on button "Download Form" at bounding box center [1353, 37] width 99 height 25
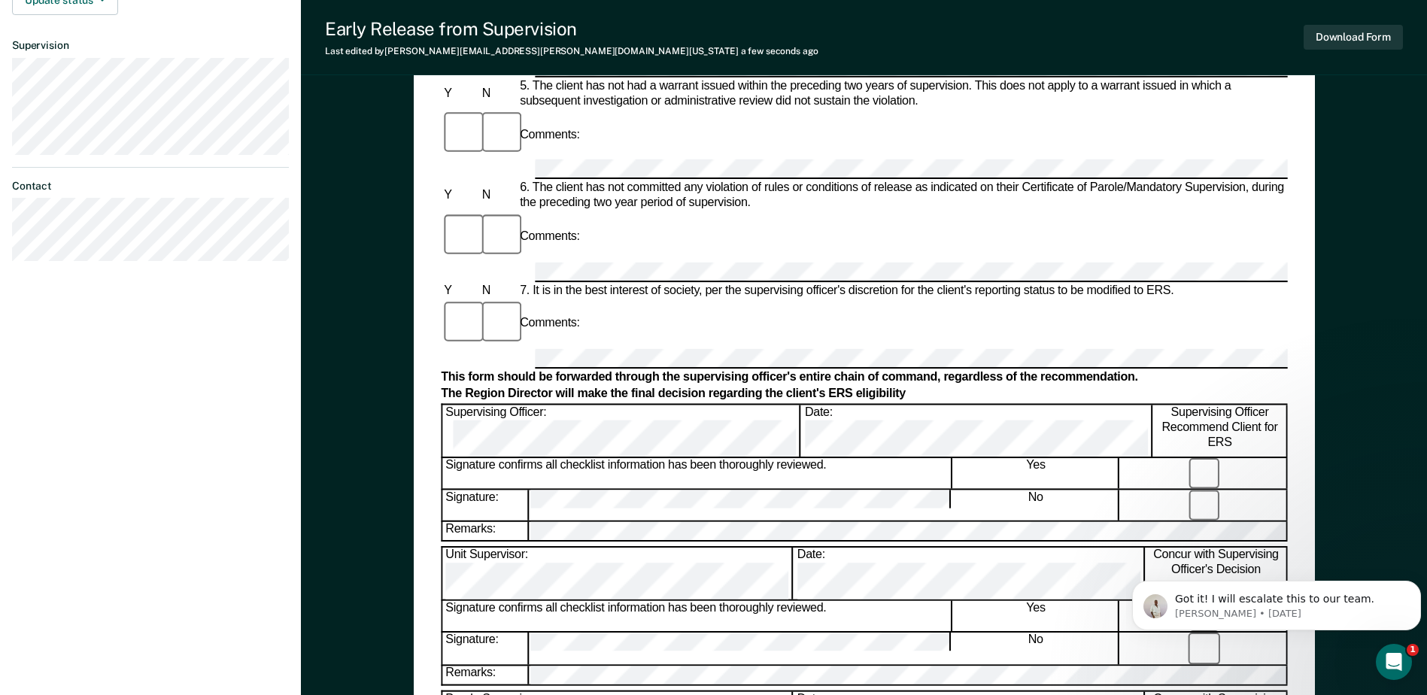
scroll to position [571, 0]
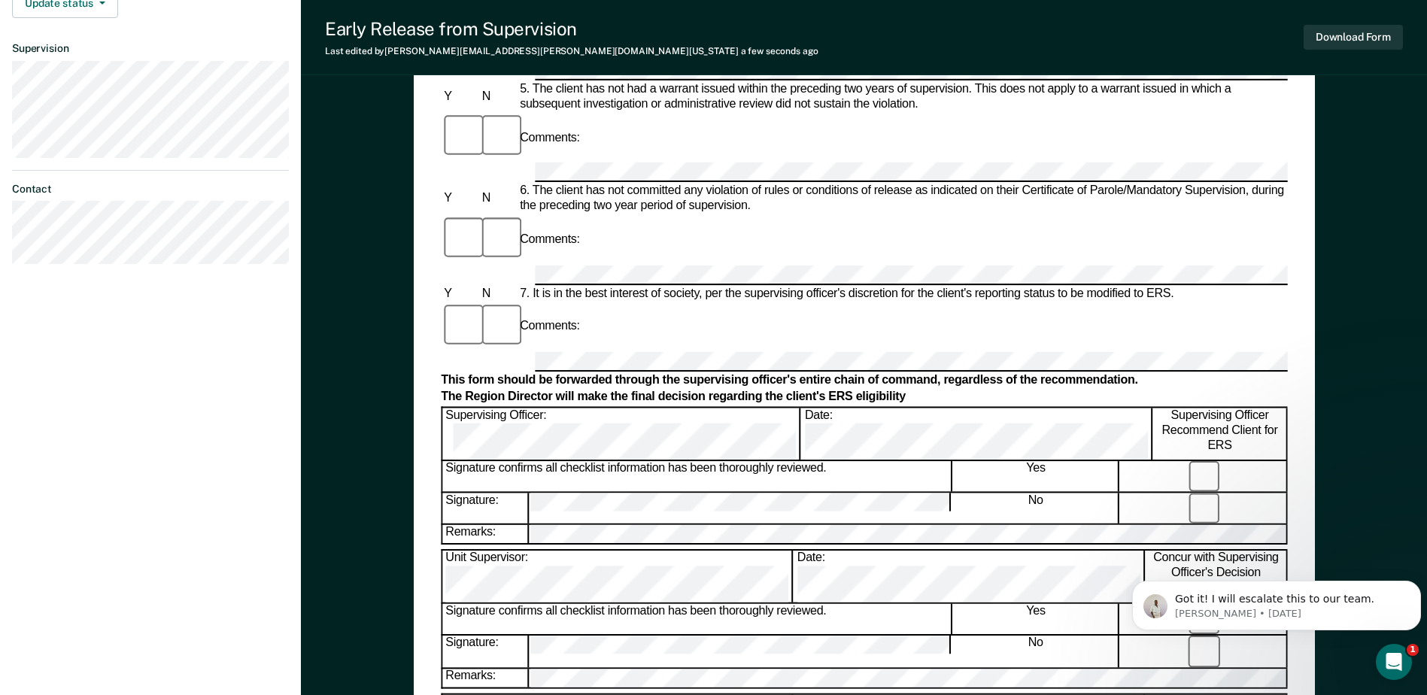
click at [557, 430] on form "Early Release from Supervision (ERS) Checklist, Recommendation, and Determinati…" at bounding box center [864, 357] width 846 height 1552
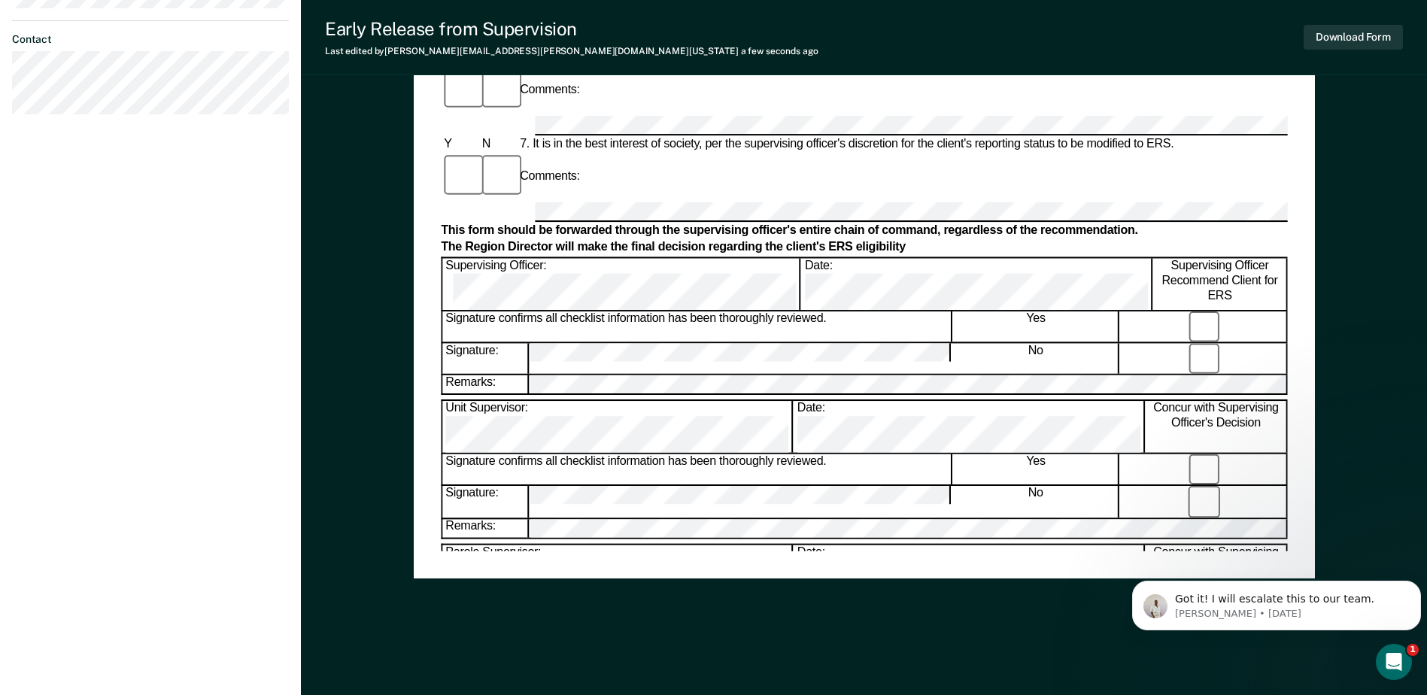
scroll to position [722, 0]
drag, startPoint x: 761, startPoint y: 604, endPoint x: 762, endPoint y: 586, distance: 18.1
click at [762, 604] on div "Early Release from Supervision (ERS) Checklist, Recommendation, and Determinati…" at bounding box center [864, 33] width 901 height 1275
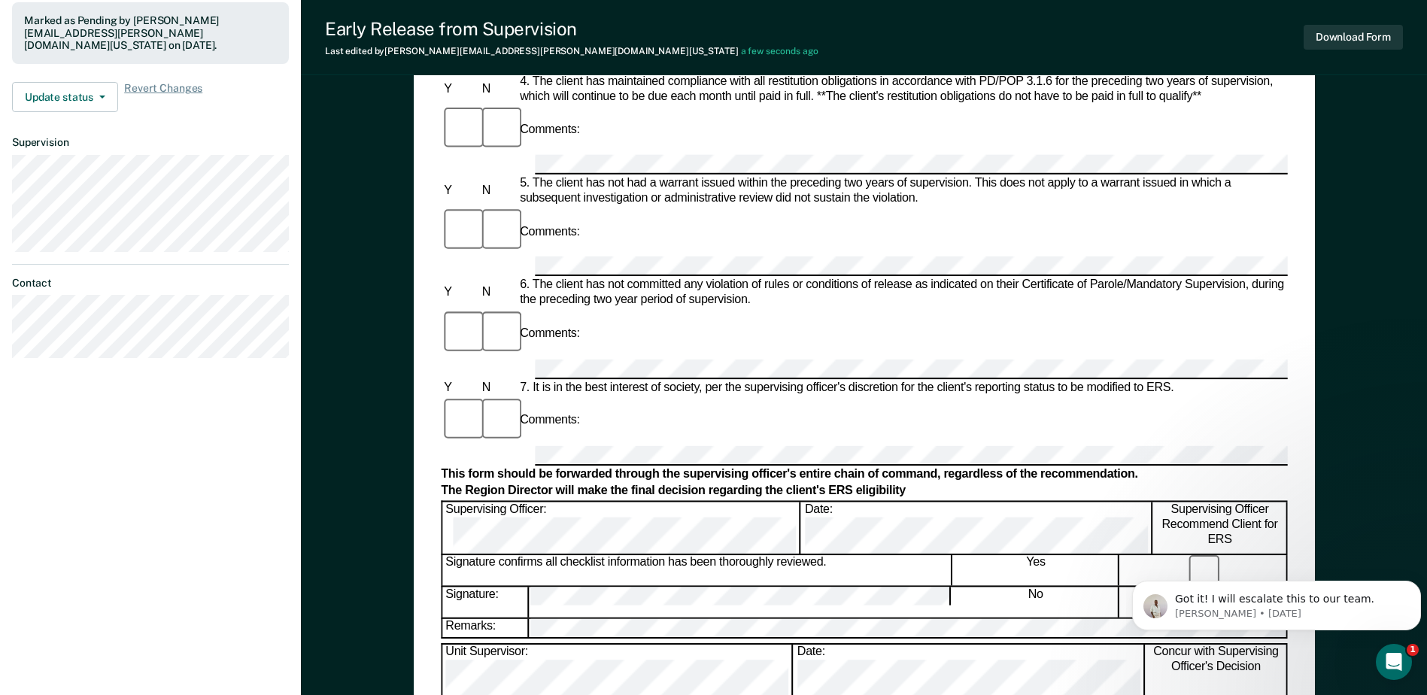
scroll to position [270, 0]
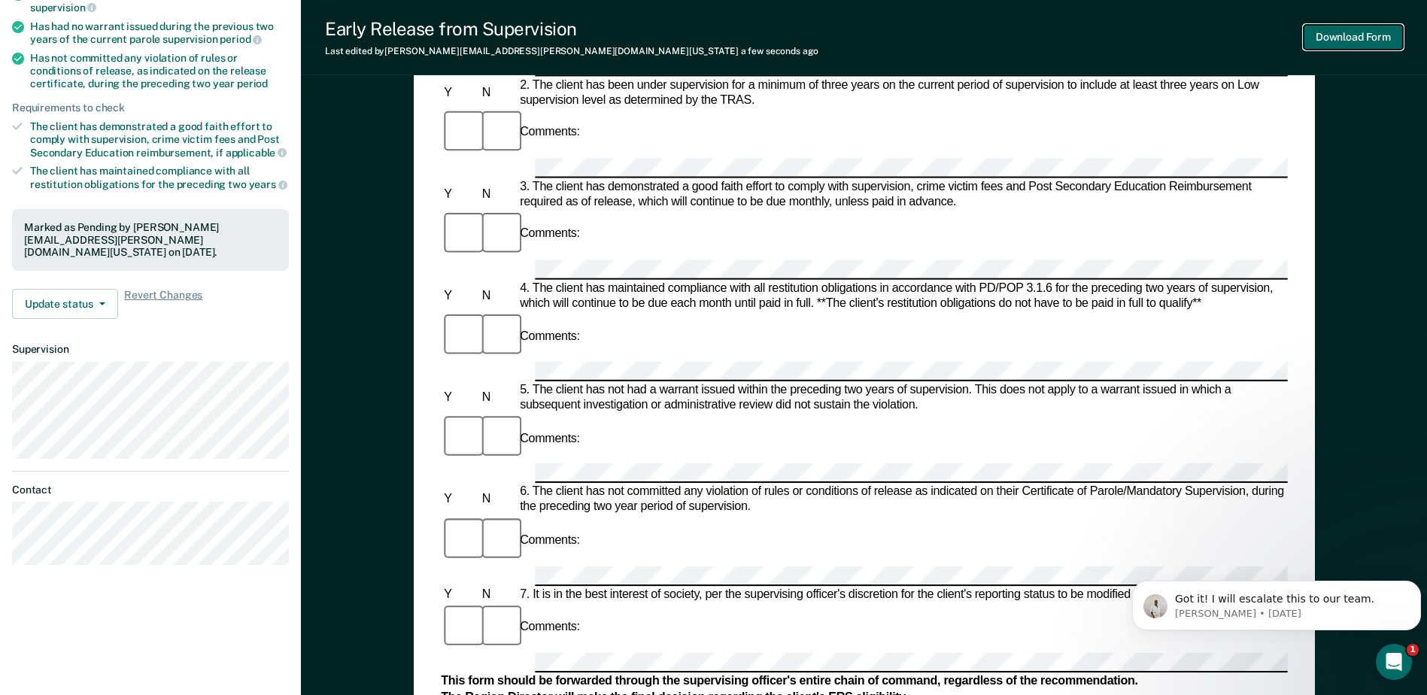
click at [1358, 29] on button "Download Form" at bounding box center [1353, 37] width 99 height 25
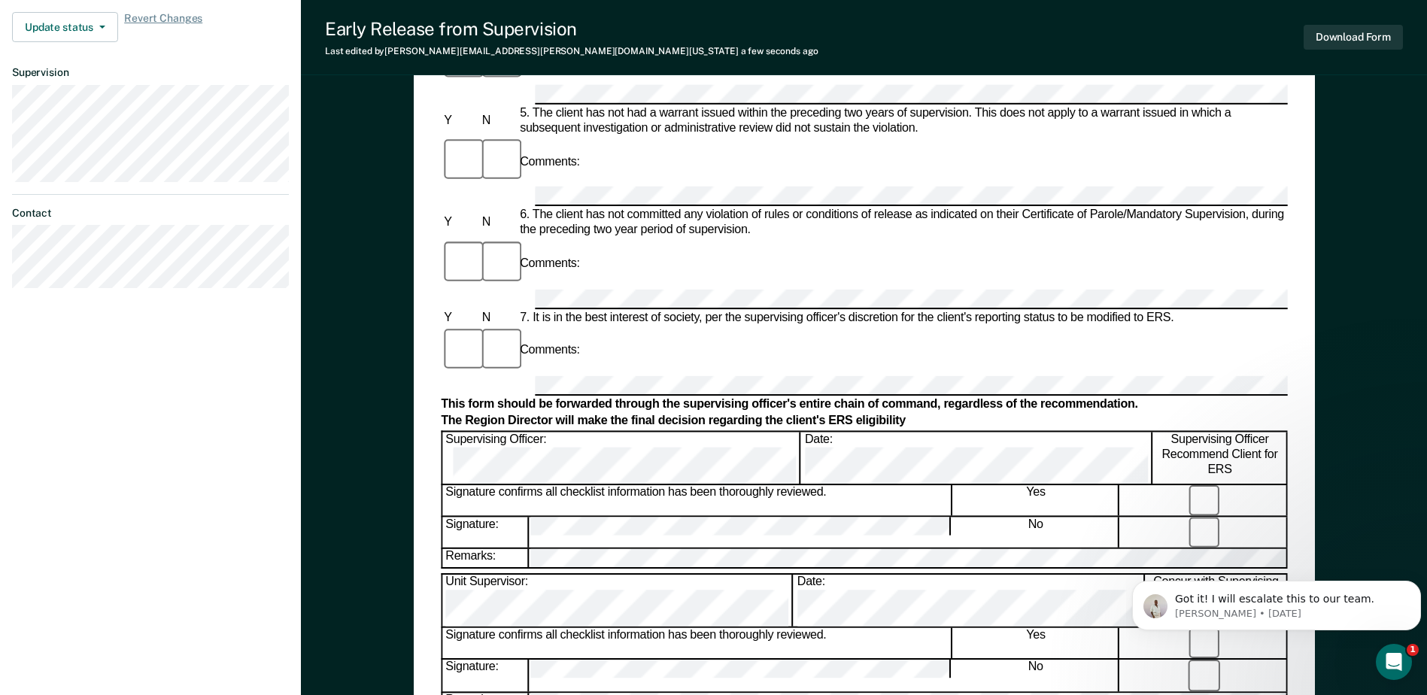
scroll to position [571, 0]
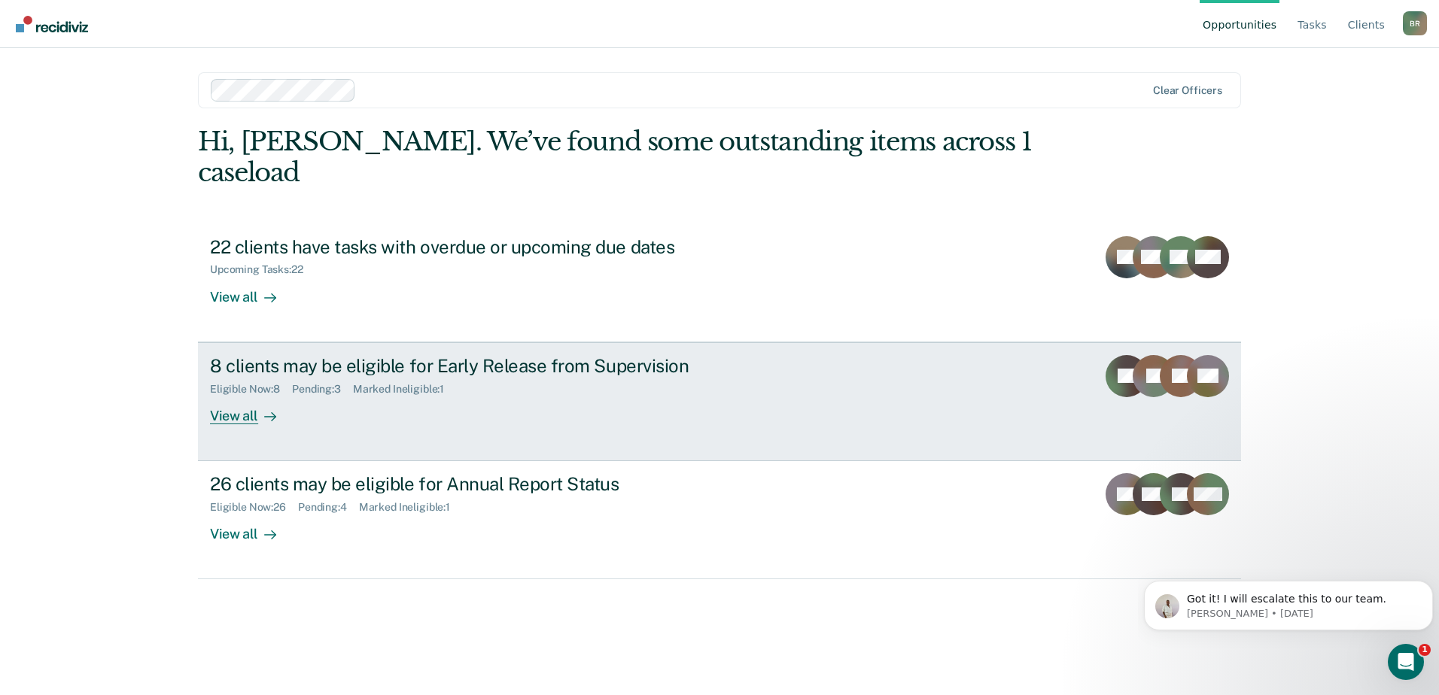
click at [521, 370] on div "8 clients may be eligible for Early Release from Supervision Eligible Now : 8 P…" at bounding box center [492, 389] width 564 height 69
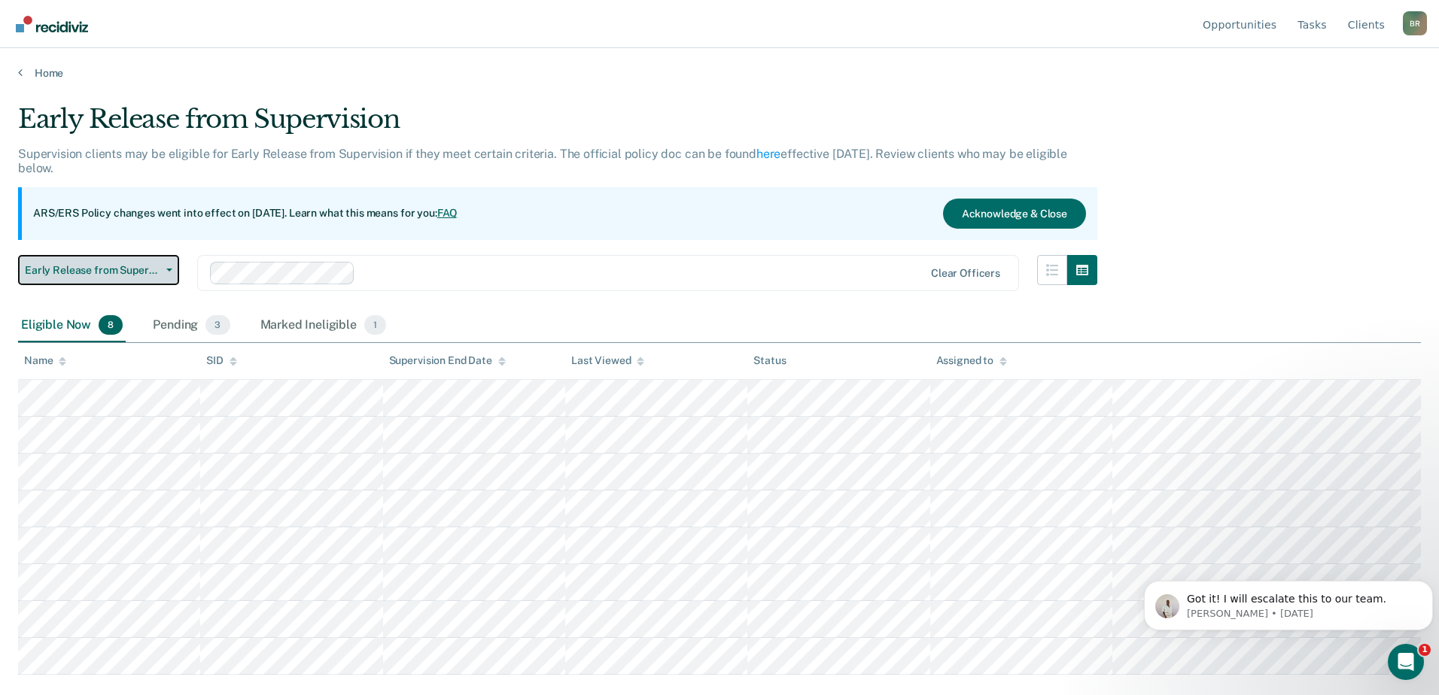
drag, startPoint x: 172, startPoint y: 266, endPoint x: 145, endPoint y: 324, distance: 64.0
click at [172, 268] on button "Early Release from Supervision" at bounding box center [98, 270] width 161 height 30
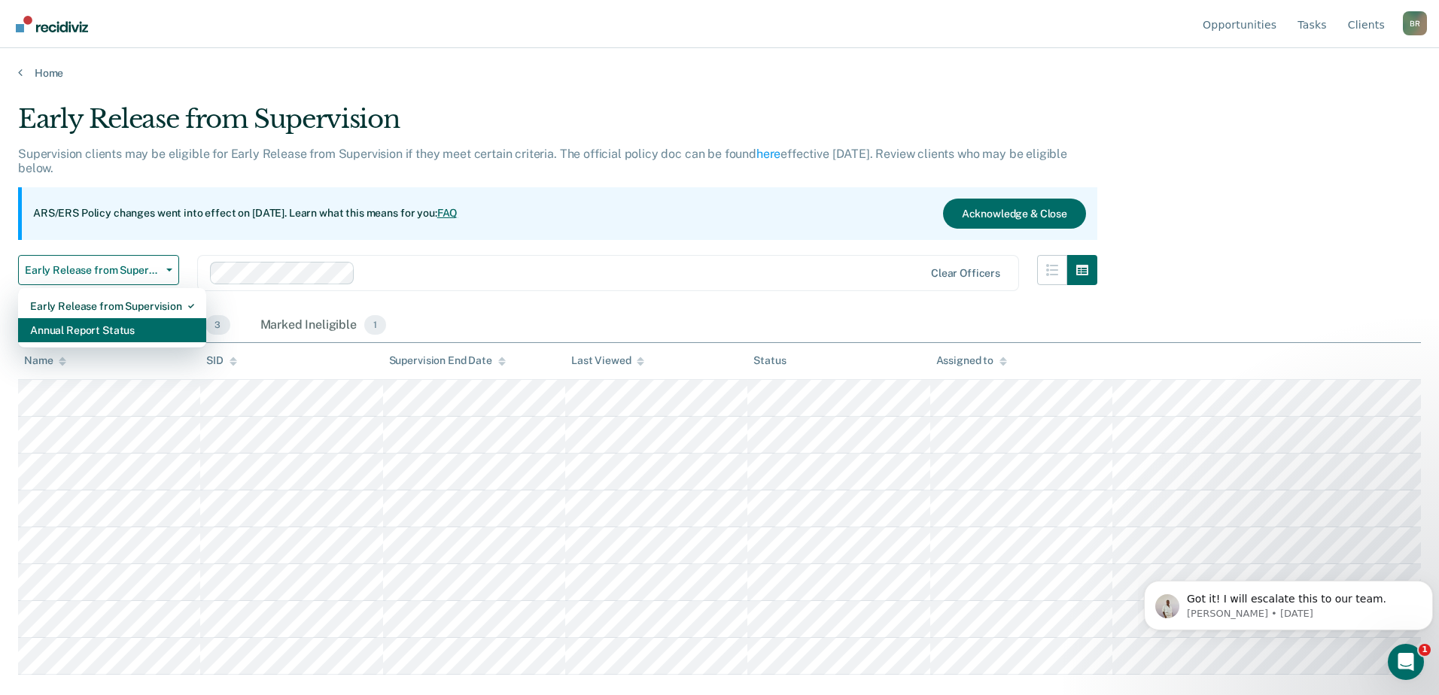
click at [55, 330] on div "Annual Report Status" at bounding box center [112, 330] width 164 height 24
